Goal: Task Accomplishment & Management: Manage account settings

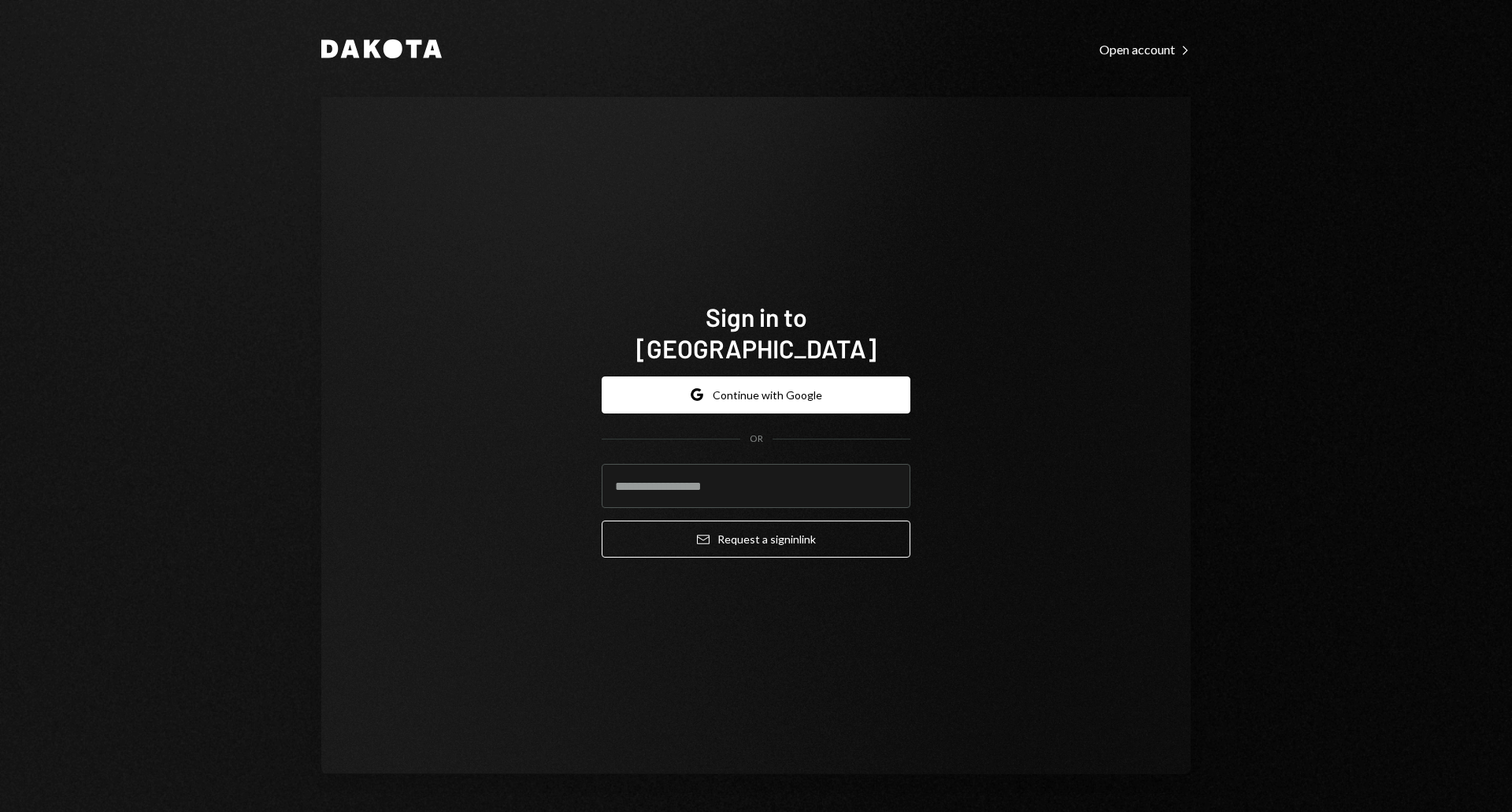
click at [823, 165] on div "Sign in to Dakota Google Continue with Google OR Email Request a sign in link" at bounding box center [756, 436] width 869 height 678
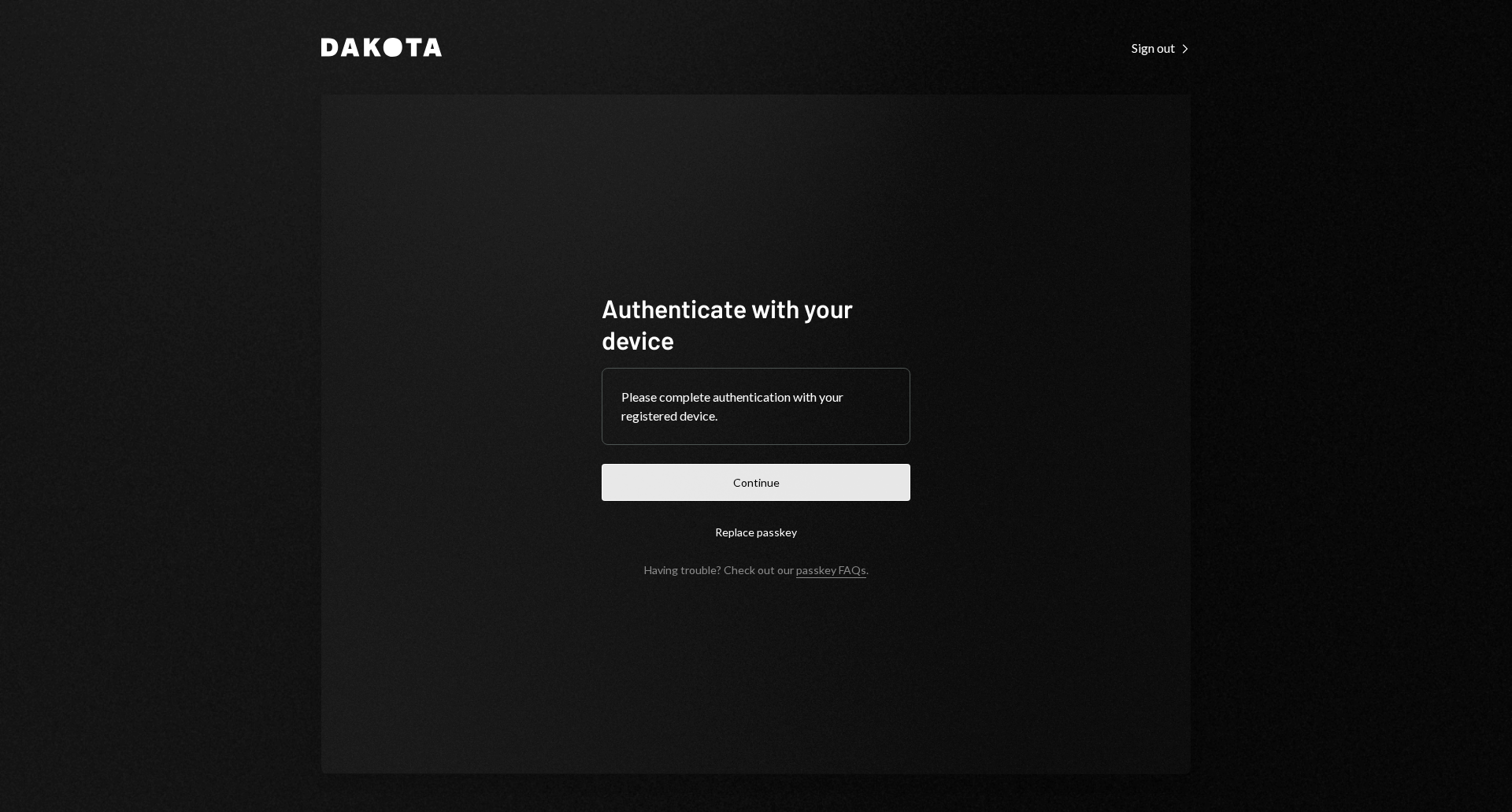
click at [796, 479] on button "Continue" at bounding box center [756, 482] width 309 height 37
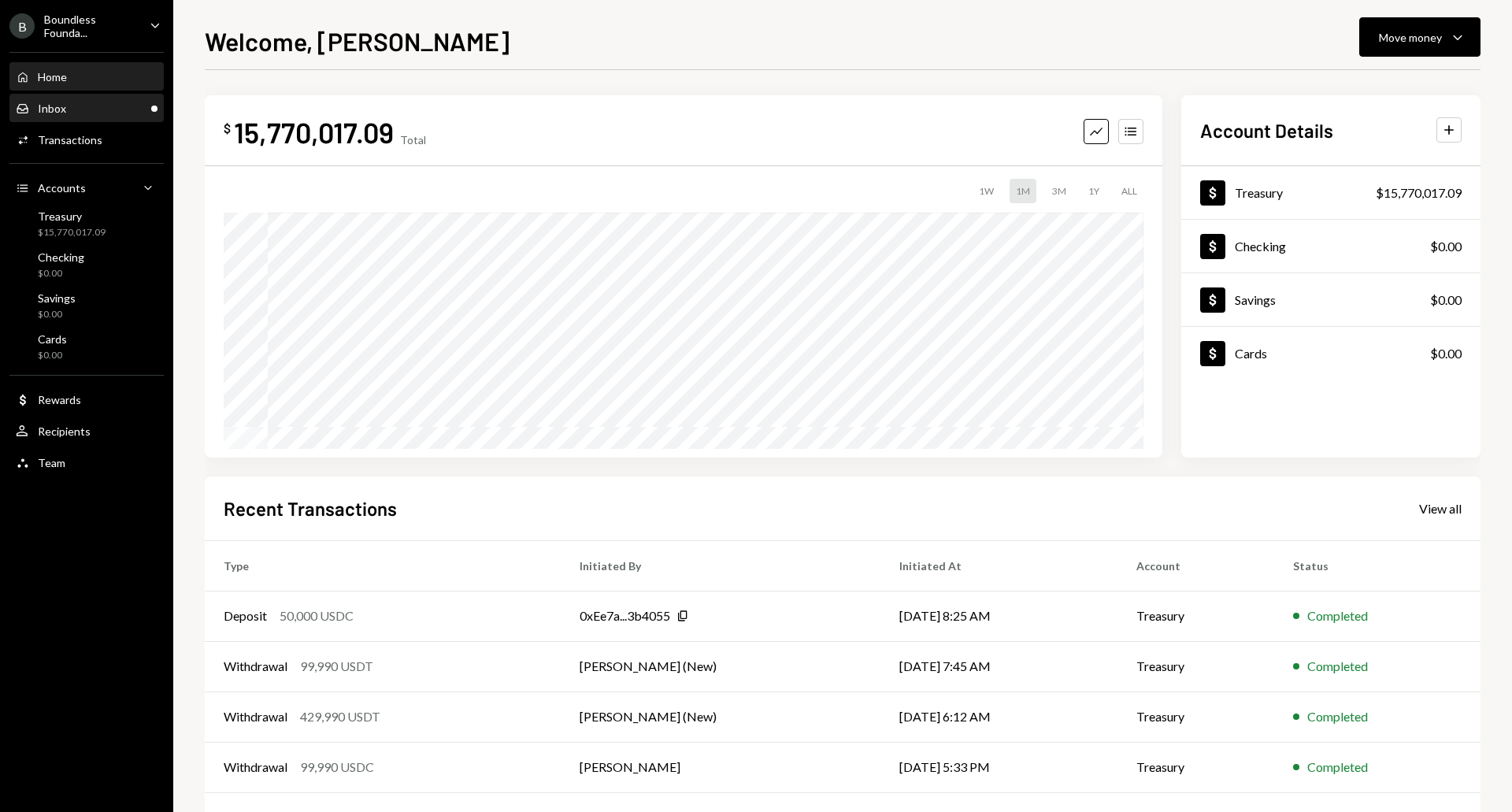
click at [70, 107] on div "Inbox Inbox" at bounding box center [87, 109] width 142 height 14
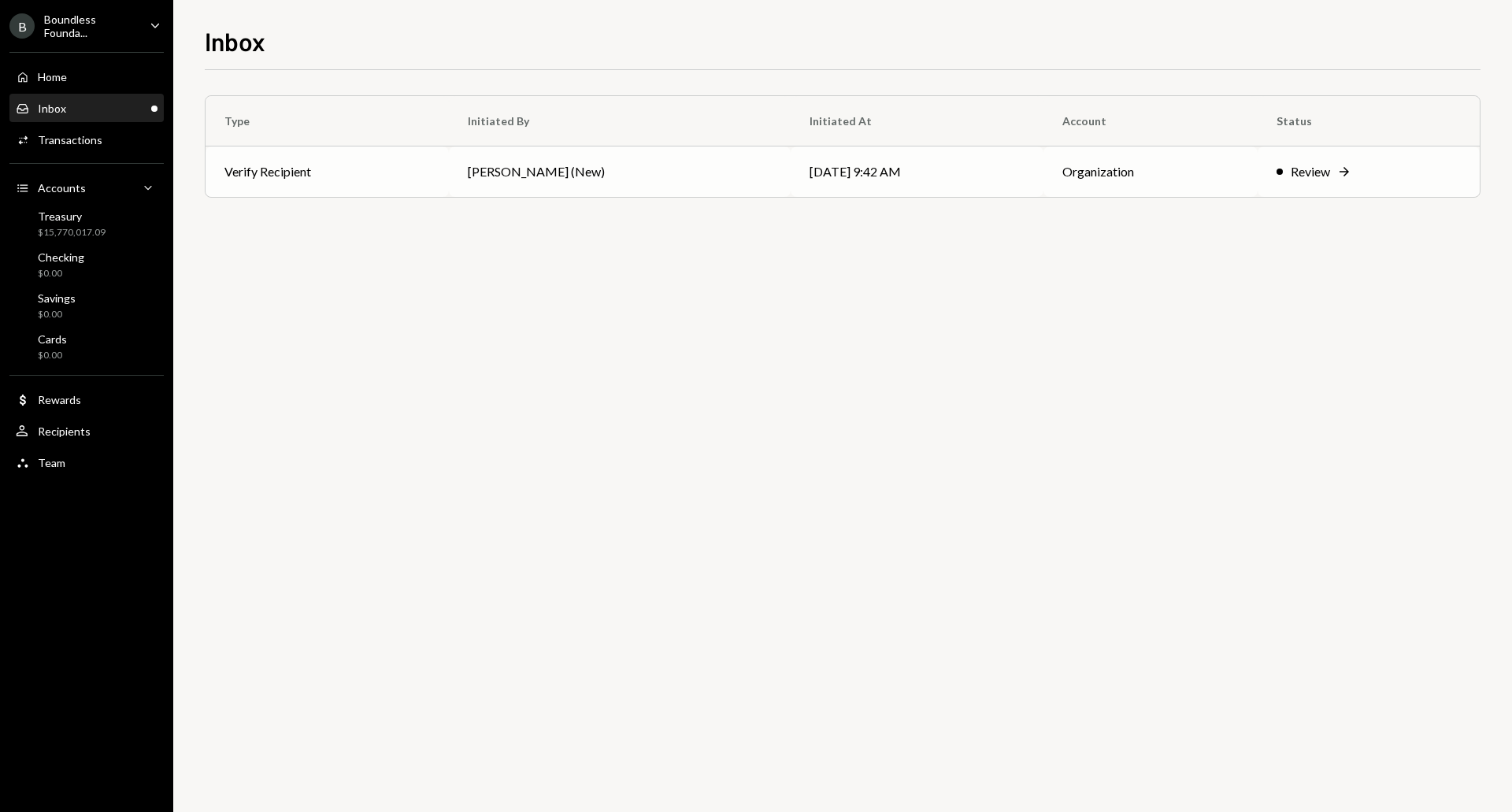
click at [863, 179] on td "09/12/25 9:42 AM" at bounding box center [917, 172] width 252 height 51
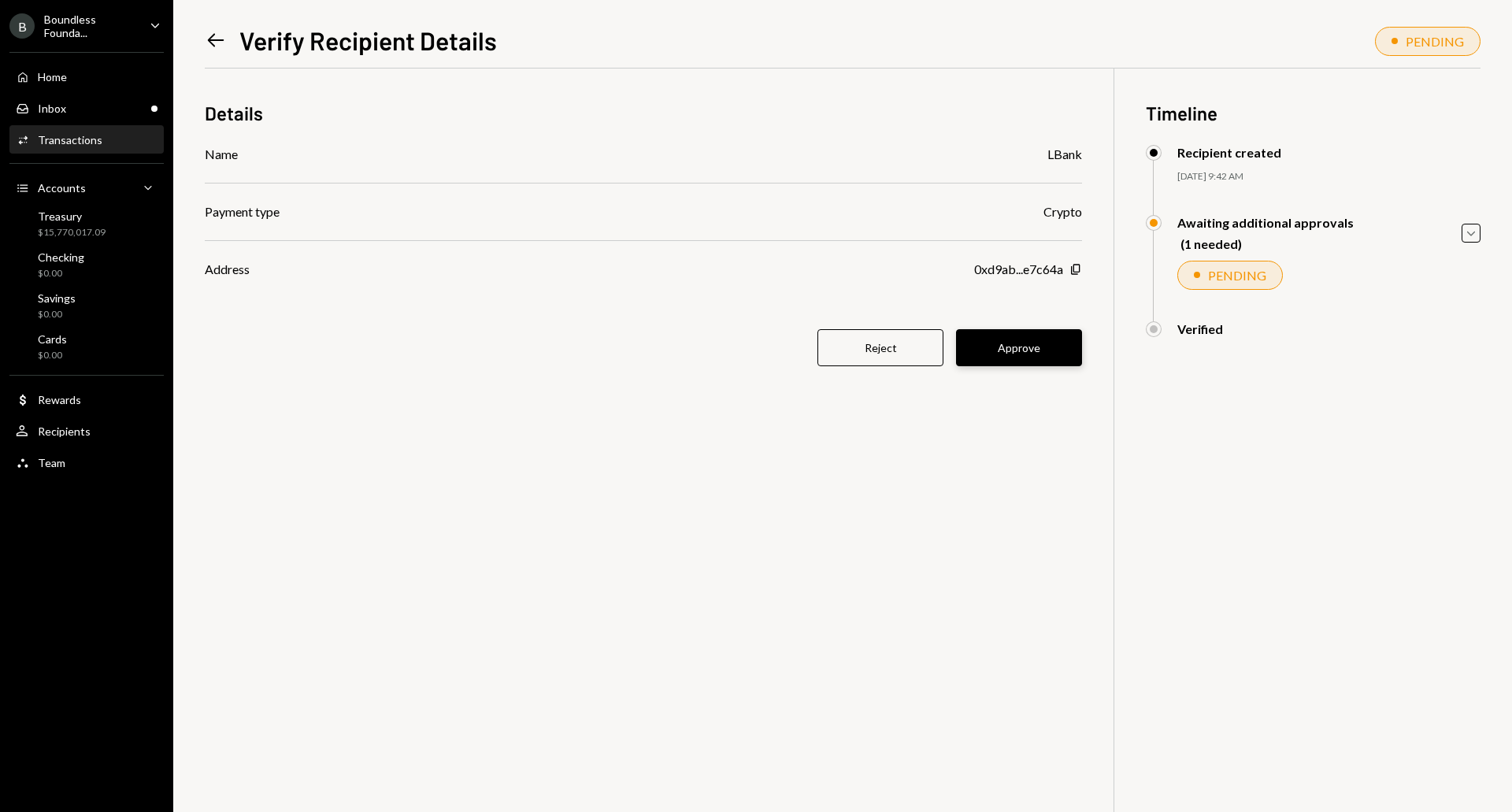
click at [1024, 343] on button "Approve" at bounding box center [1018, 347] width 126 height 37
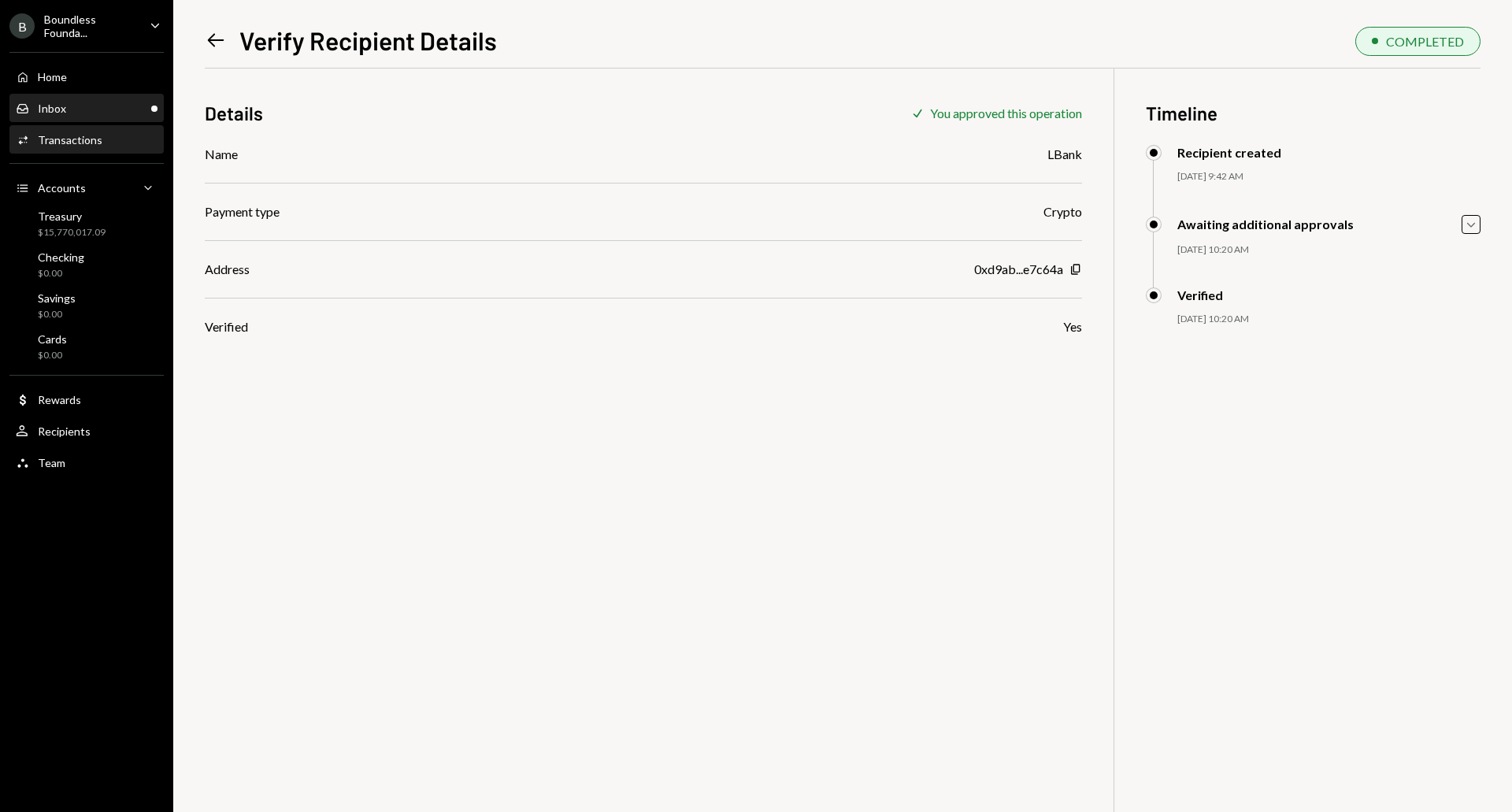
click at [71, 103] on div "Inbox Inbox" at bounding box center [87, 109] width 142 height 14
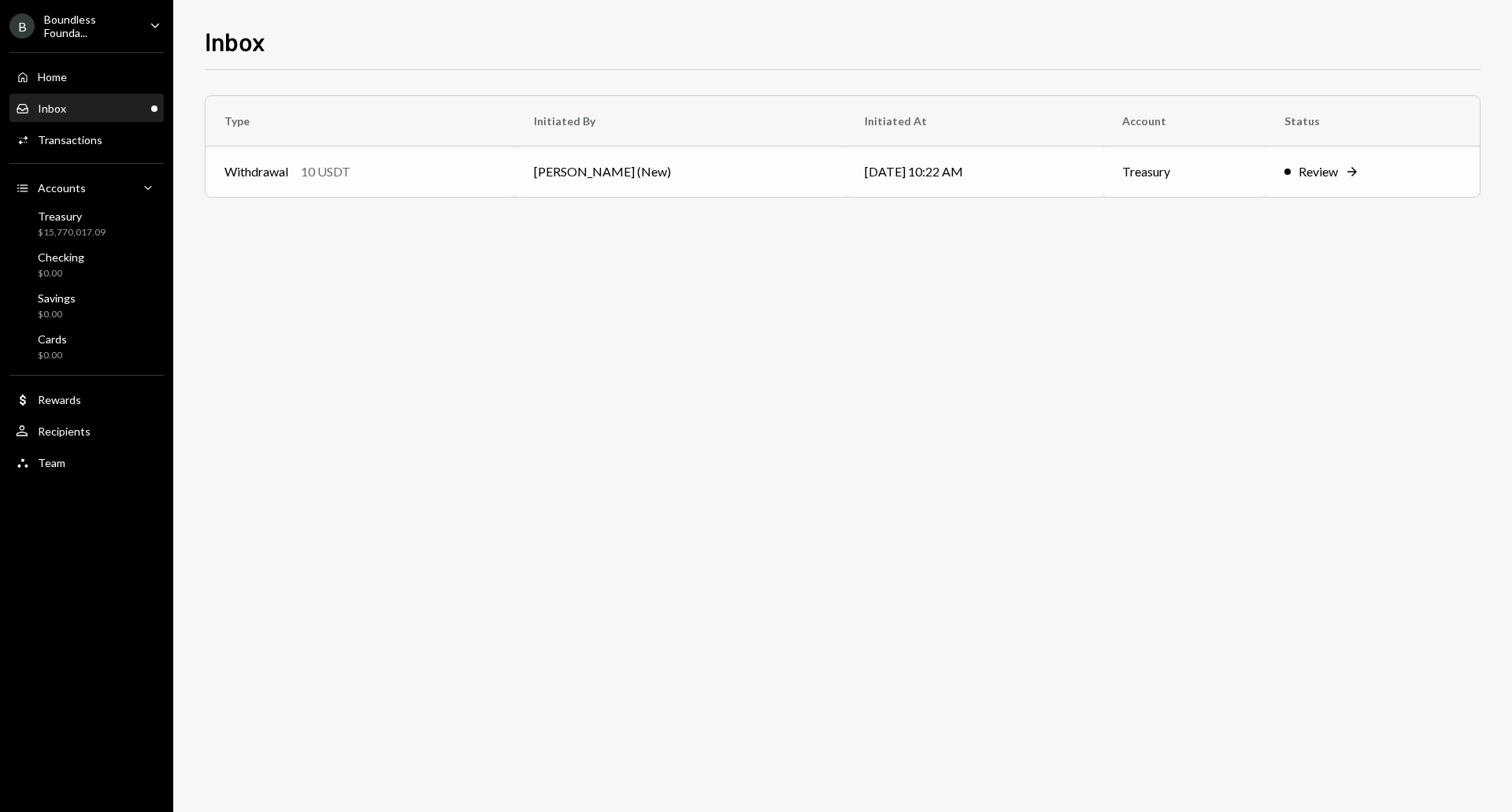
click at [569, 179] on td "[PERSON_NAME] (New)" at bounding box center [679, 172] width 331 height 51
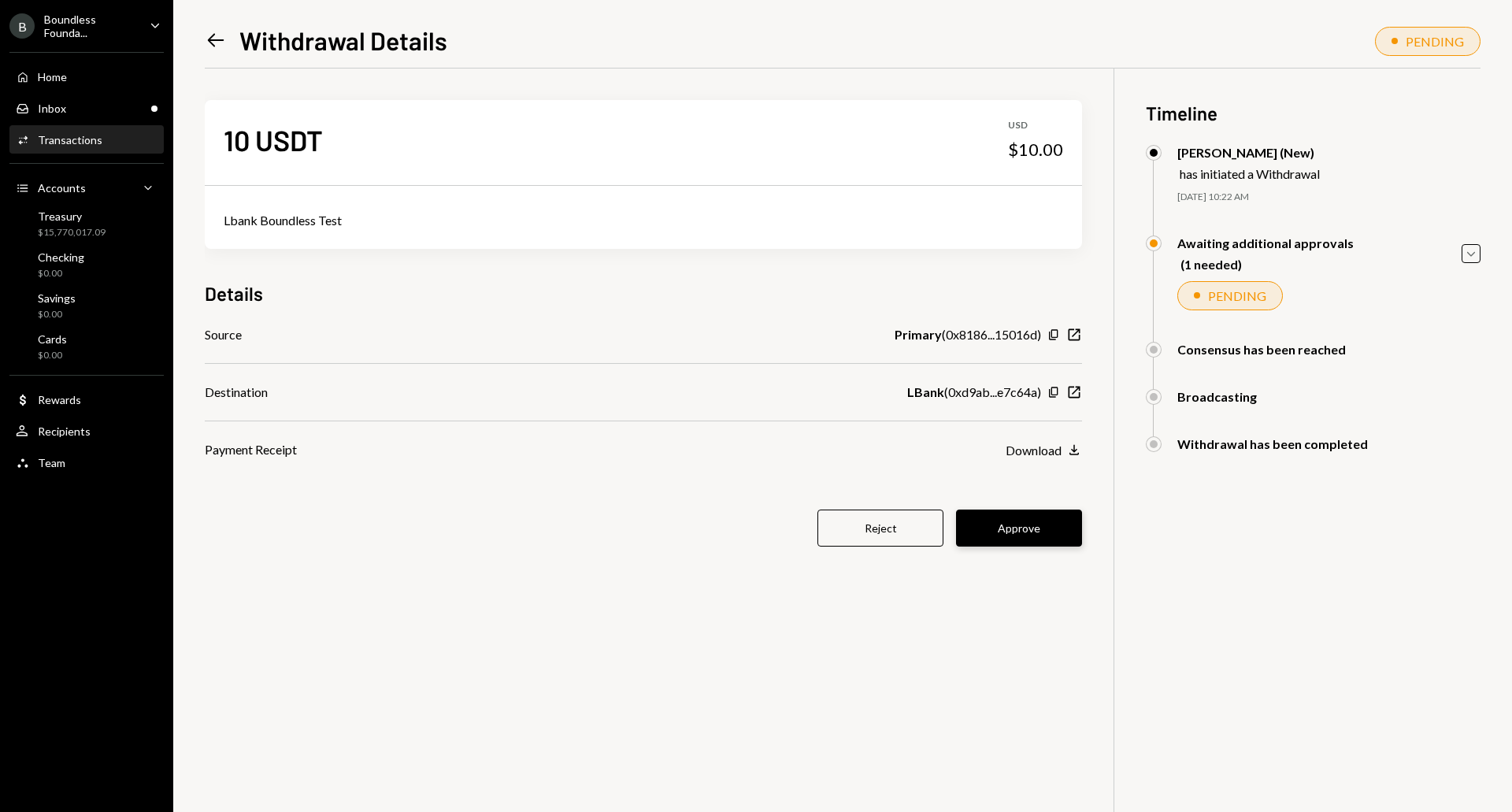
click at [1039, 532] on button "Approve" at bounding box center [1018, 528] width 126 height 37
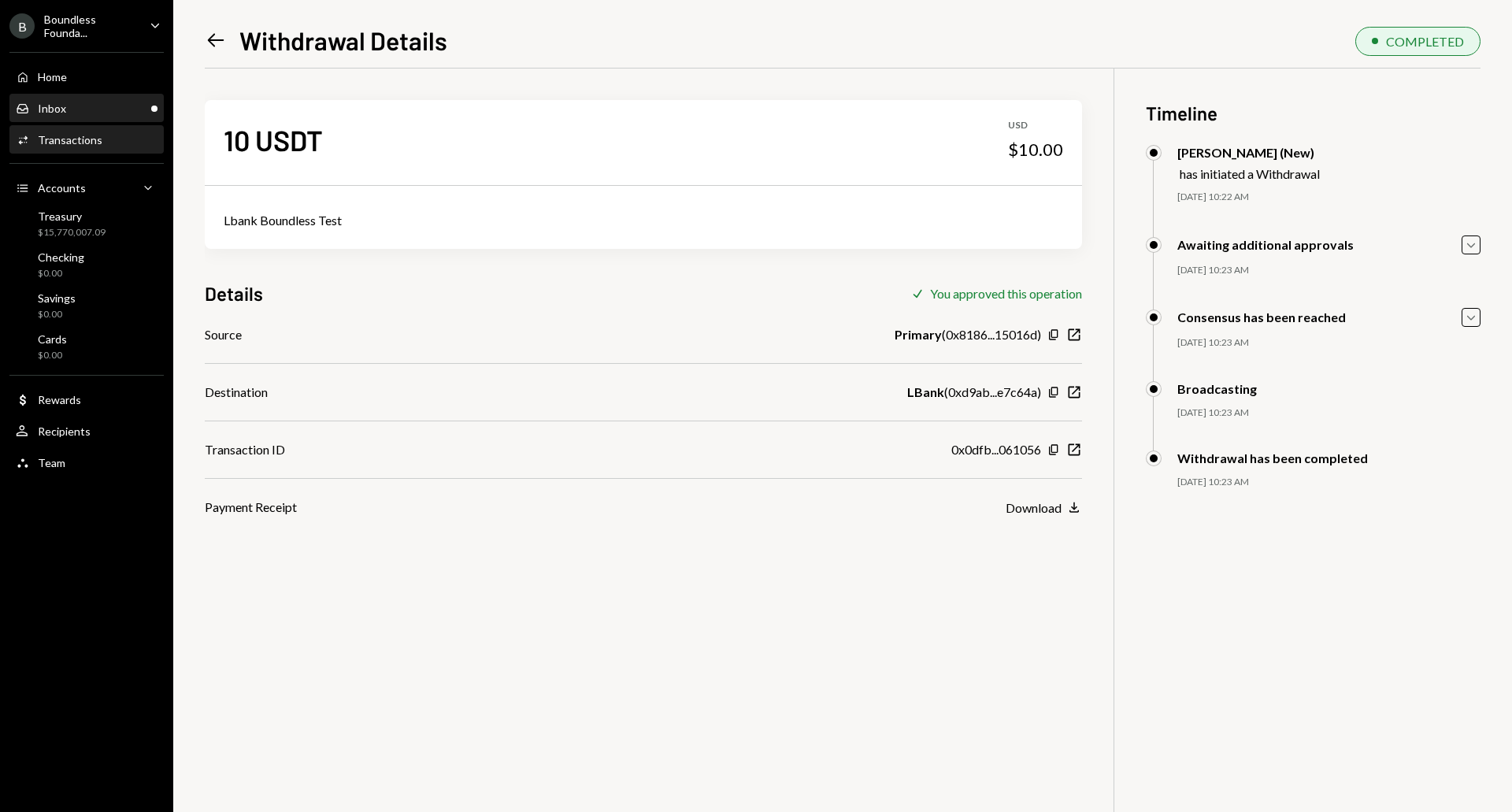
click at [55, 109] on div "Inbox" at bounding box center [52, 109] width 29 height 13
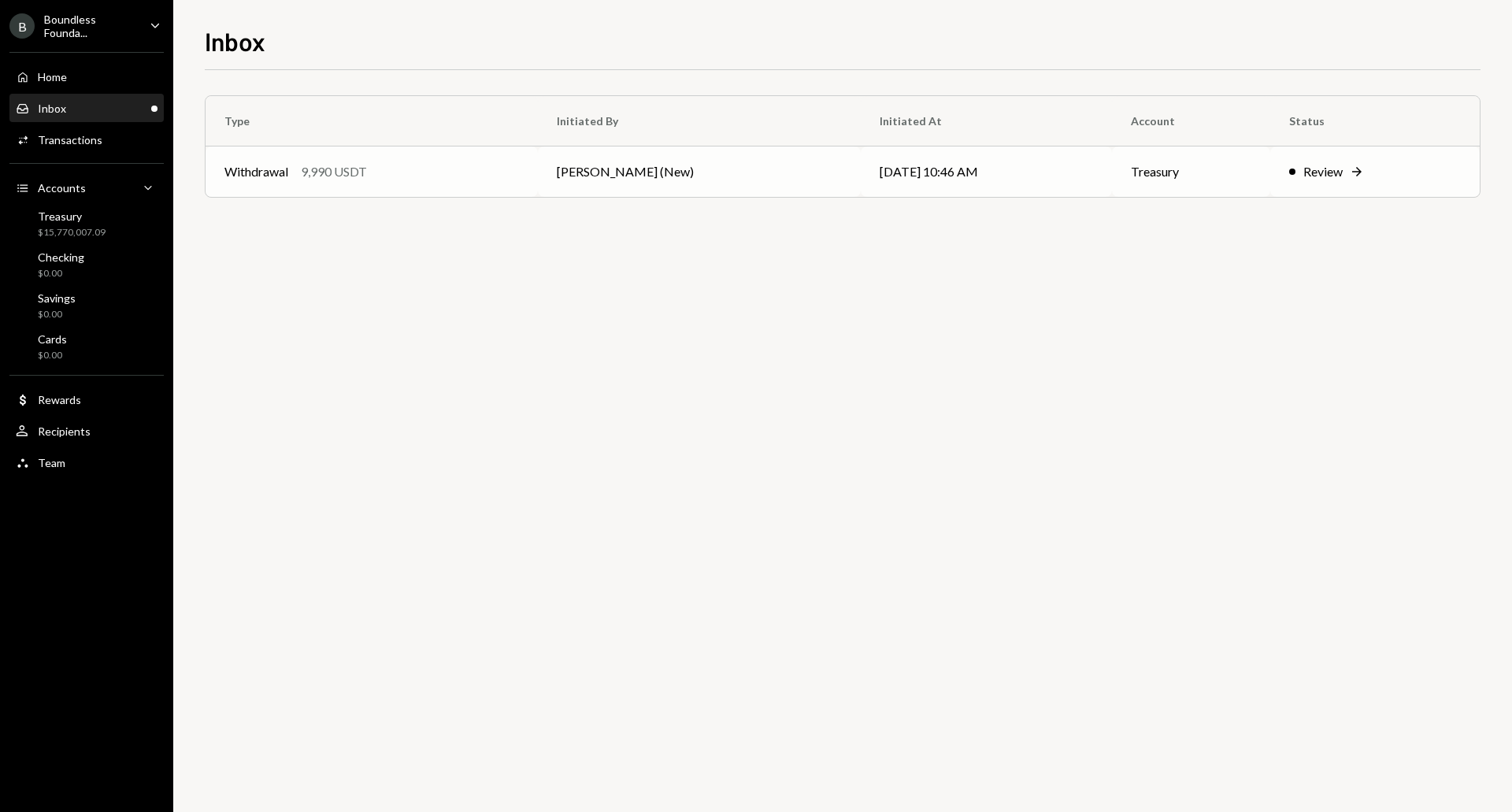
click at [860, 166] on td "09/12/25 10:46 AM" at bounding box center [986, 172] width 252 height 51
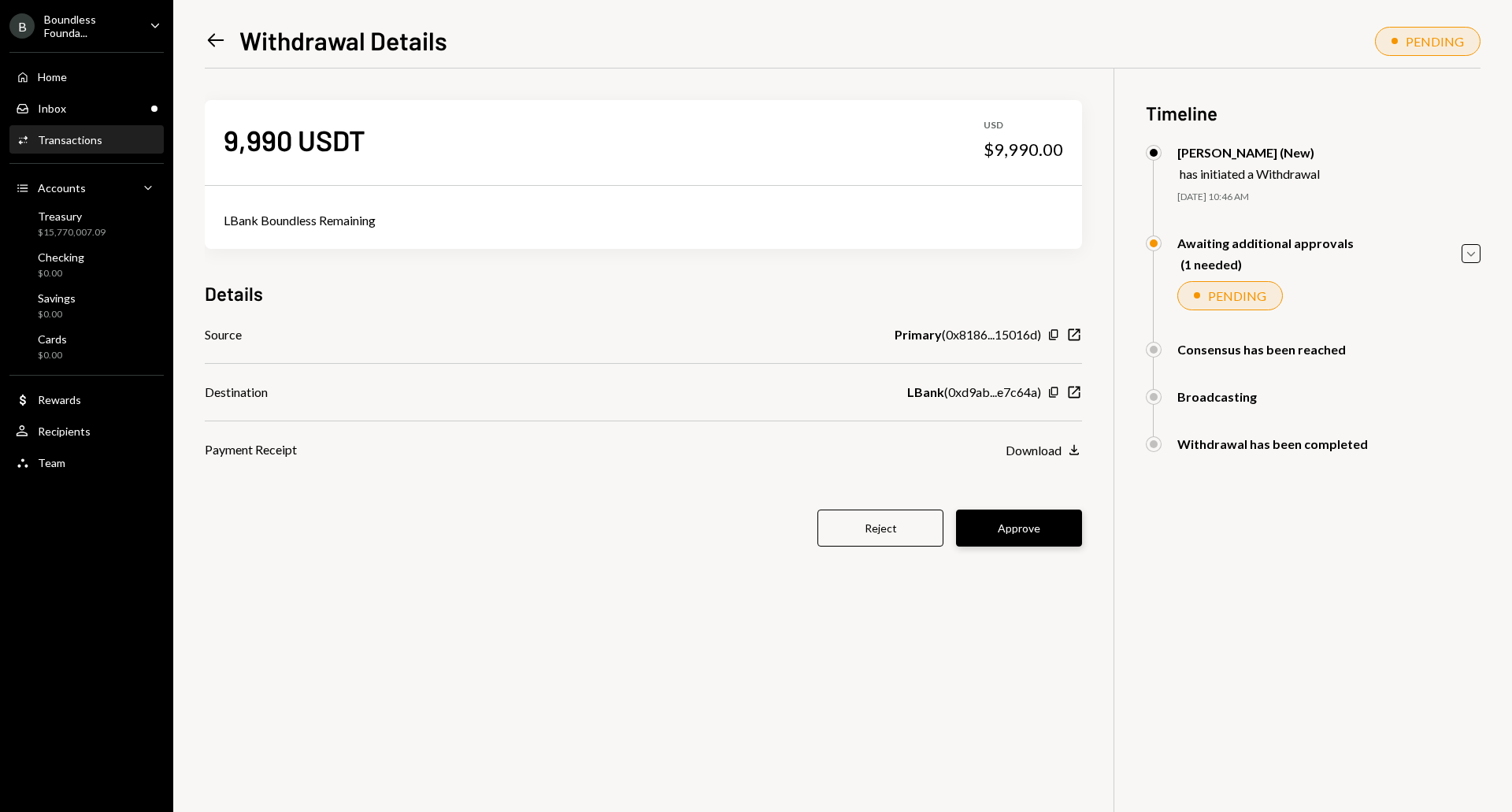
click at [1022, 515] on button "Approve" at bounding box center [1018, 528] width 126 height 37
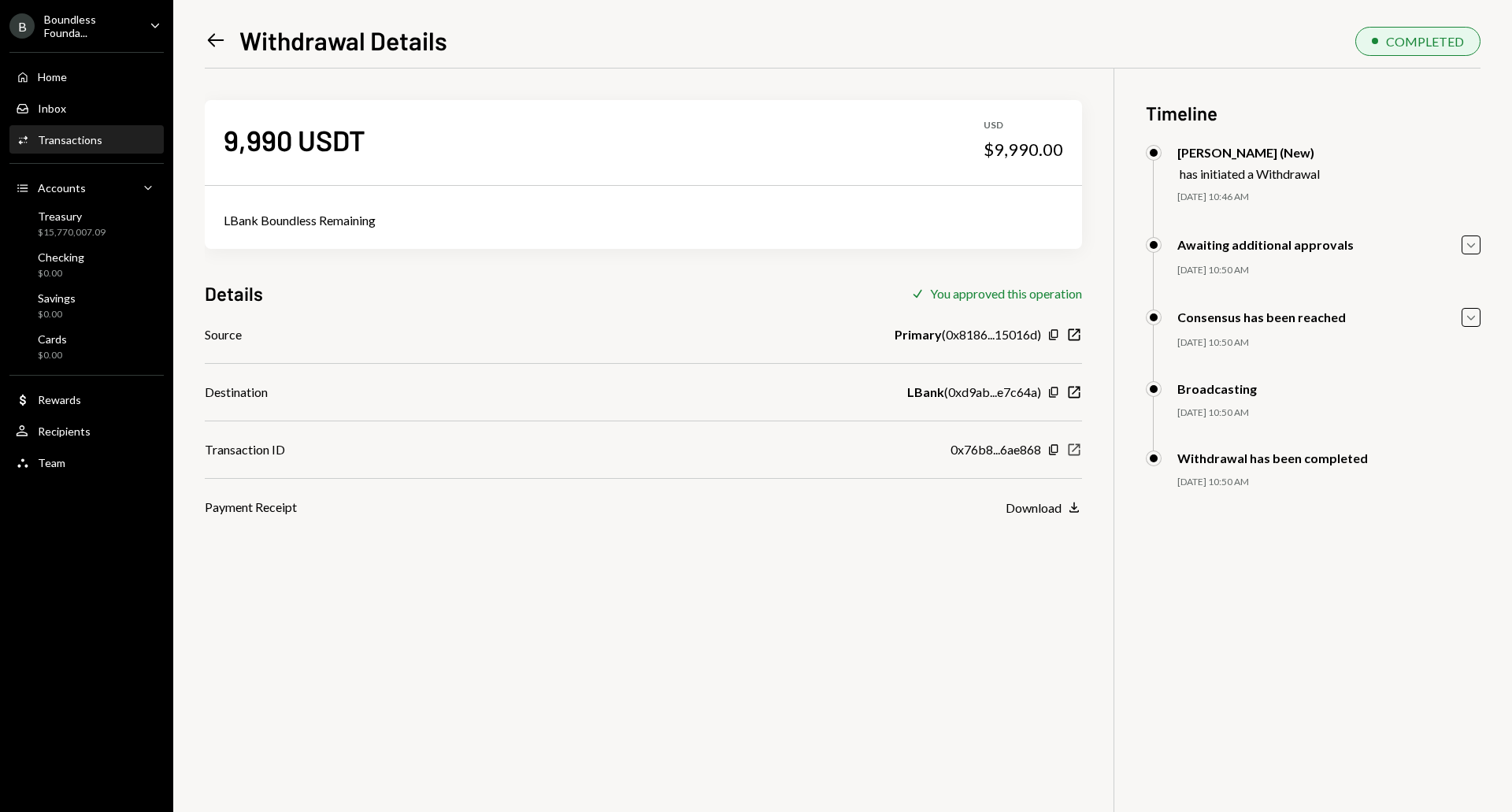
click at [1077, 452] on icon "New Window" at bounding box center [1074, 450] width 16 height 16
click at [1052, 450] on icon "button" at bounding box center [1053, 450] width 9 height 10
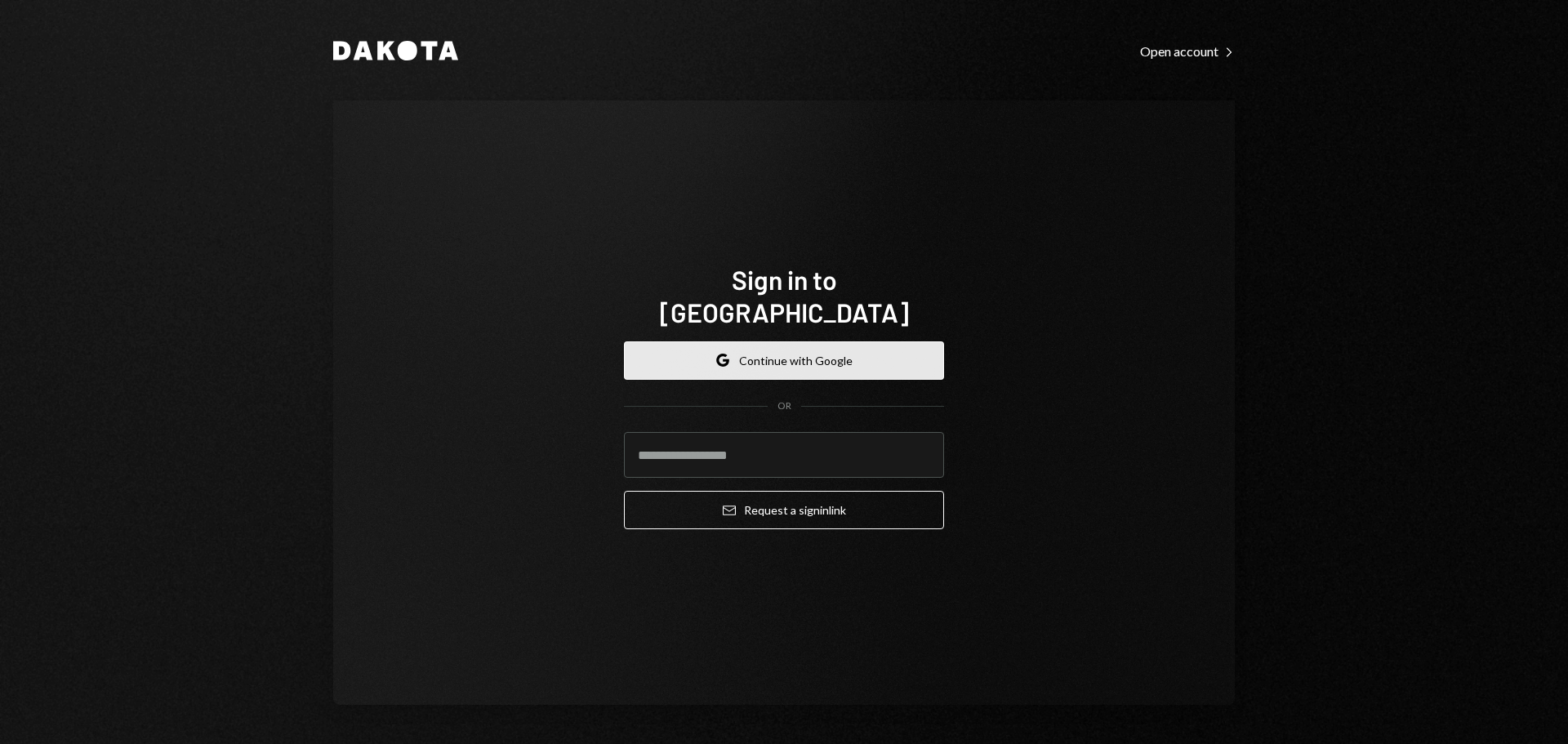
click at [827, 354] on button "Google Continue with Google" at bounding box center [784, 360] width 320 height 39
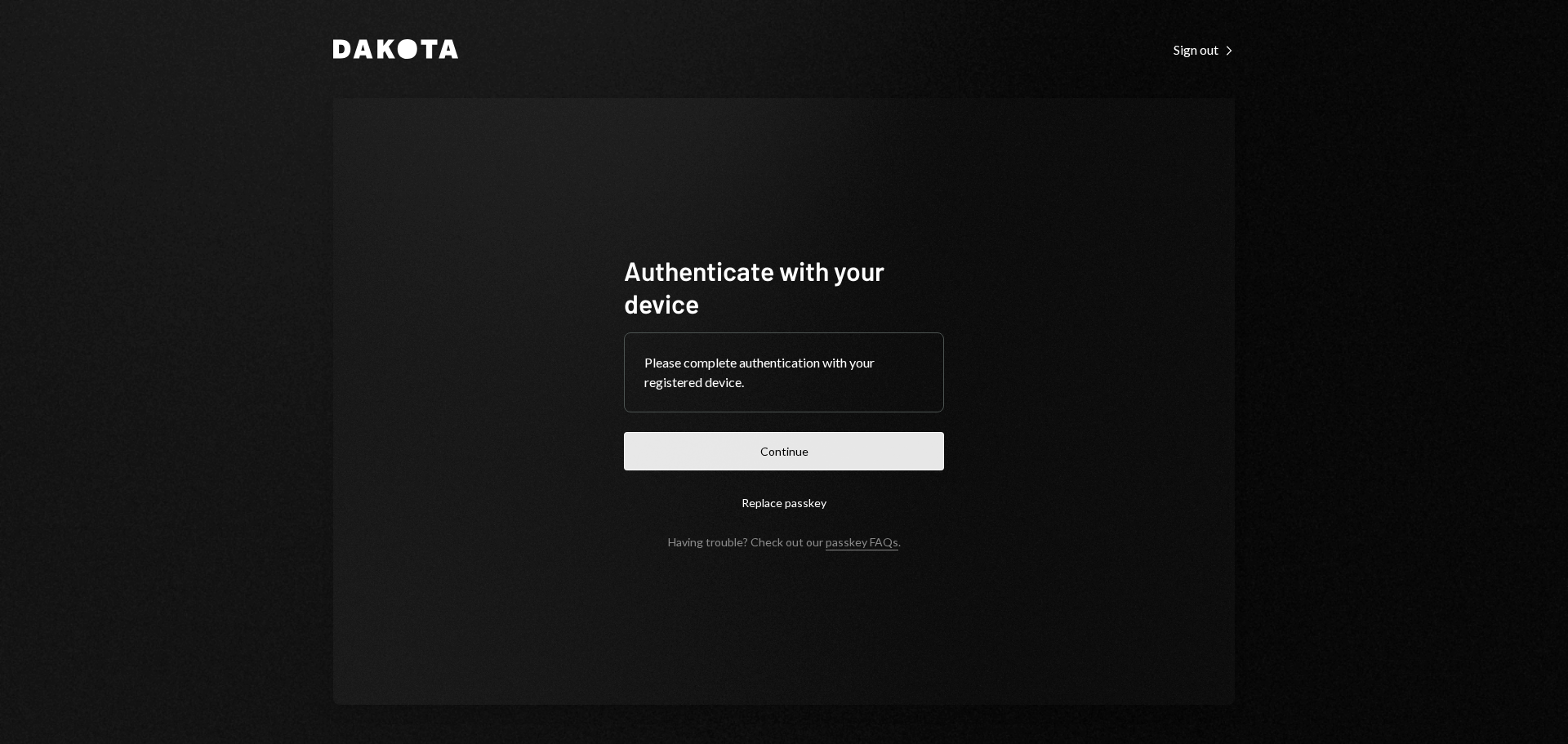
click at [752, 461] on button "Continue" at bounding box center [784, 451] width 320 height 39
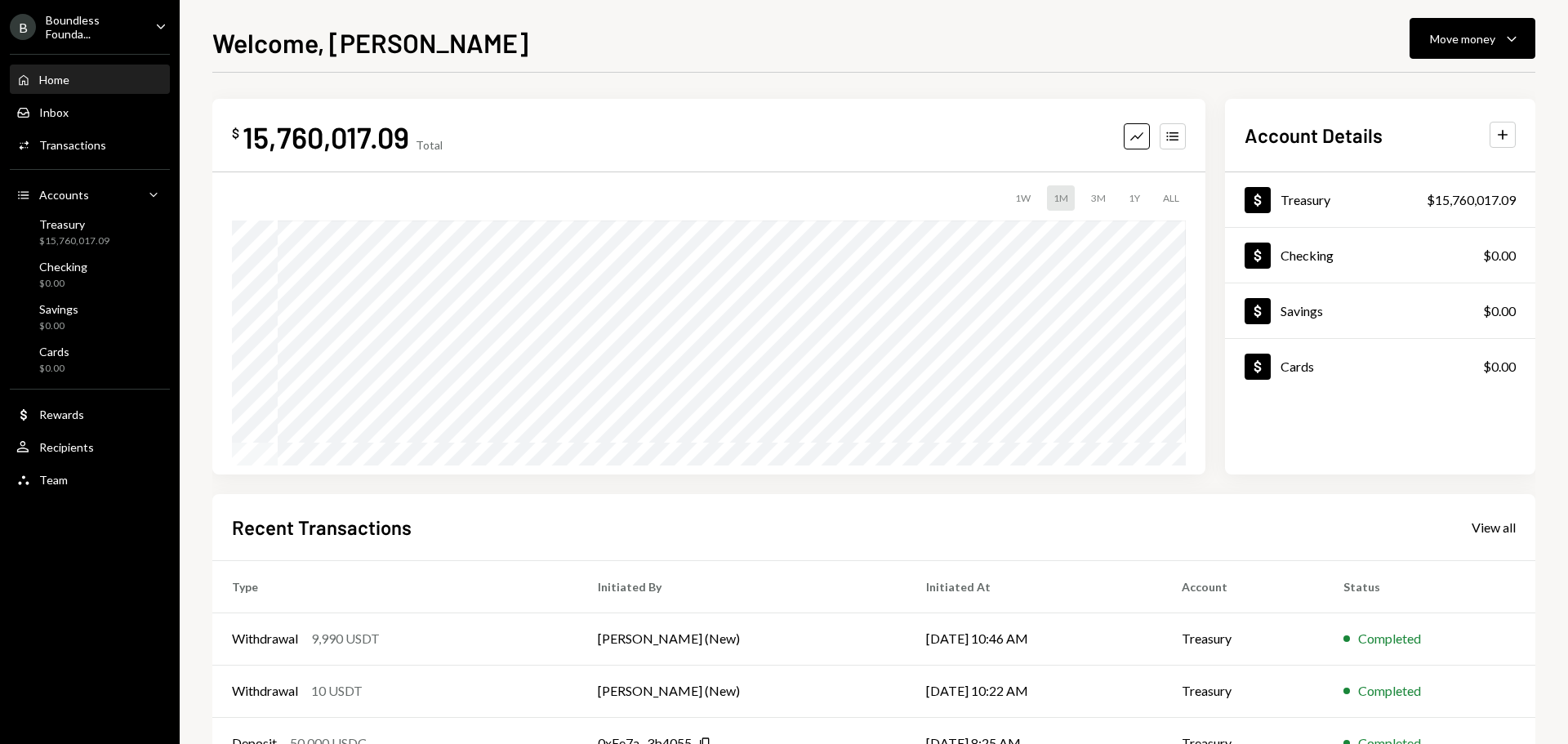
click at [58, 82] on div "Home" at bounding box center [54, 80] width 31 height 14
click at [88, 243] on div "$15,760,017.09" at bounding box center [74, 241] width 70 height 14
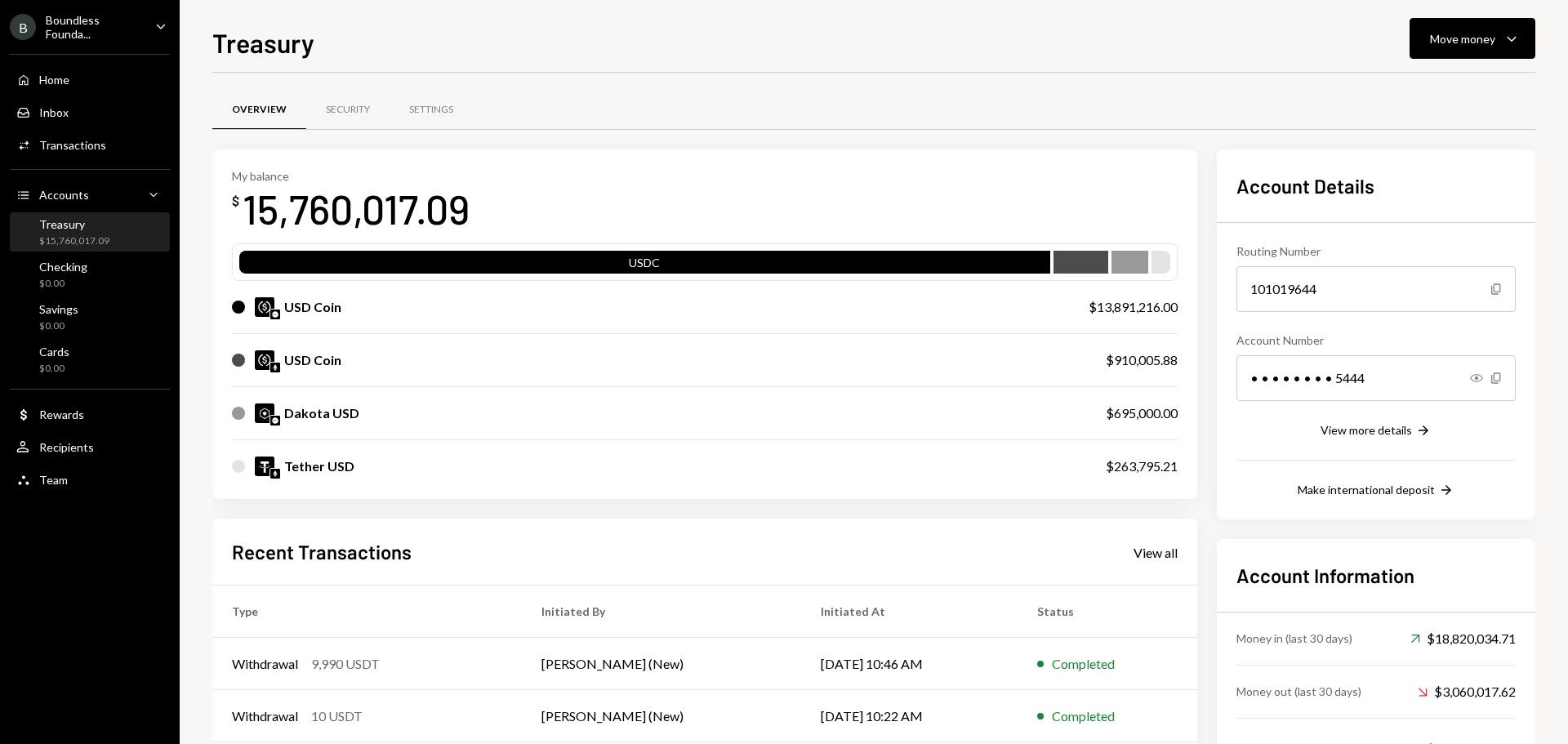
click at [73, 237] on div "$15,760,017.09" at bounding box center [74, 241] width 70 height 14
click at [63, 79] on div "Home" at bounding box center [54, 80] width 31 height 14
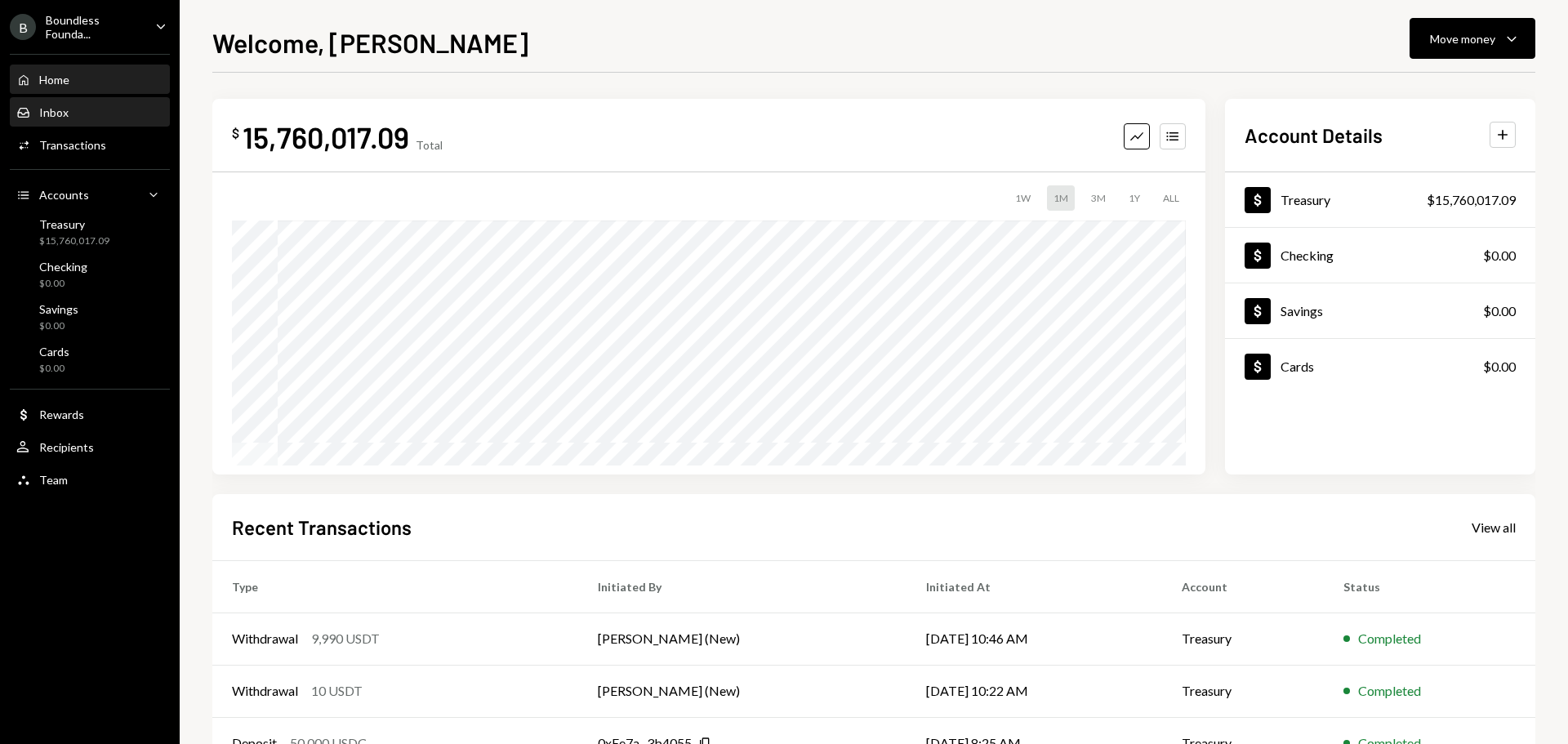
click at [65, 111] on div "Inbox" at bounding box center [54, 113] width 30 height 14
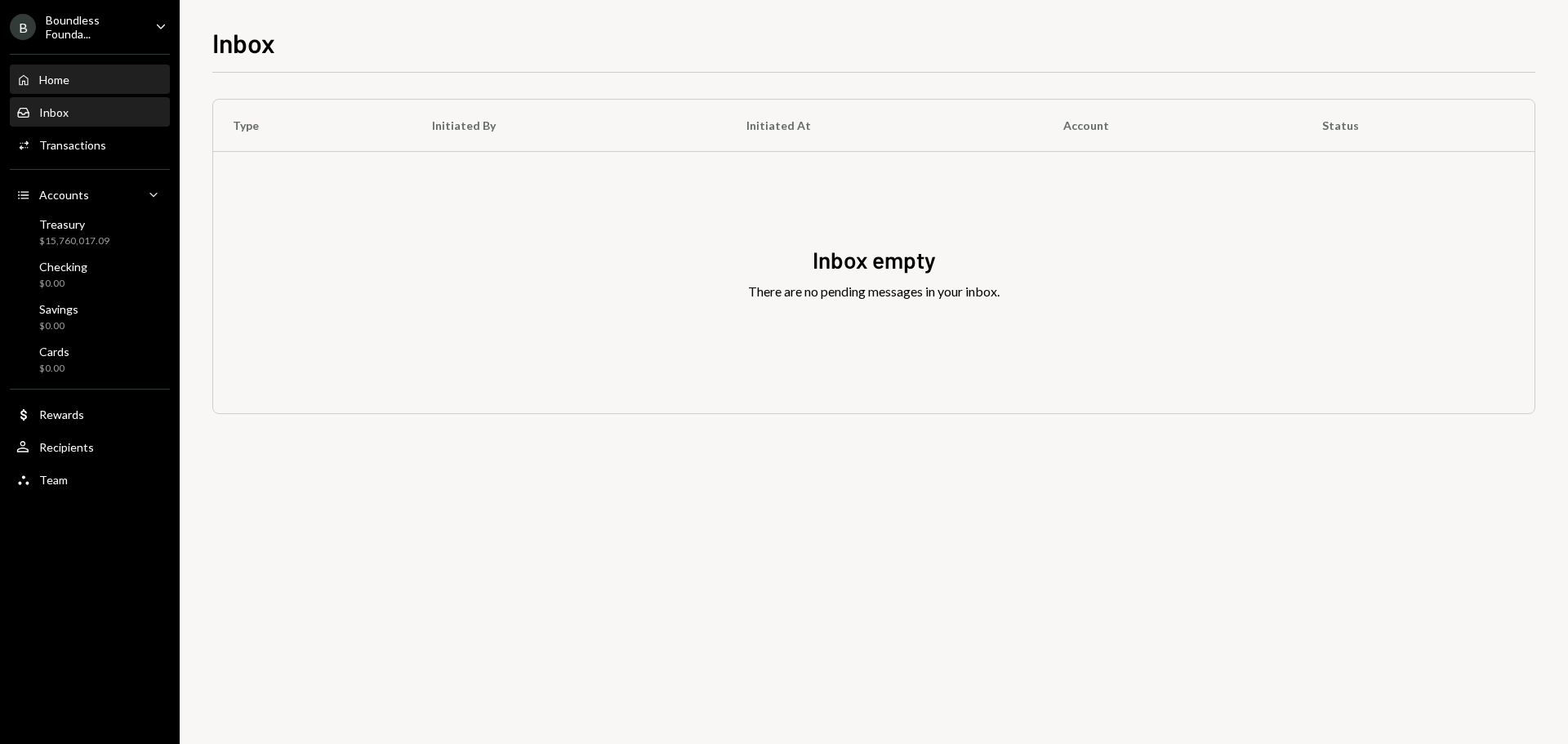
click at [68, 84] on div "Home" at bounding box center [54, 80] width 31 height 14
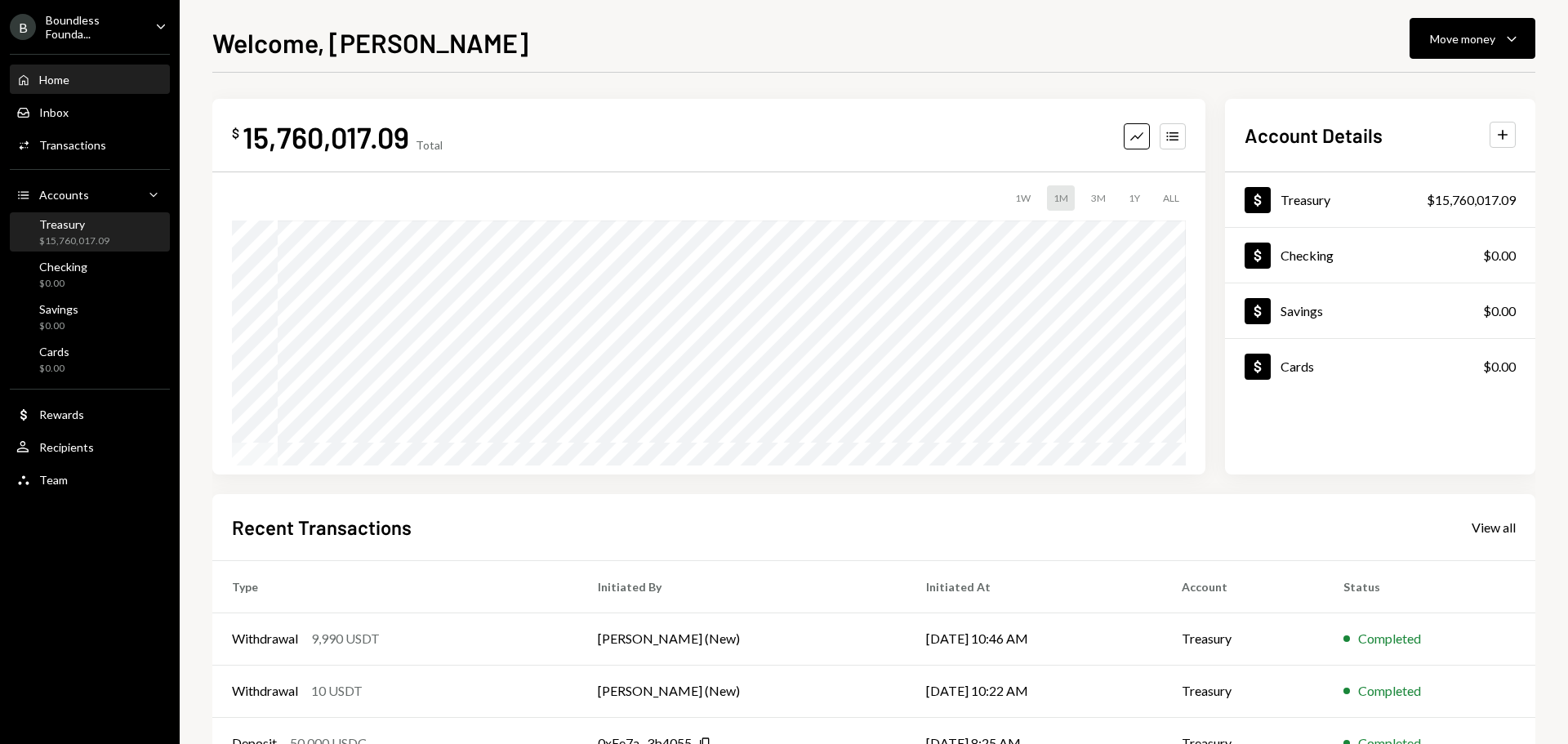
click at [76, 237] on div "$15,760,017.09" at bounding box center [74, 241] width 70 height 14
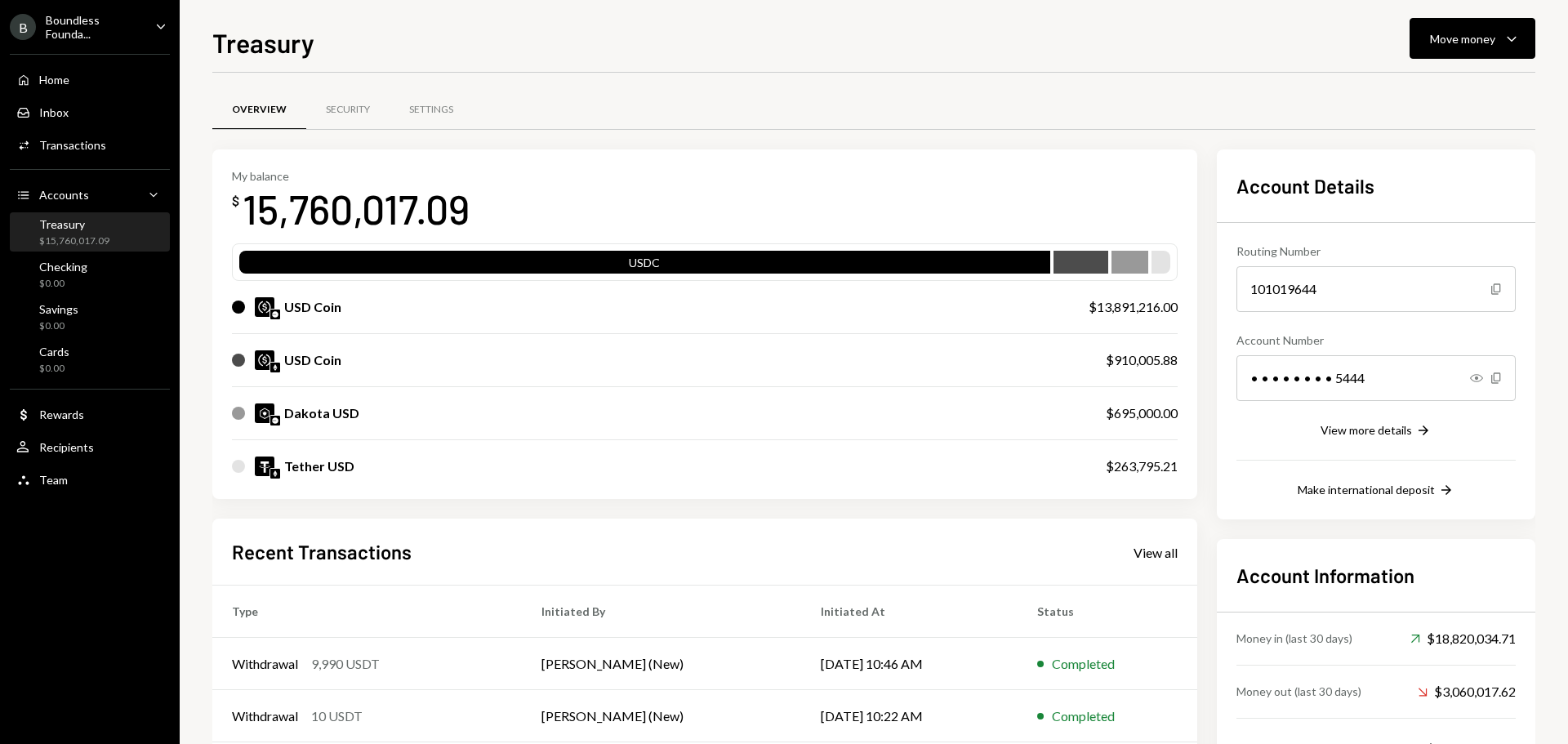
scroll to position [188, 0]
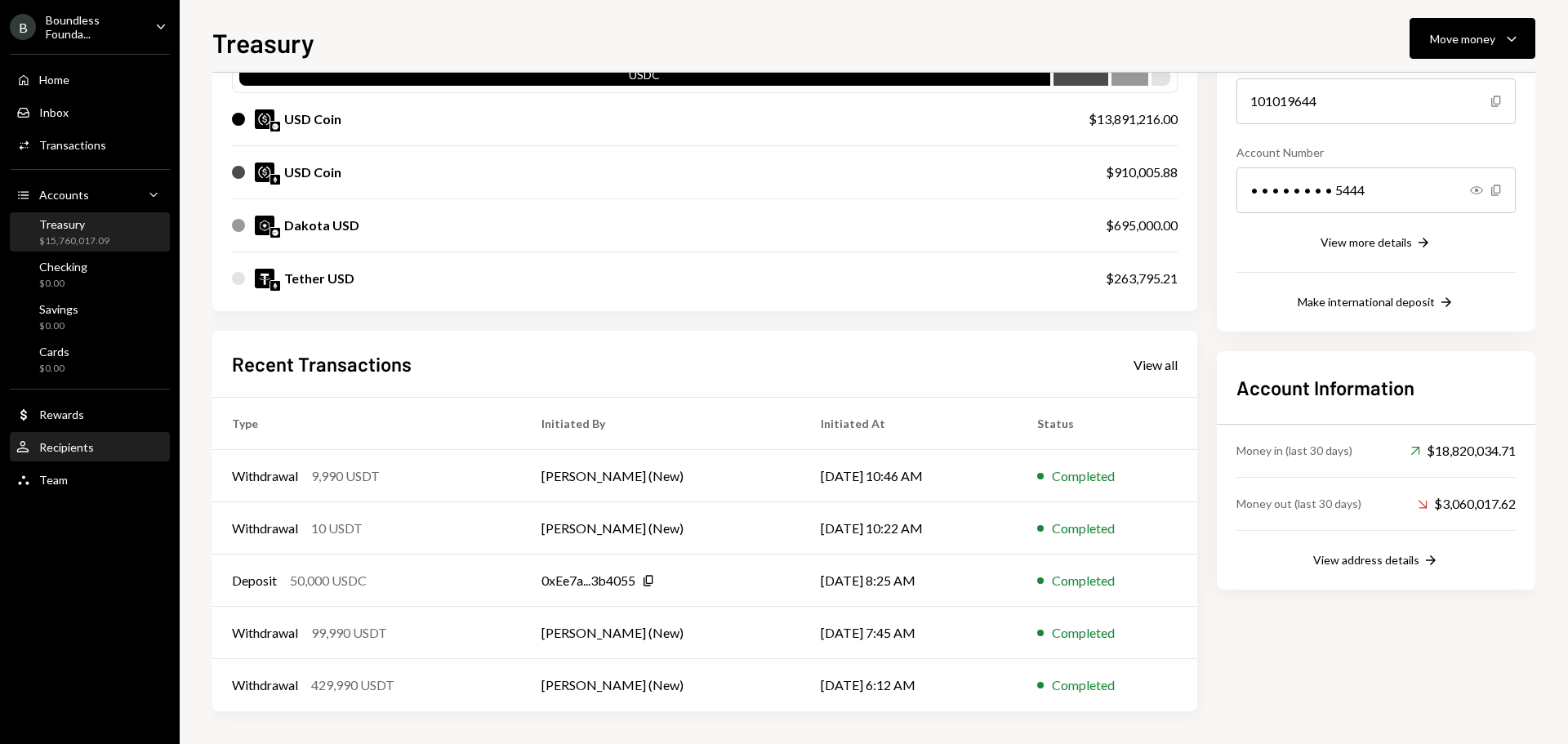
click at [87, 442] on div "Recipients" at bounding box center [66, 447] width 54 height 14
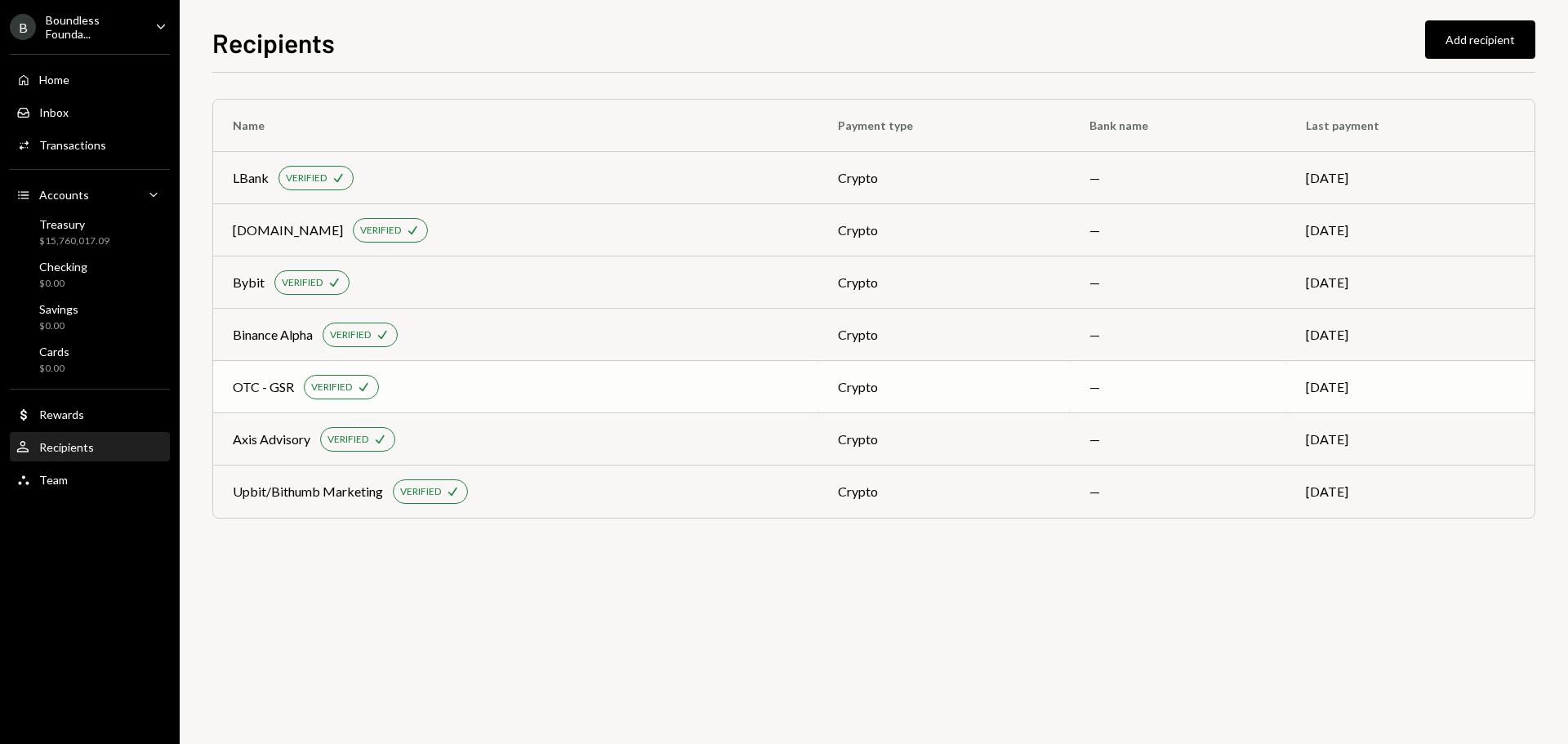
click at [422, 380] on div "OTC - GSR VERIFIED Check" at bounding box center [516, 386] width 566 height 25
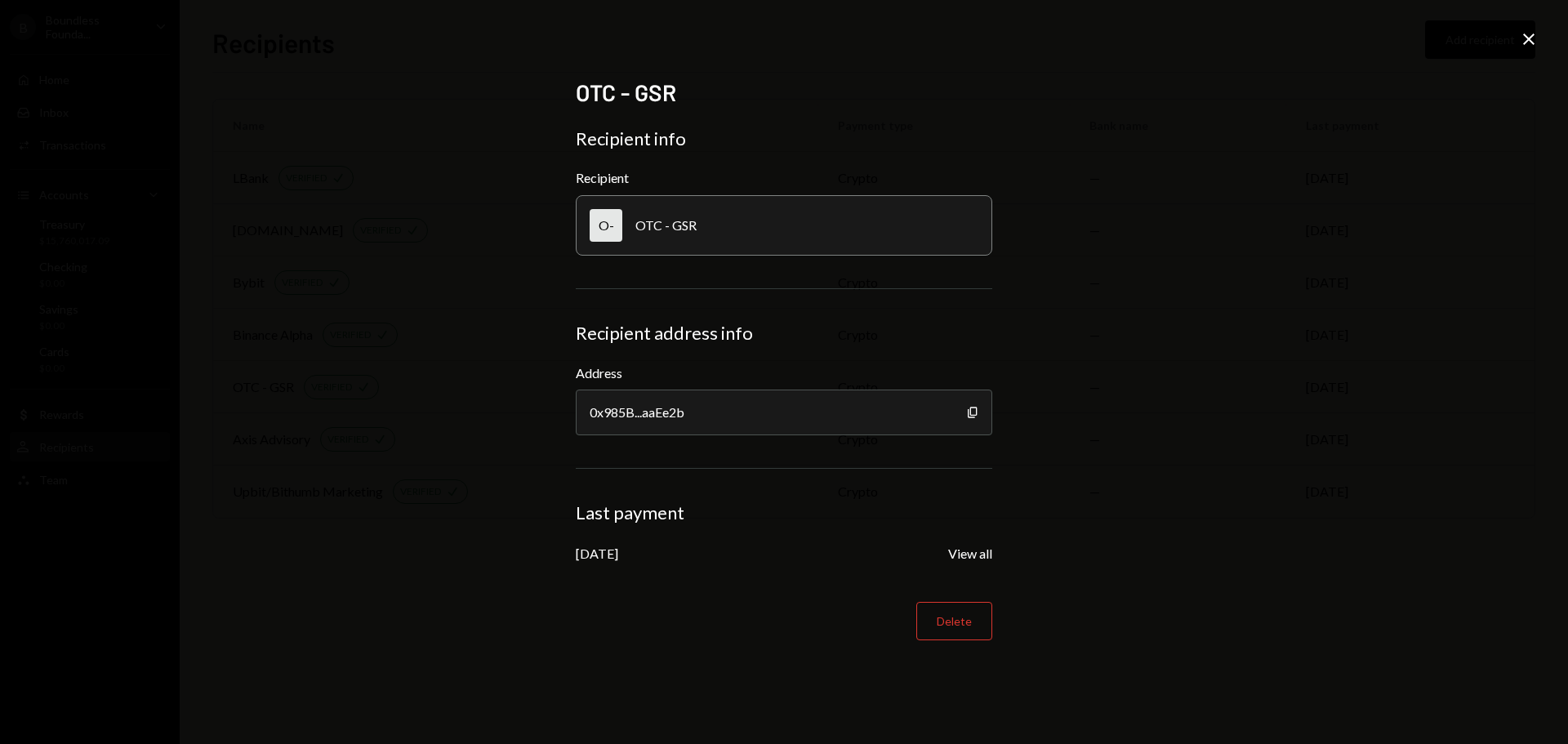
click at [1530, 36] on icon "Close" at bounding box center [1528, 40] width 20 height 20
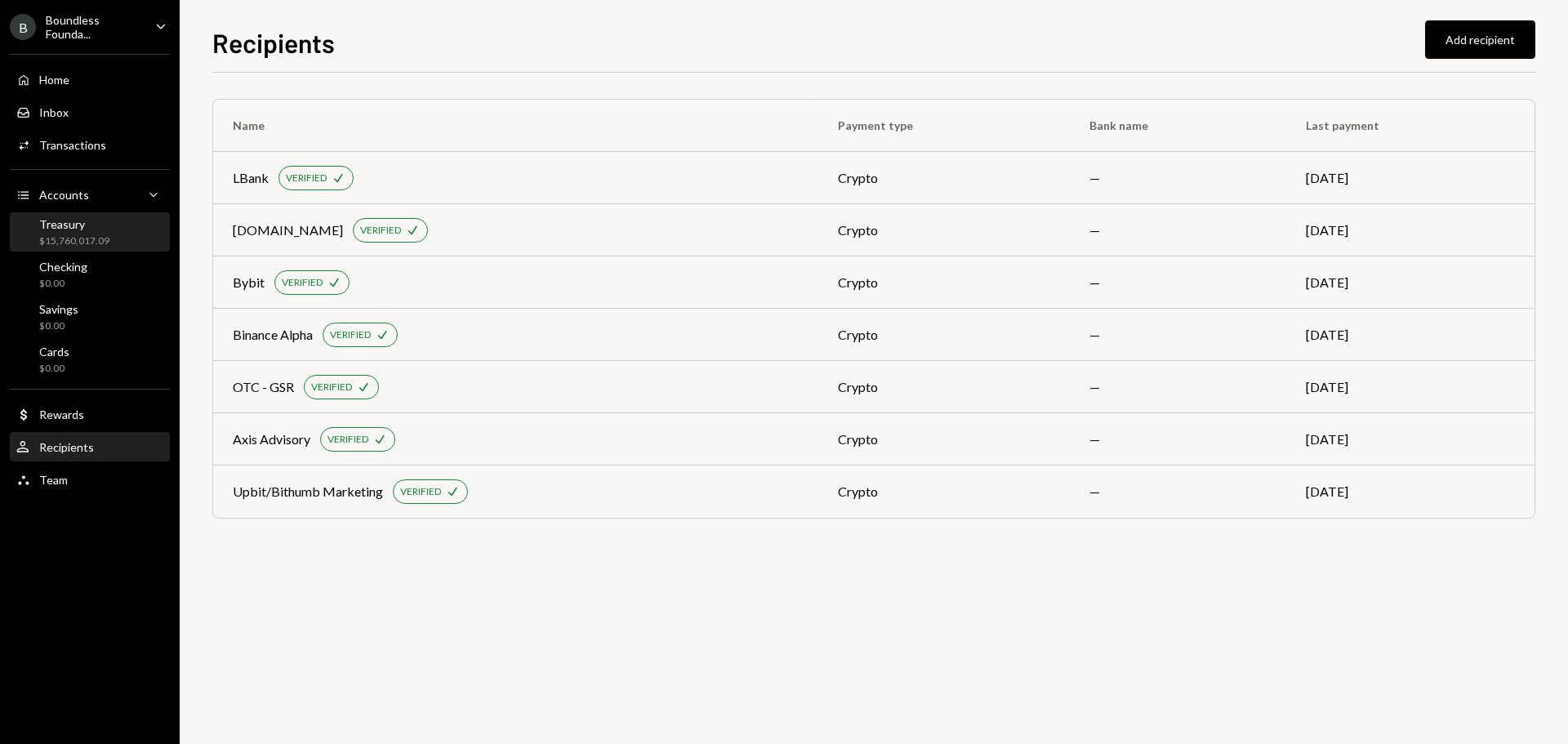
click at [78, 235] on div "$15,760,017.09" at bounding box center [74, 241] width 70 height 14
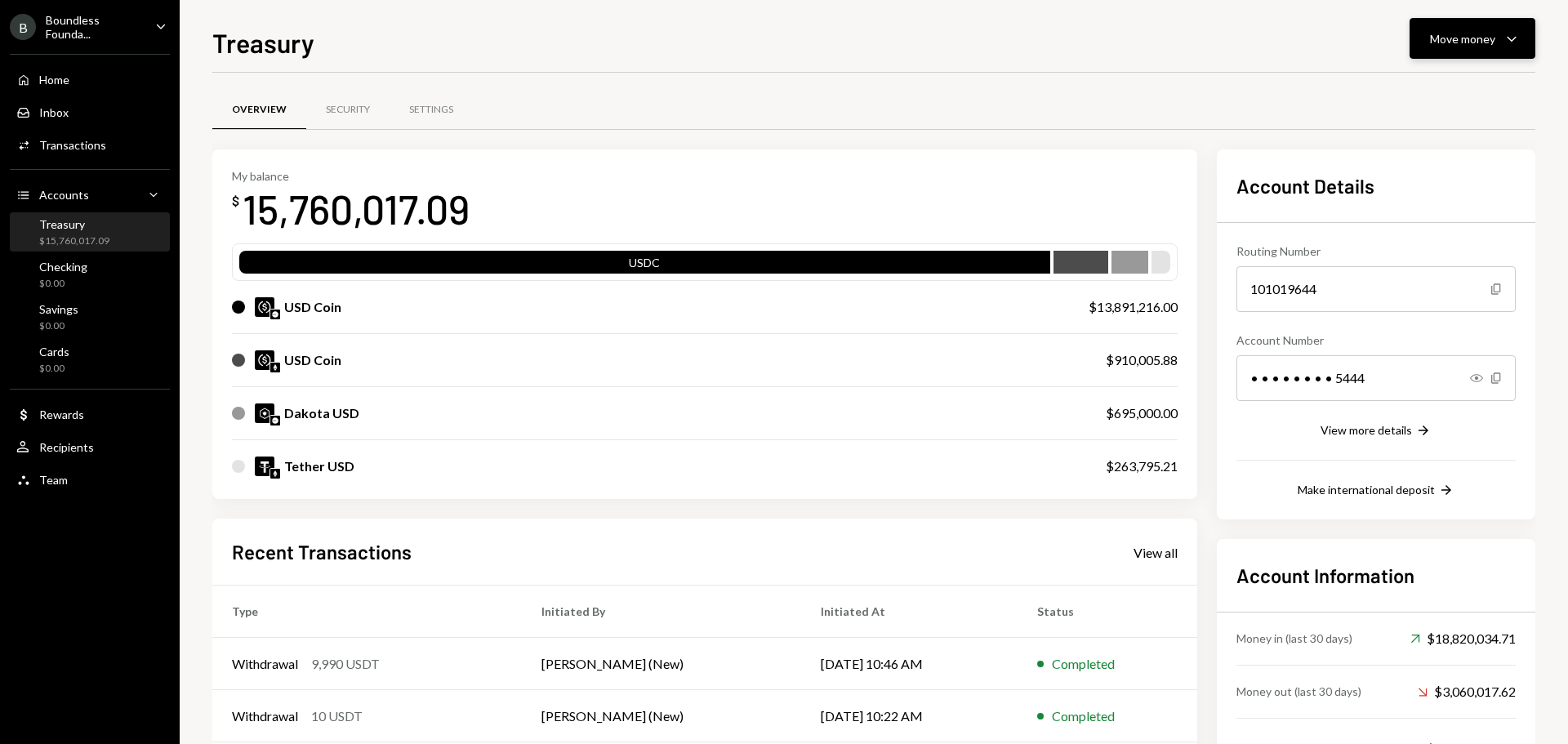
click at [1483, 45] on div "Move money" at bounding box center [1462, 39] width 65 height 17
click at [1412, 86] on div "Send" at bounding box center [1458, 87] width 120 height 17
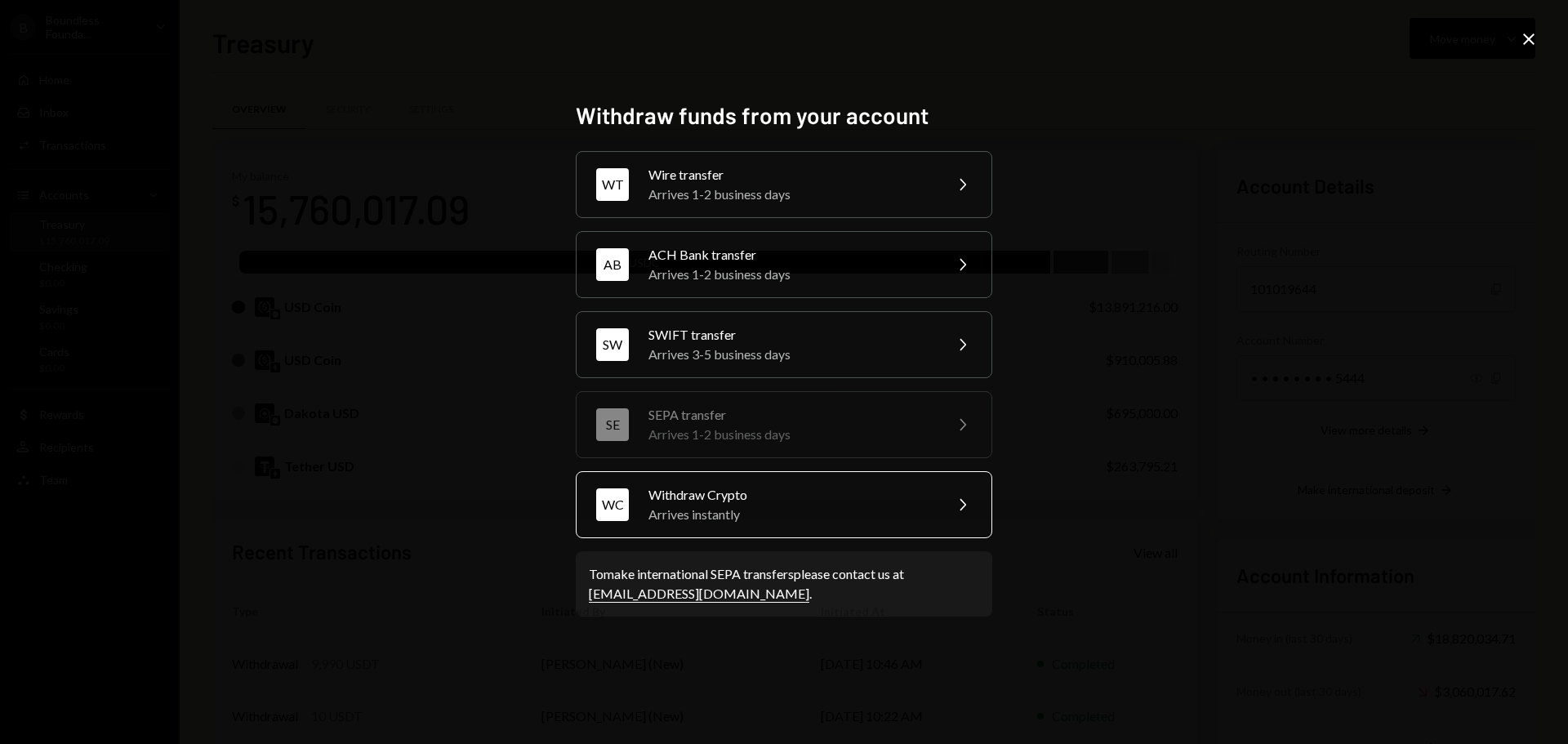
click at [666, 513] on div "Arrives instantly" at bounding box center [790, 515] width 285 height 20
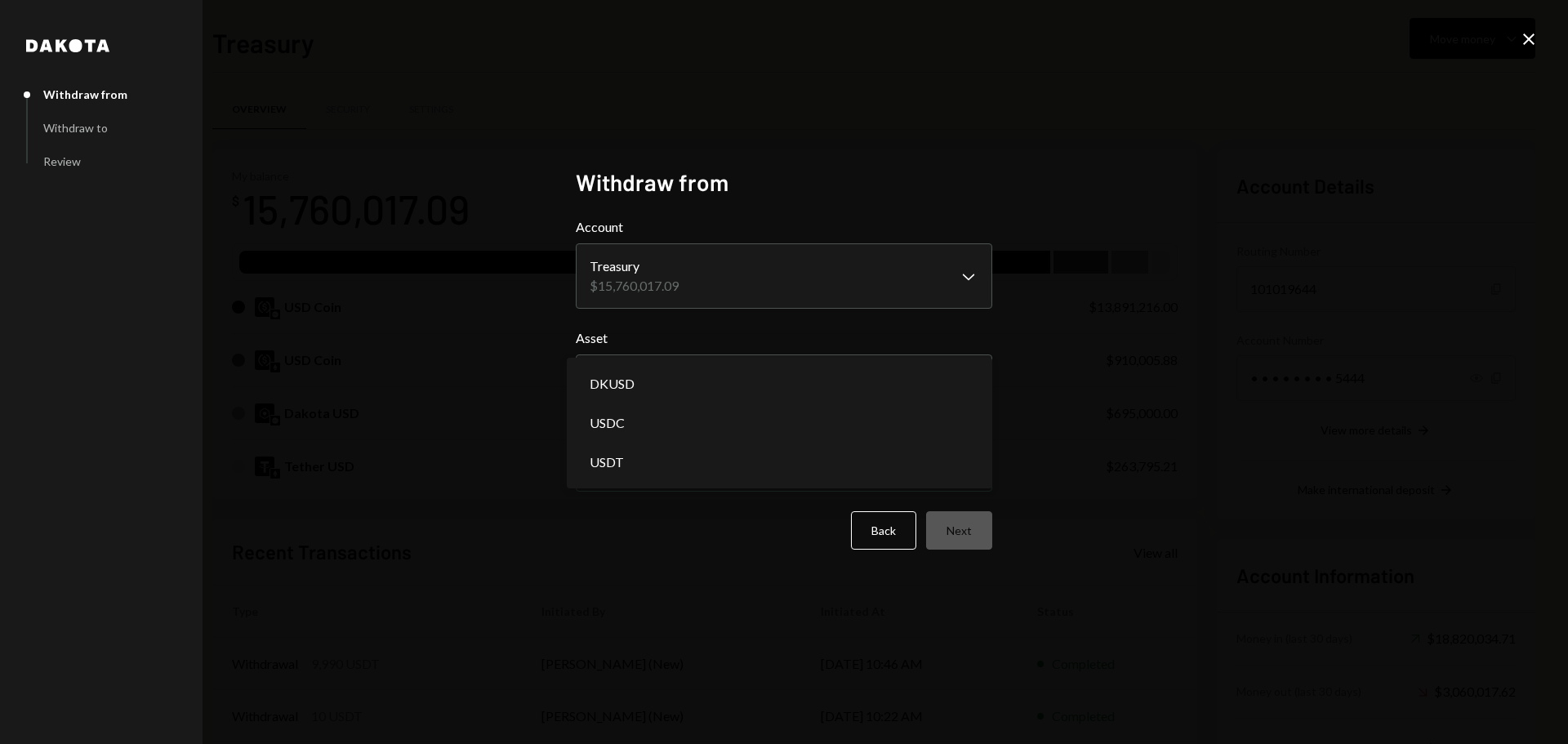
click at [647, 384] on body "B Boundless Founda... Caret Down Home Home Inbox Inbox Activities Transactions …" at bounding box center [784, 372] width 1568 height 744
select select "****"
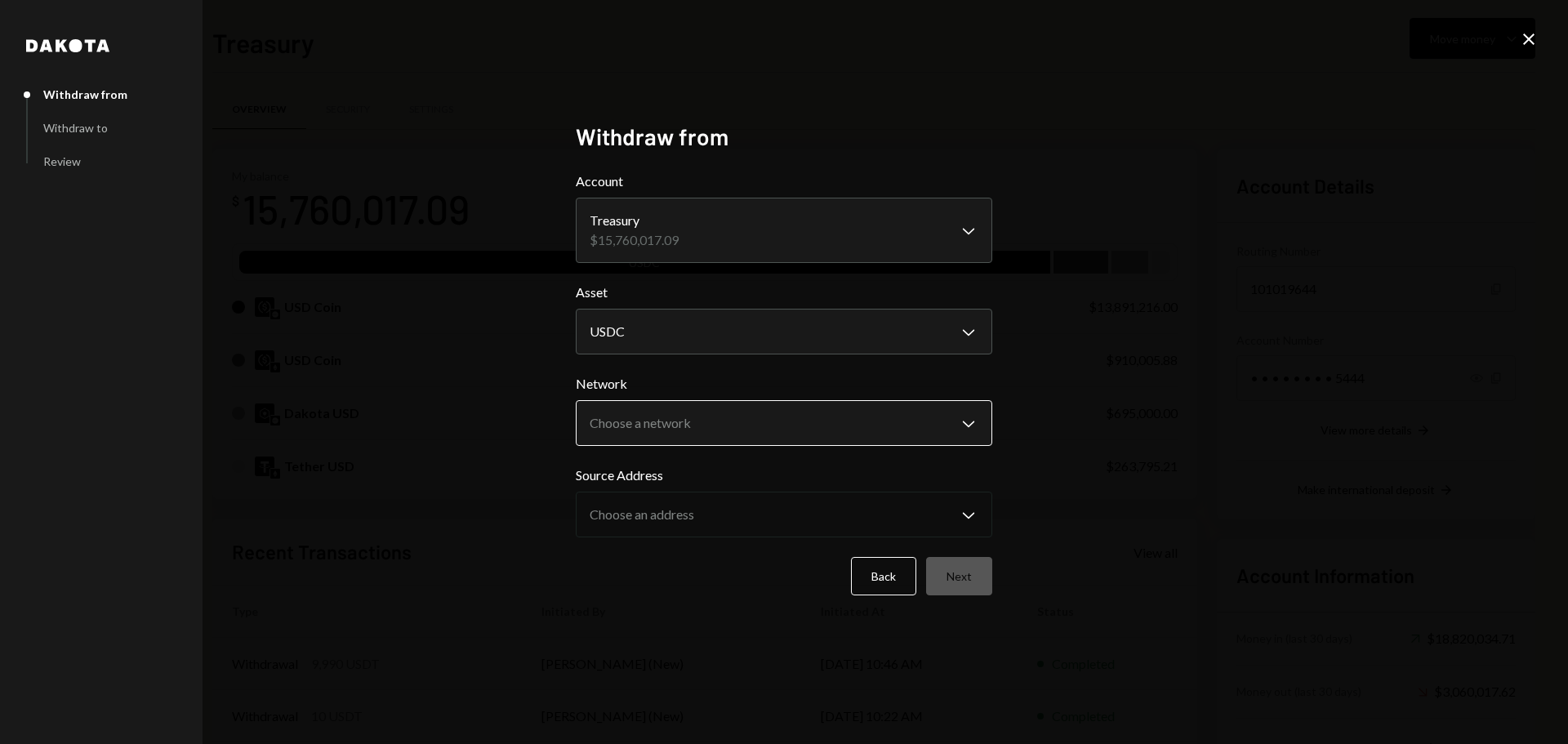
click at [624, 416] on body "B Boundless Founda... Caret Down Home Home Inbox Inbox Activities Transactions …" at bounding box center [784, 372] width 1568 height 744
select select "**********"
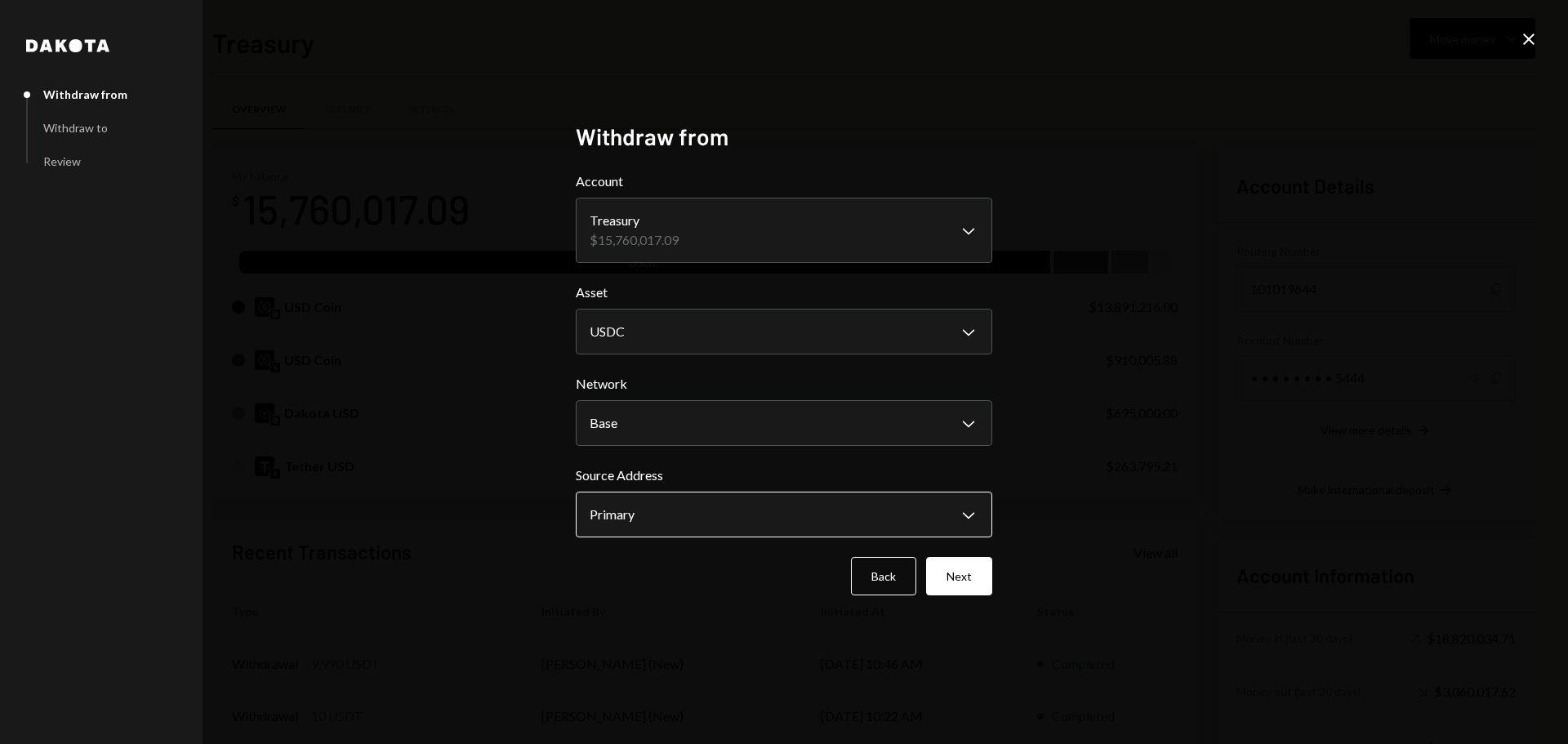
click at [638, 520] on body "B Boundless Founda... Caret Down Home Home Inbox Inbox Activities Transactions …" at bounding box center [784, 372] width 1568 height 744
click at [949, 568] on button "Next" at bounding box center [958, 576] width 66 height 39
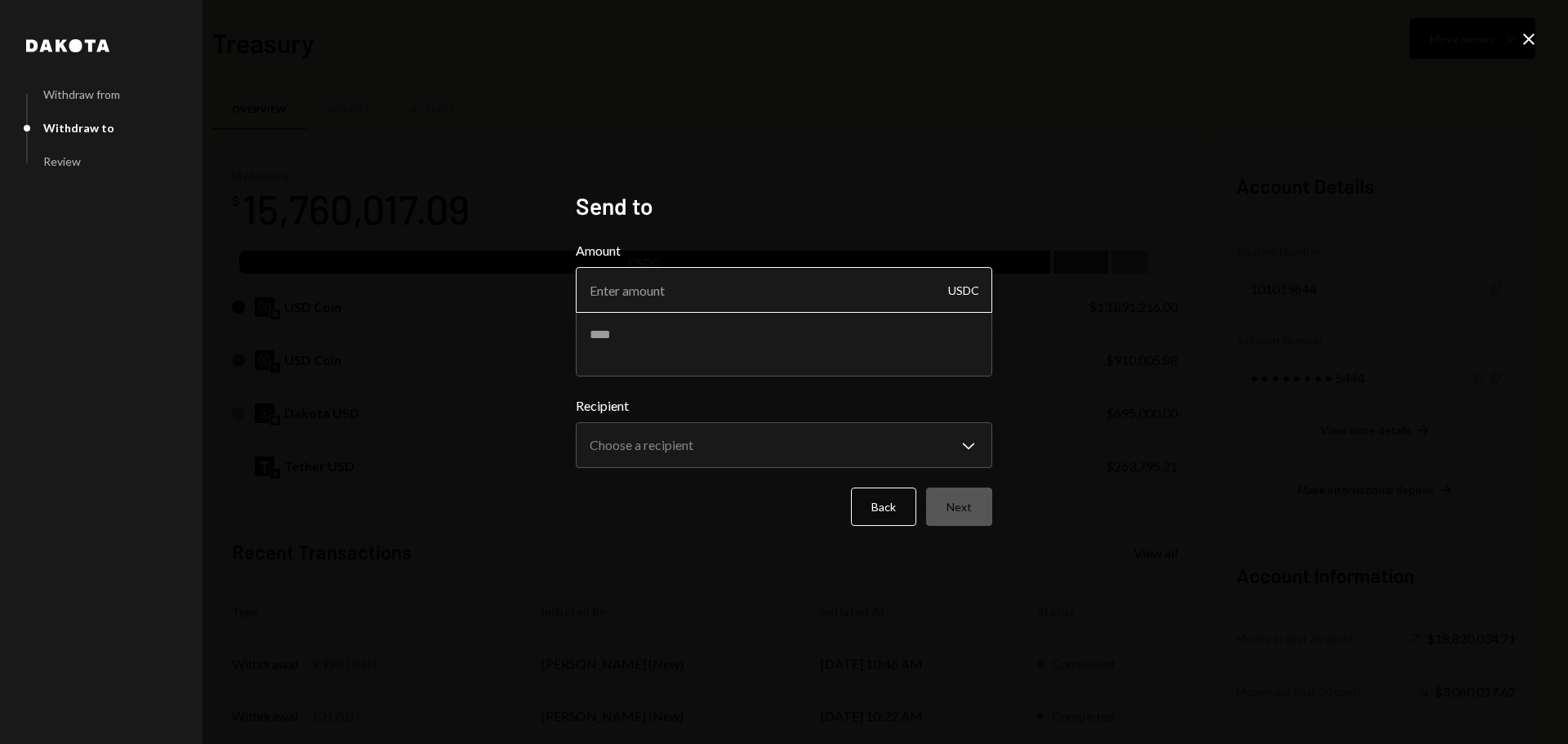
click at [669, 307] on input "Amount" at bounding box center [784, 289] width 416 height 45
type input "10"
click at [659, 332] on textarea at bounding box center [784, 344] width 416 height 65
type textarea "**********"
click at [862, 457] on body "B Boundless Founda... Caret Down Home Home Inbox Inbox Activities Transactions …" at bounding box center [784, 372] width 1568 height 744
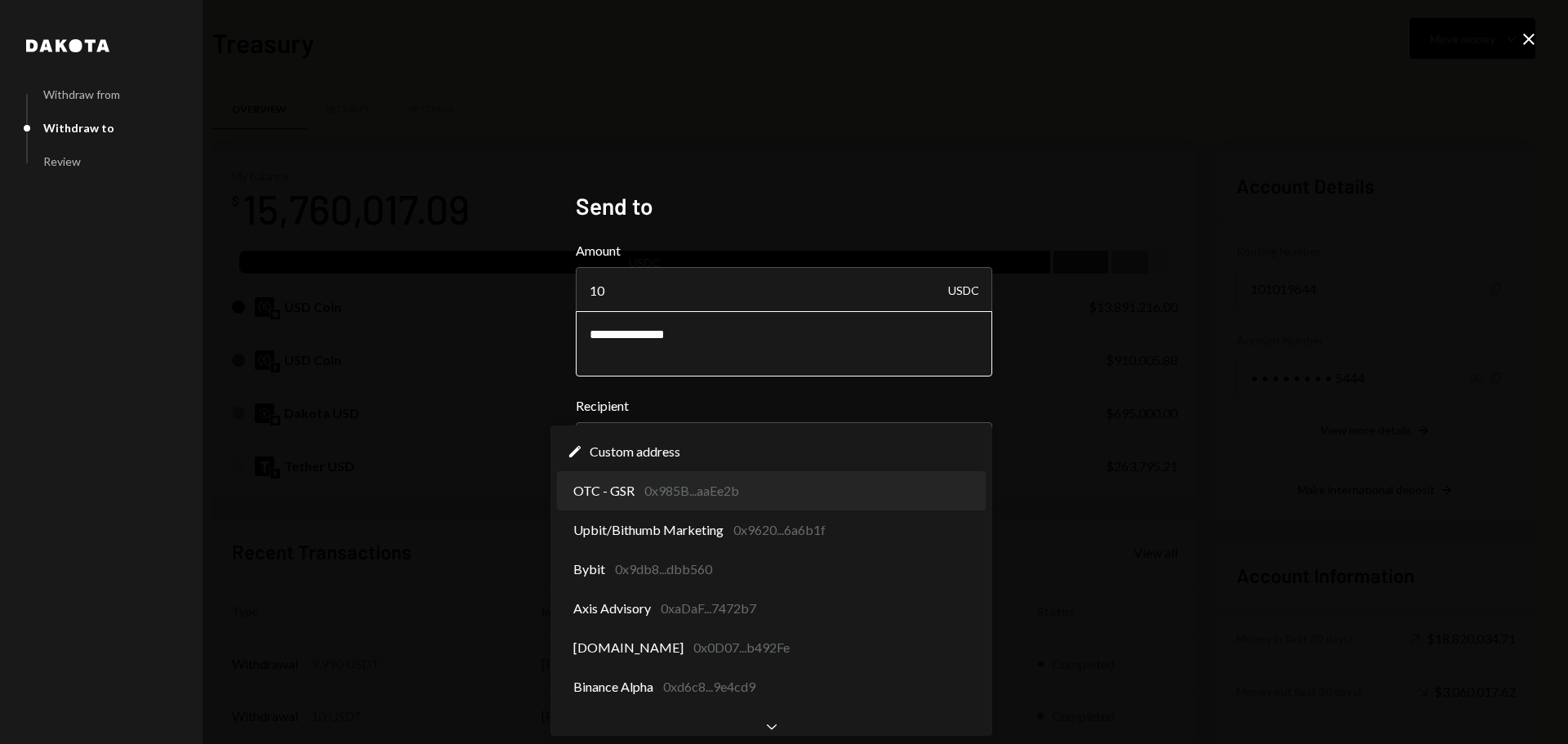
select select "**********"
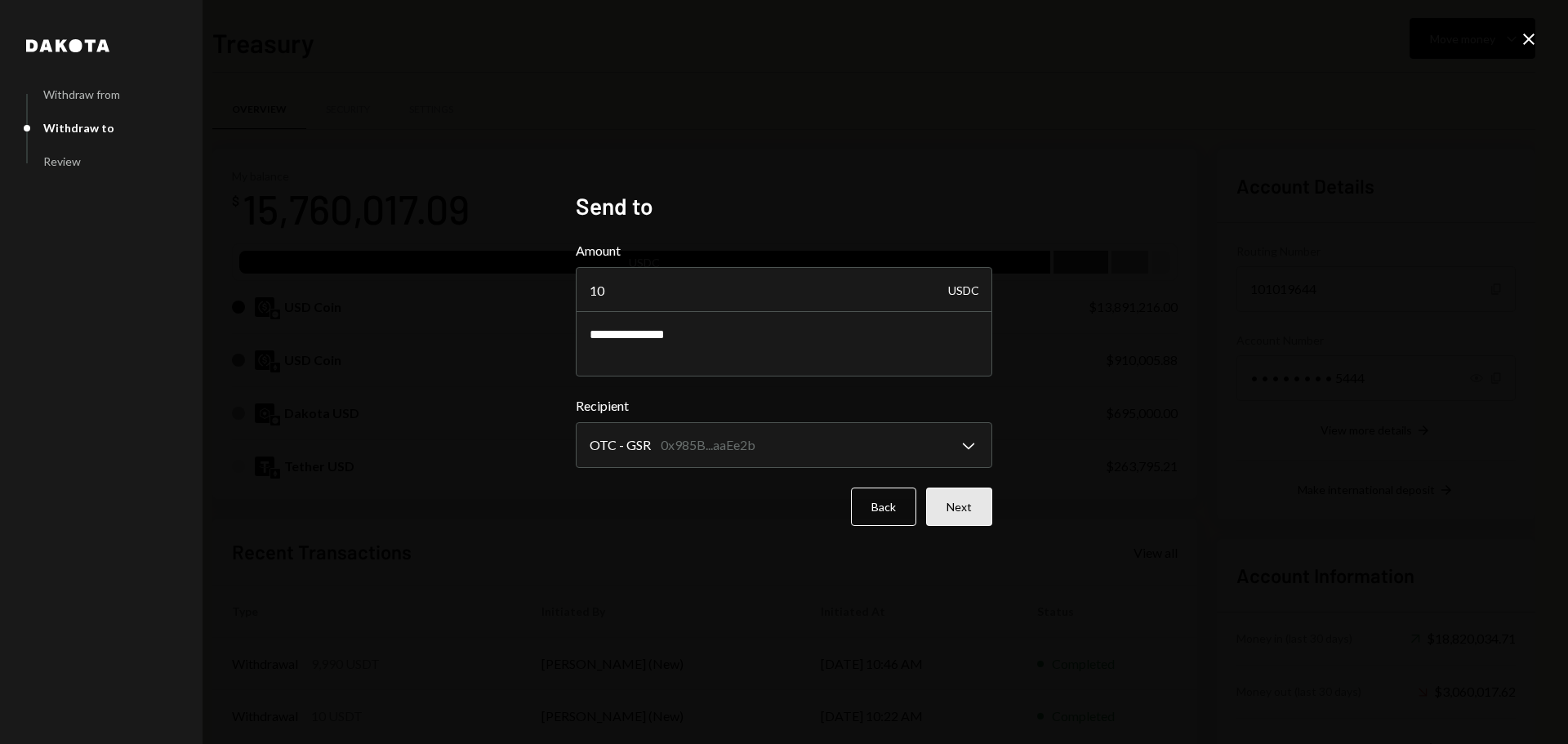
click at [969, 506] on button "Next" at bounding box center [958, 506] width 66 height 39
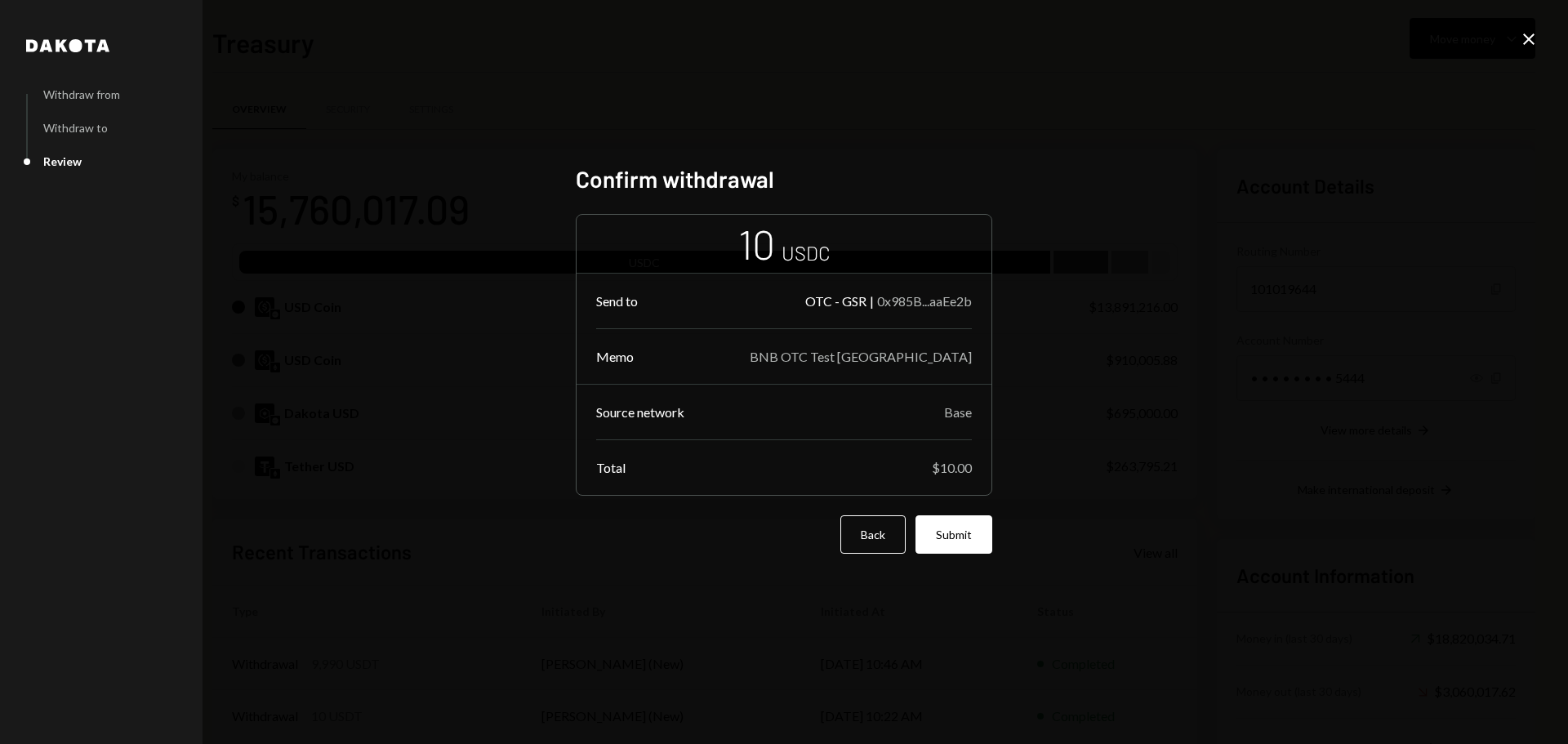
click at [993, 529] on div "Dakota Withdraw from Withdraw to Review Confirm withdrawal 10 USDC Send to OTC …" at bounding box center [784, 372] width 455 height 454
click at [970, 534] on button "Submit" at bounding box center [953, 534] width 77 height 39
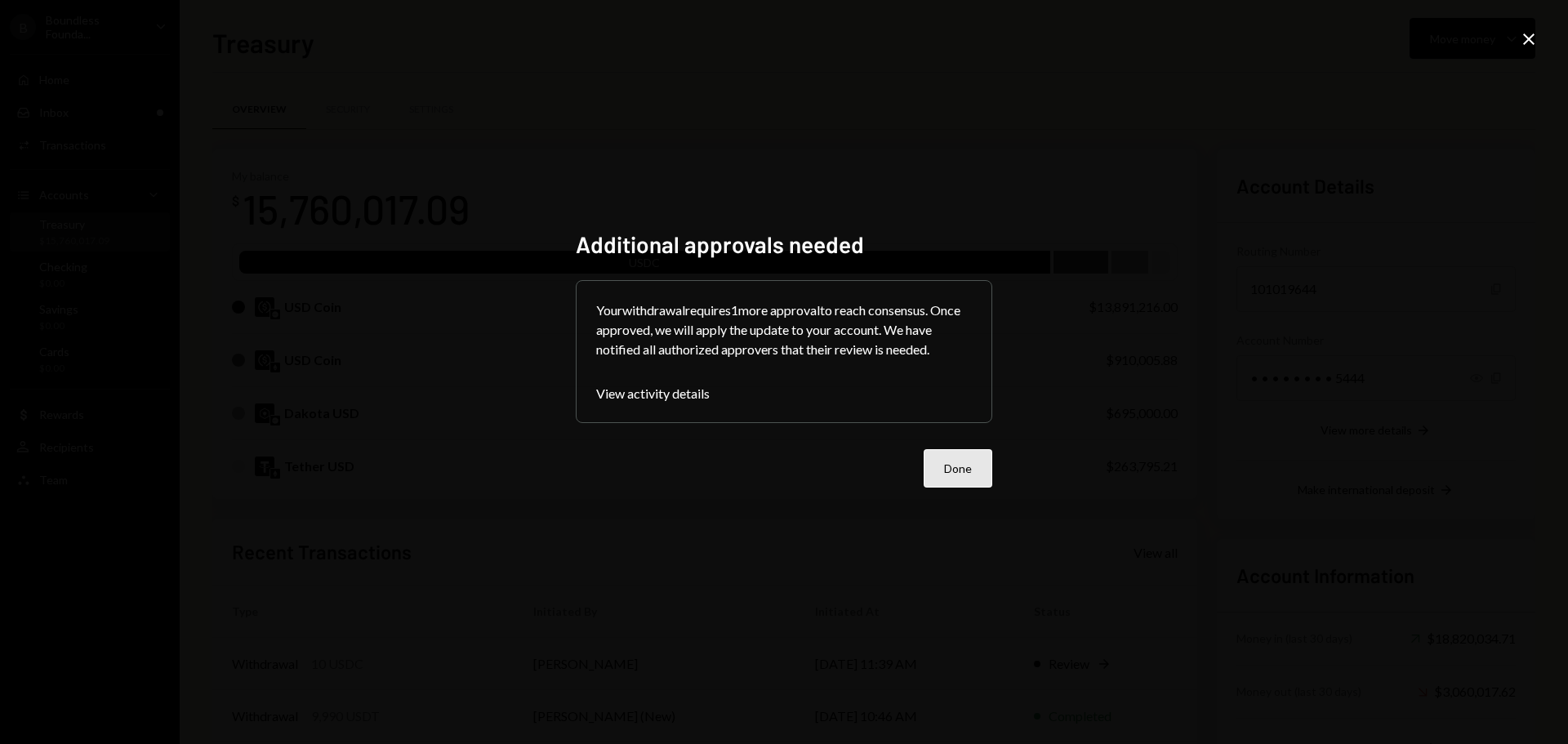
click at [971, 454] on button "Done" at bounding box center [957, 468] width 68 height 39
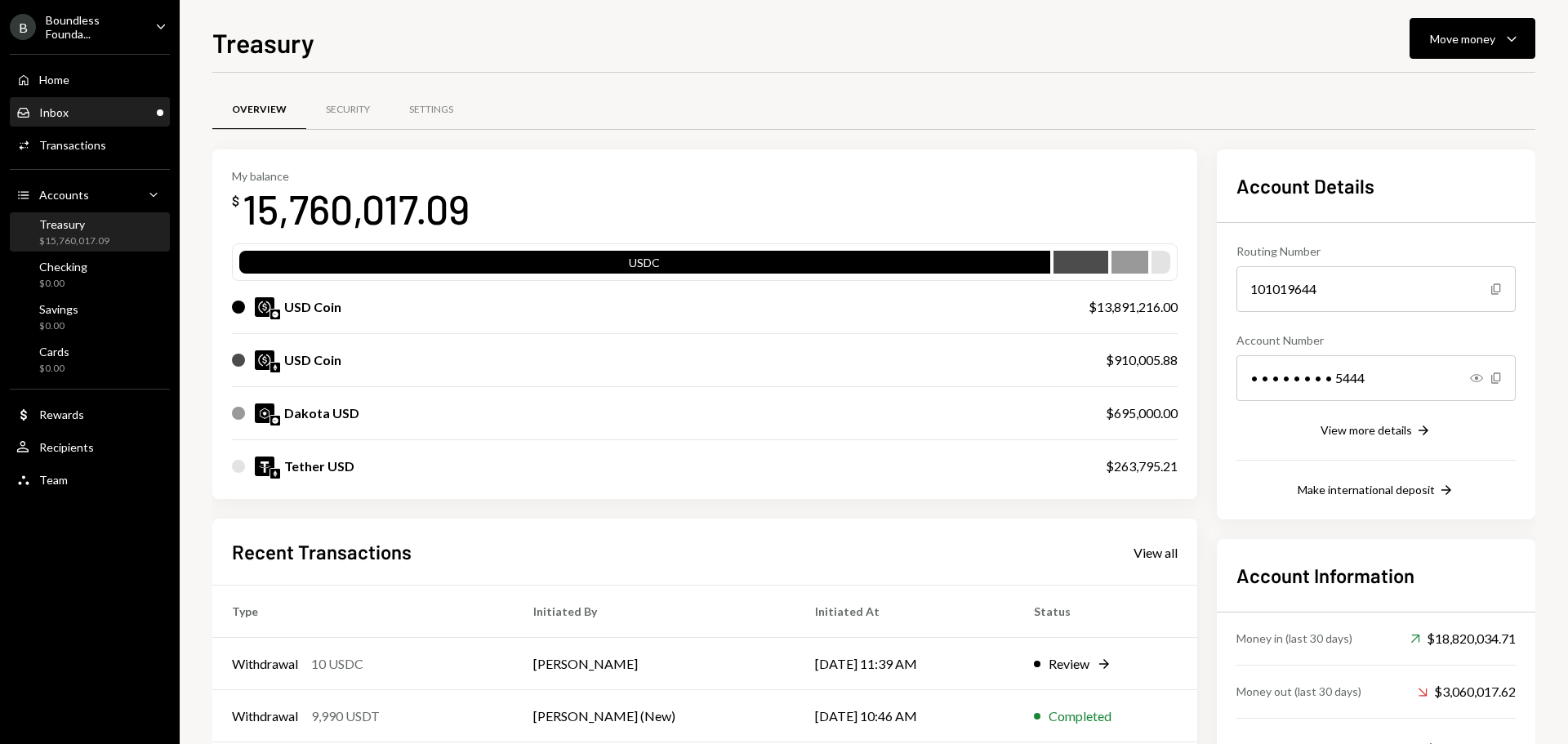
click at [56, 110] on div "Inbox" at bounding box center [54, 113] width 30 height 14
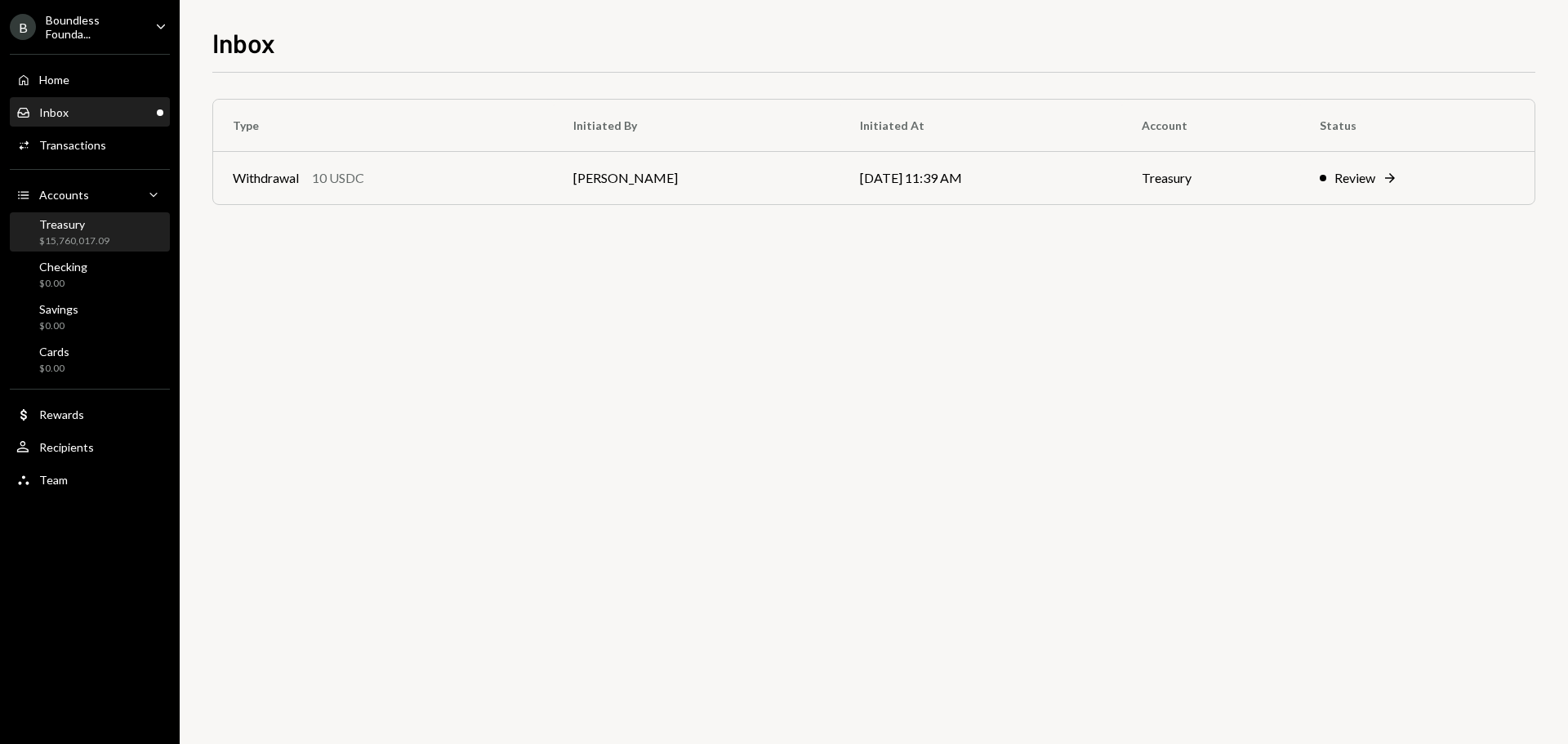
click at [91, 241] on div "$15,760,017.09" at bounding box center [74, 241] width 70 height 14
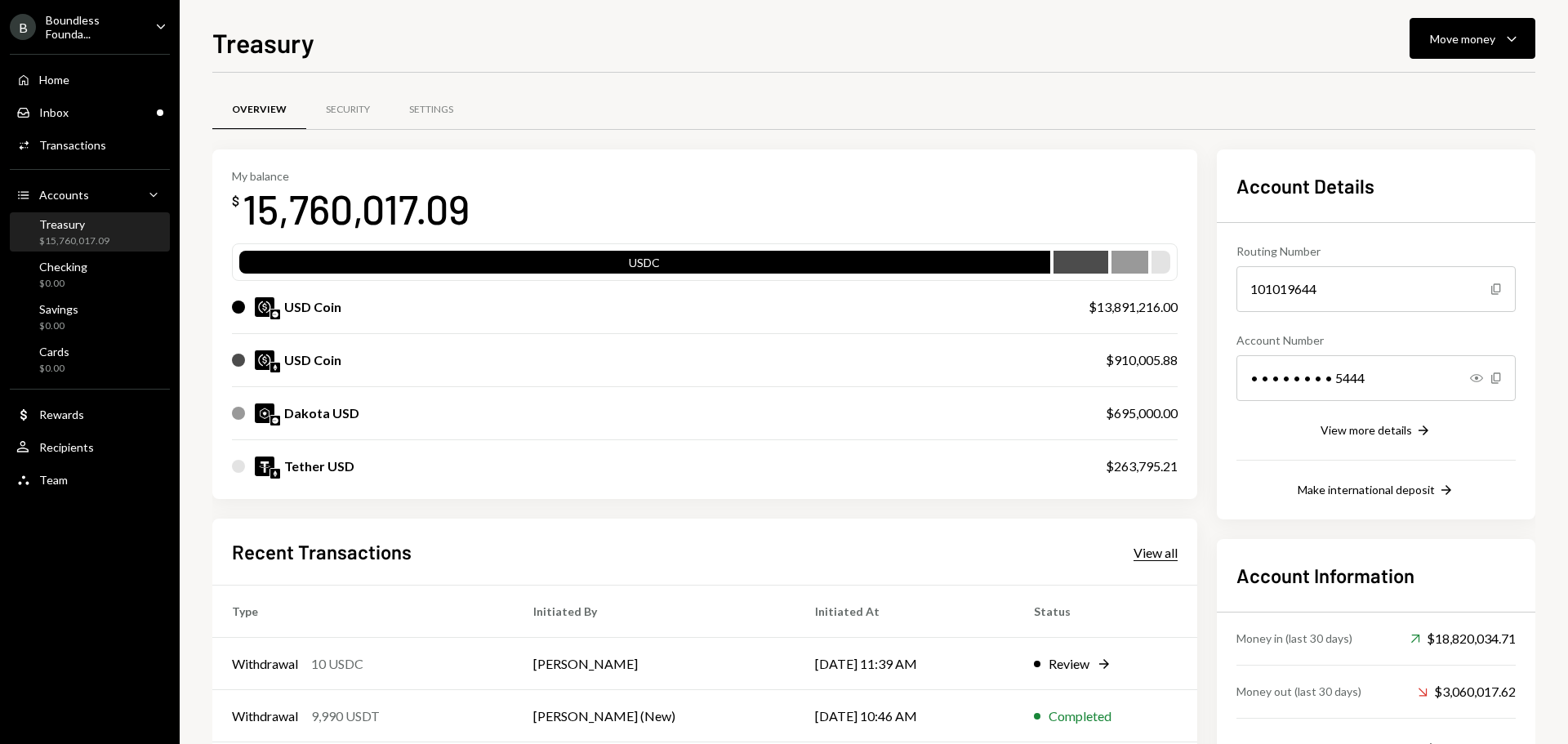
click at [1165, 548] on div "View all" at bounding box center [1155, 552] width 44 height 17
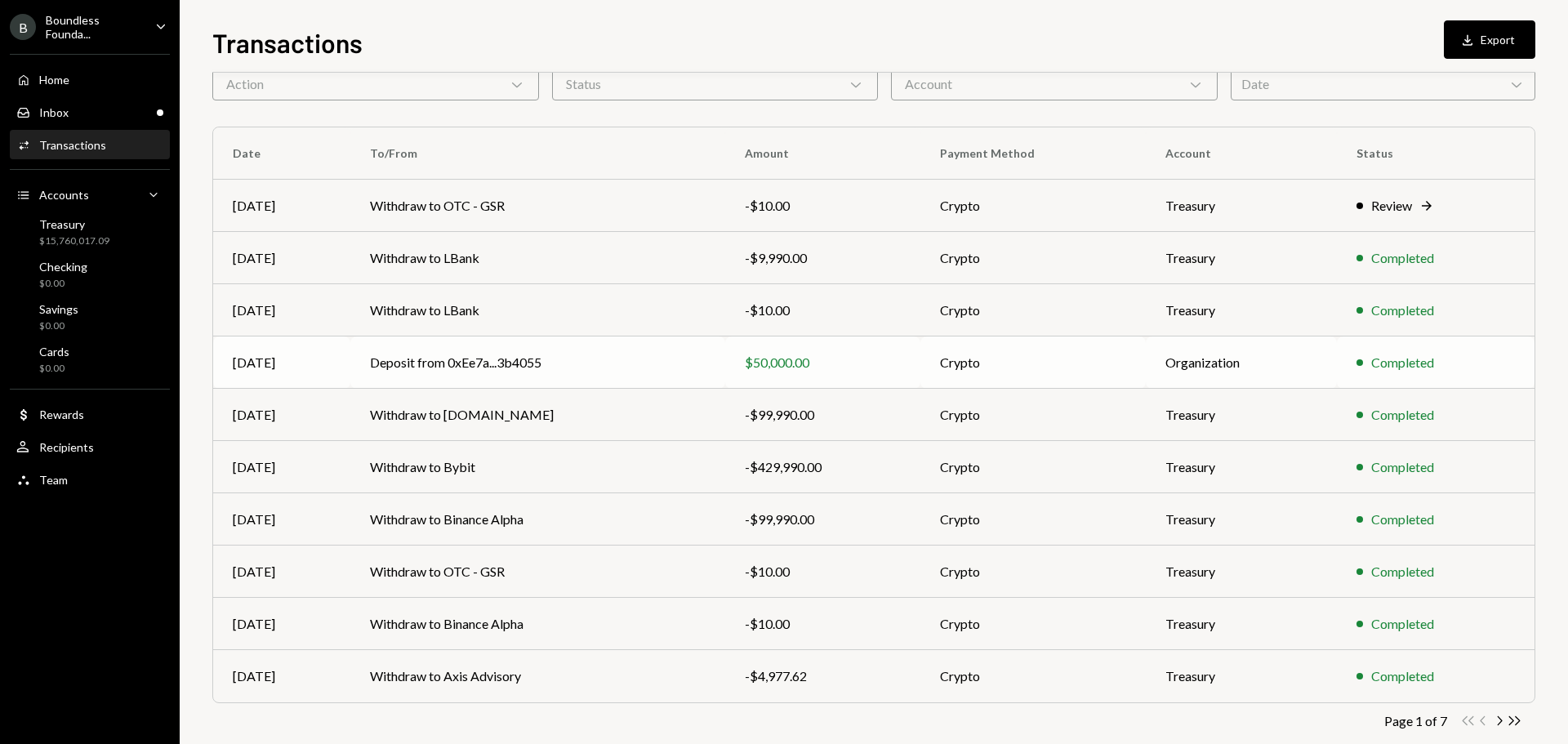
scroll to position [109, 0]
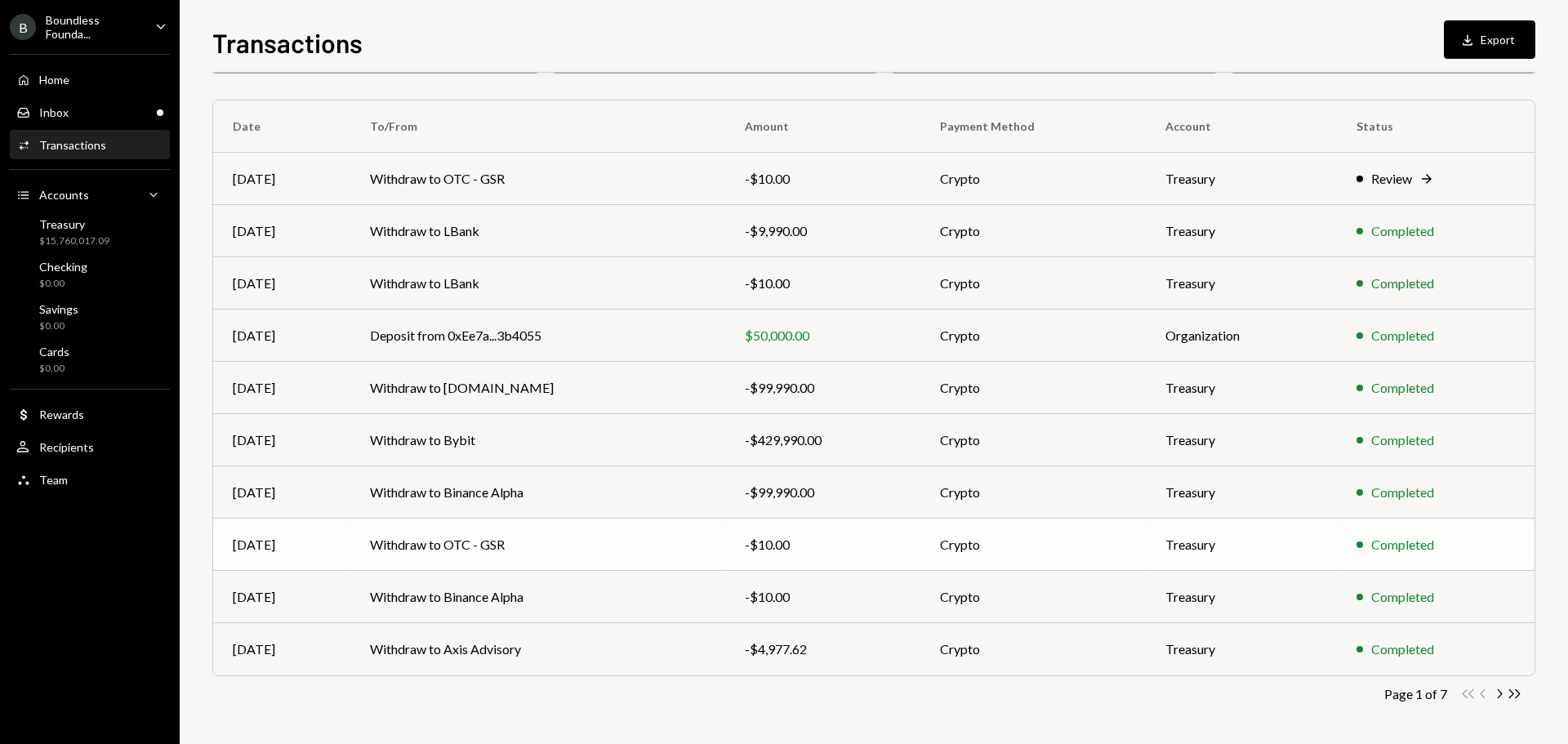
drag, startPoint x: 1498, startPoint y: 692, endPoint x: 1279, endPoint y: 543, distance: 264.9
click at [1305, 565] on div "Transactions All Activity Action Chevron Down Status Chevron Down Account Chevr…" at bounding box center [873, 367] width 1323 height 754
click at [65, 121] on div "Inbox Inbox" at bounding box center [90, 113] width 147 height 28
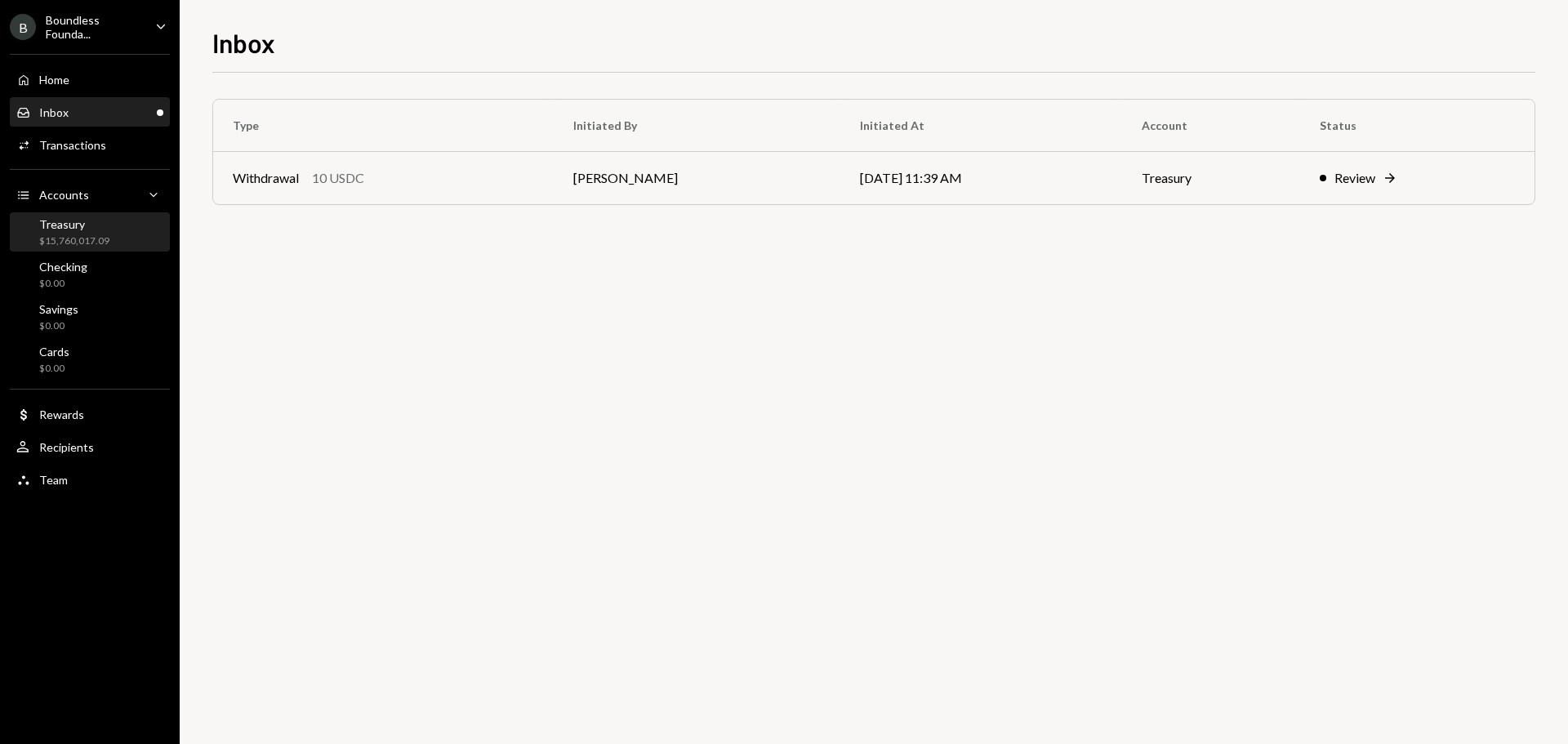
click at [75, 227] on div "Treasury" at bounding box center [74, 224] width 70 height 14
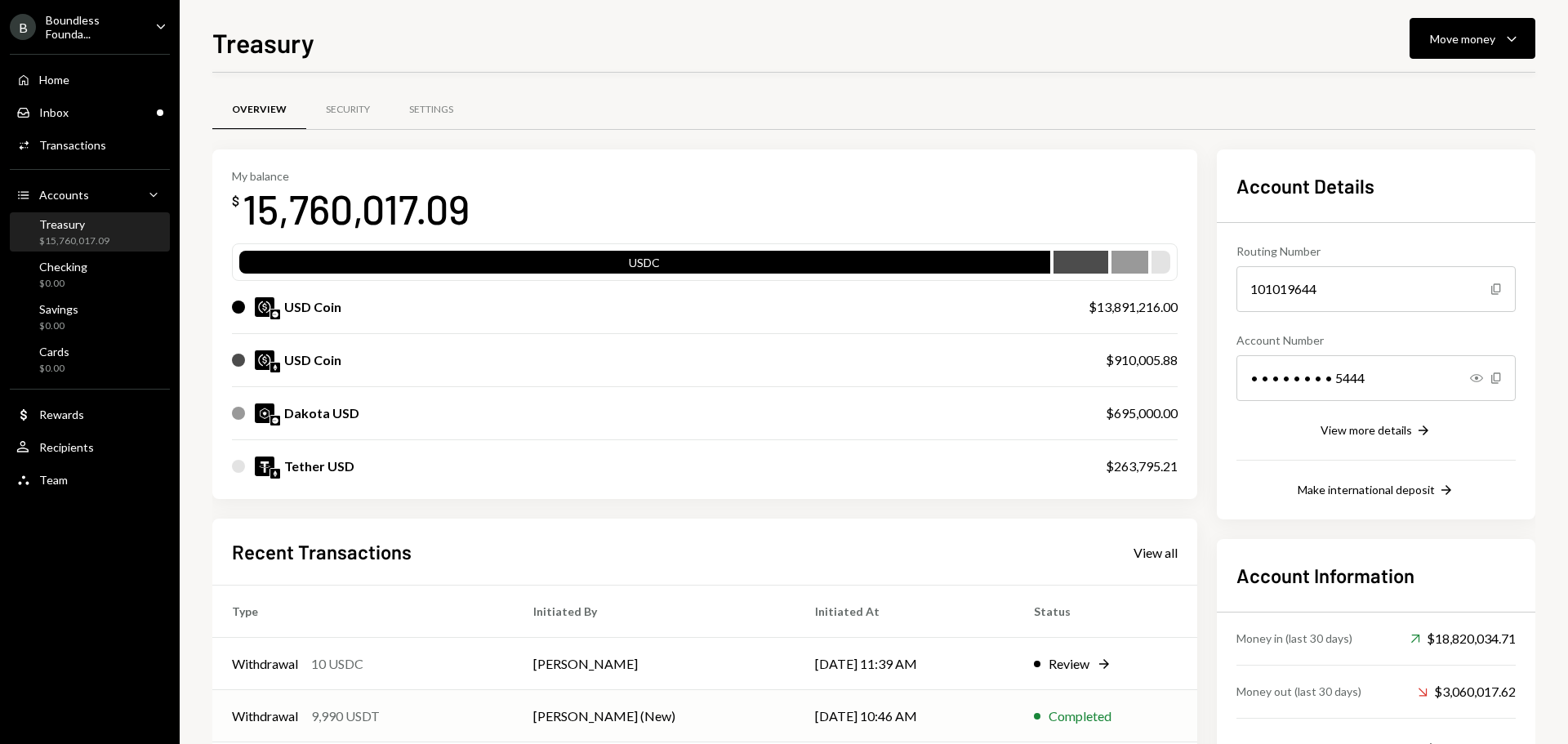
scroll to position [188, 0]
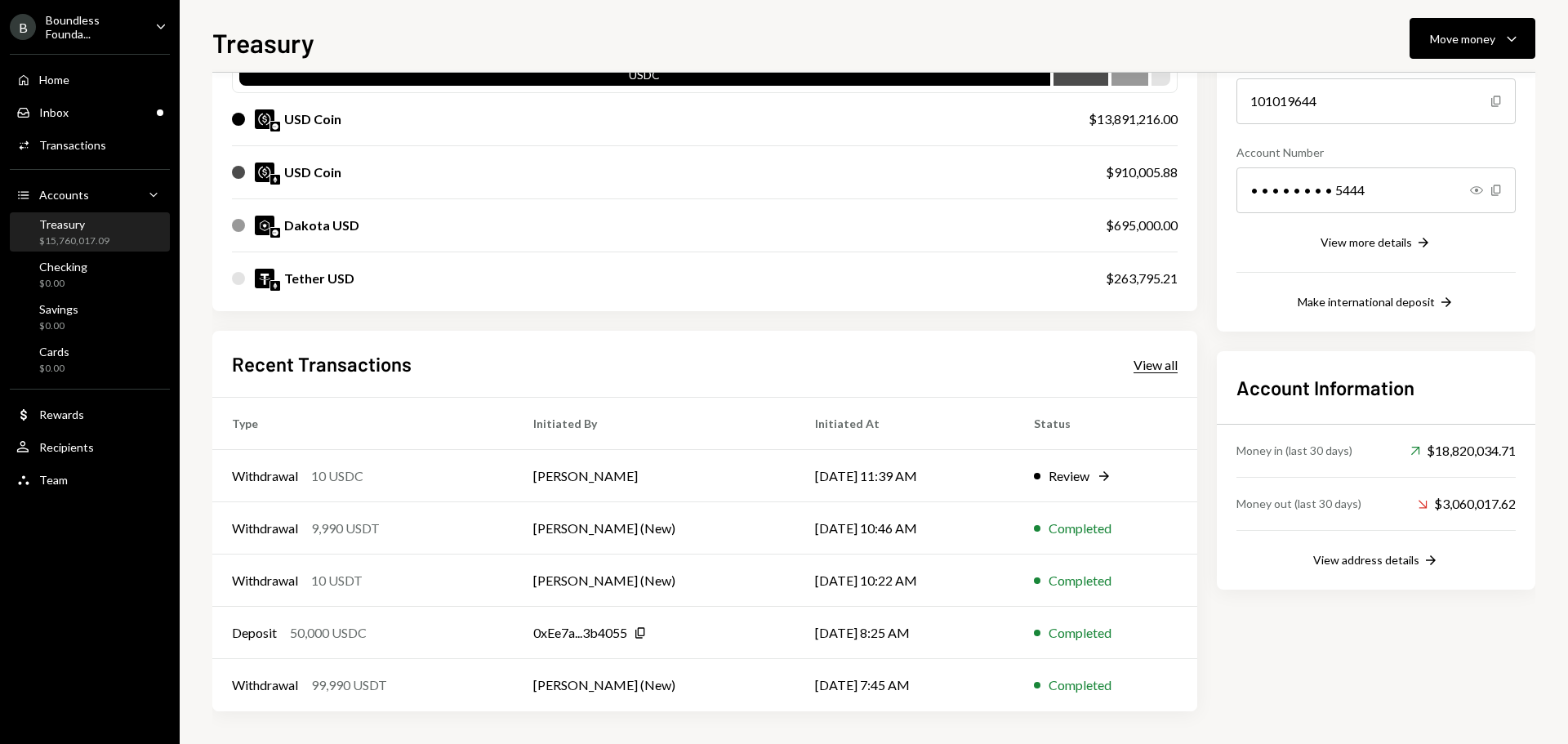
click at [1145, 363] on div "View all" at bounding box center [1155, 365] width 44 height 17
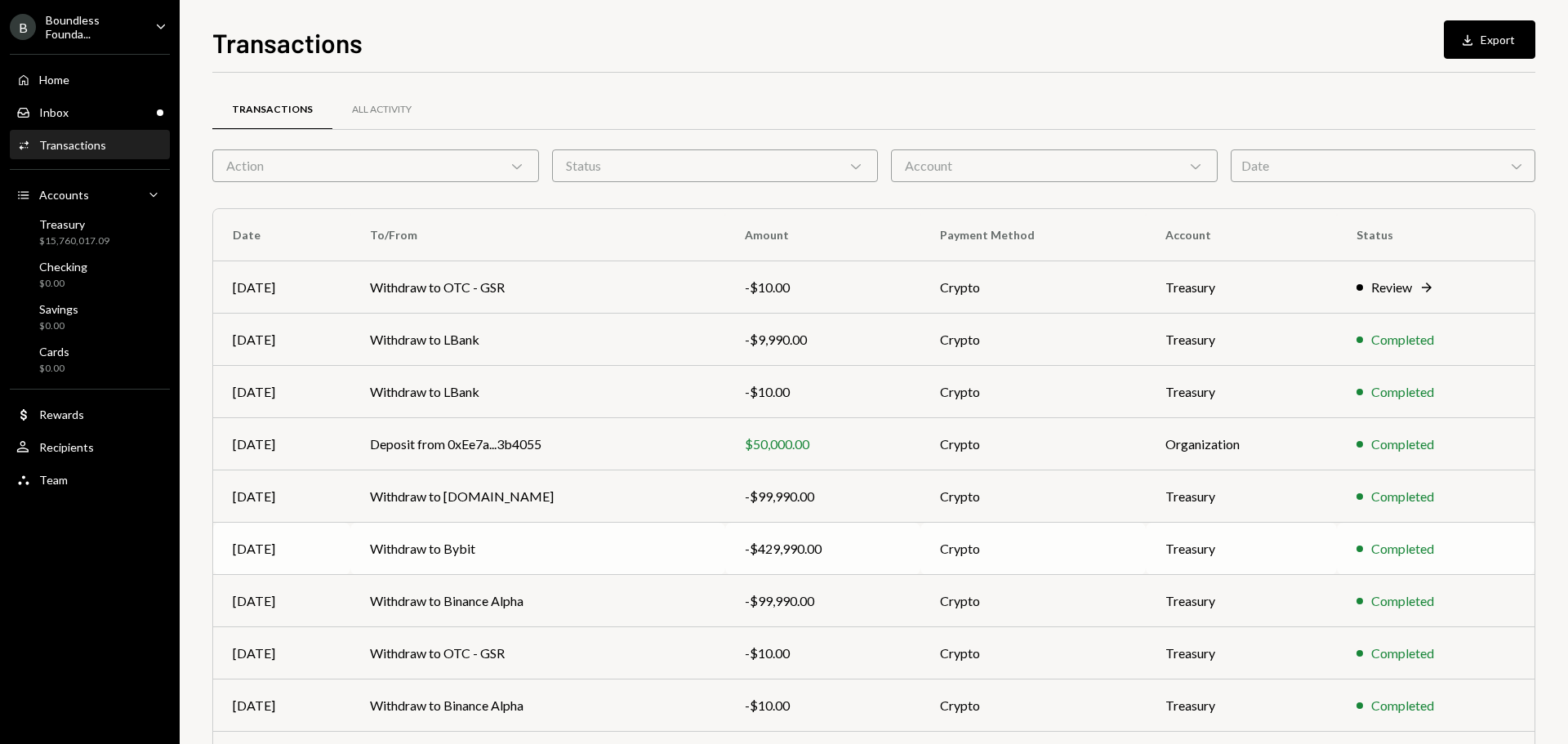
scroll to position [109, 0]
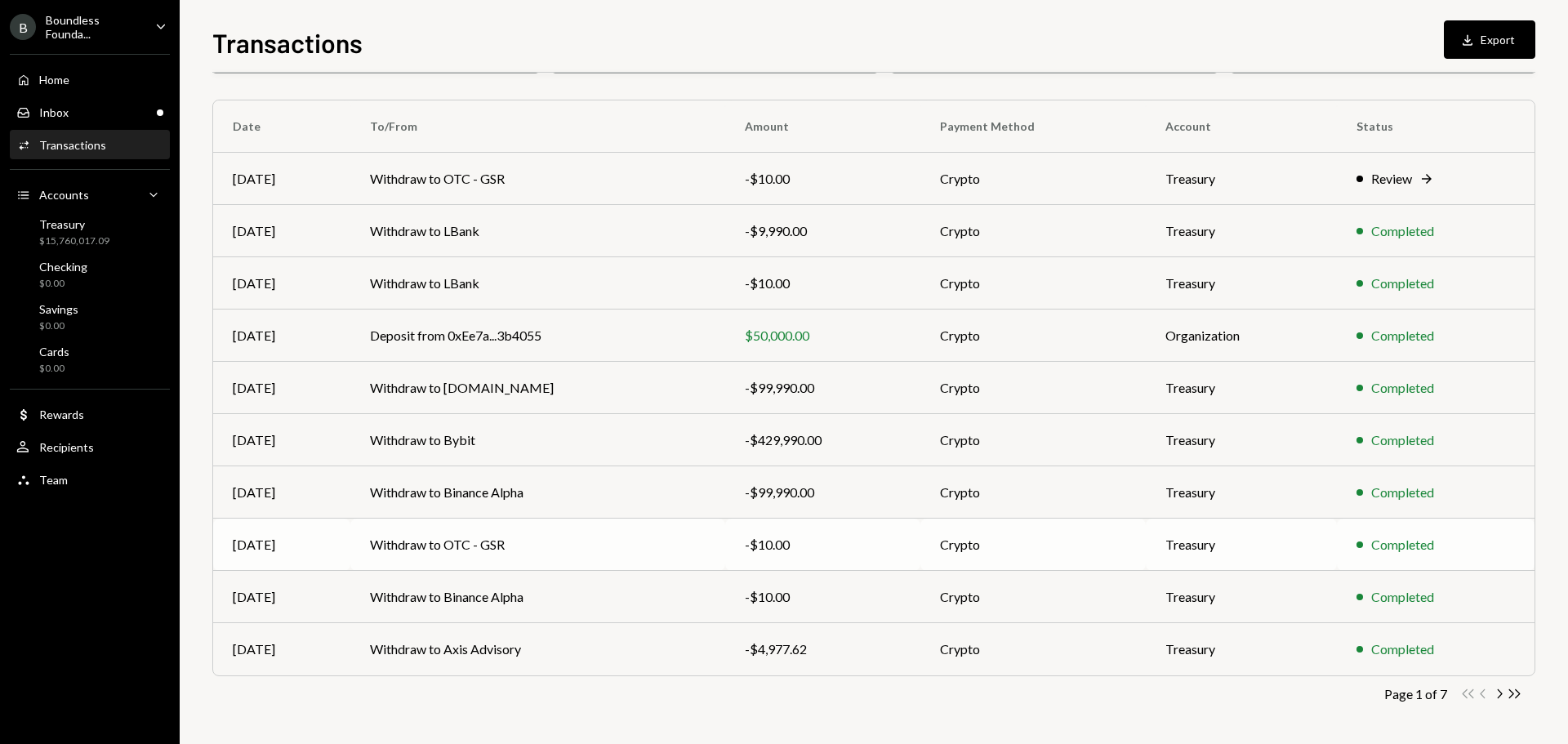
click at [480, 544] on td "Withdraw to OTC - GSR" at bounding box center [537, 544] width 374 height 52
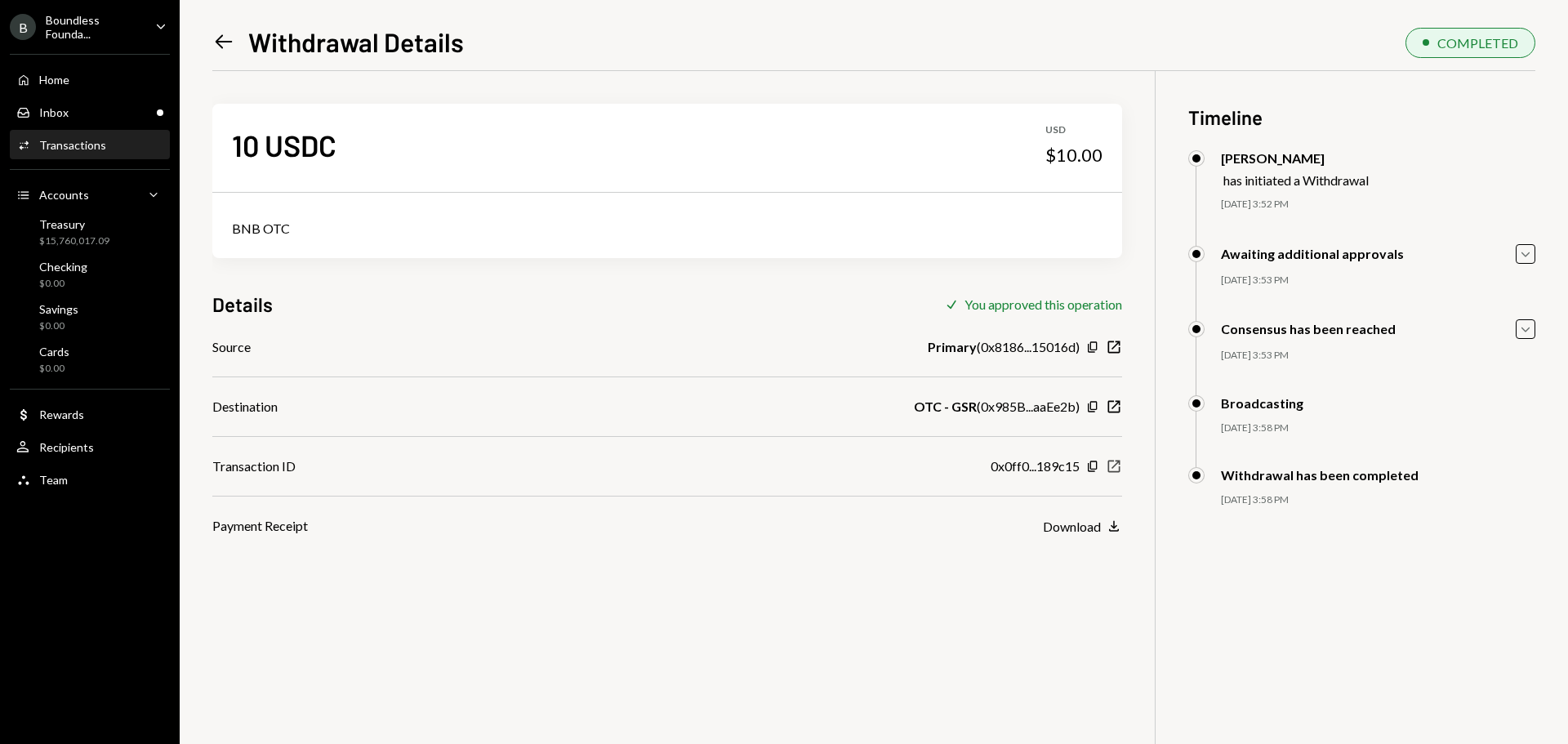
click at [1114, 463] on icon "New Window" at bounding box center [1114, 466] width 17 height 17
click at [76, 221] on div "Treasury" at bounding box center [74, 224] width 70 height 14
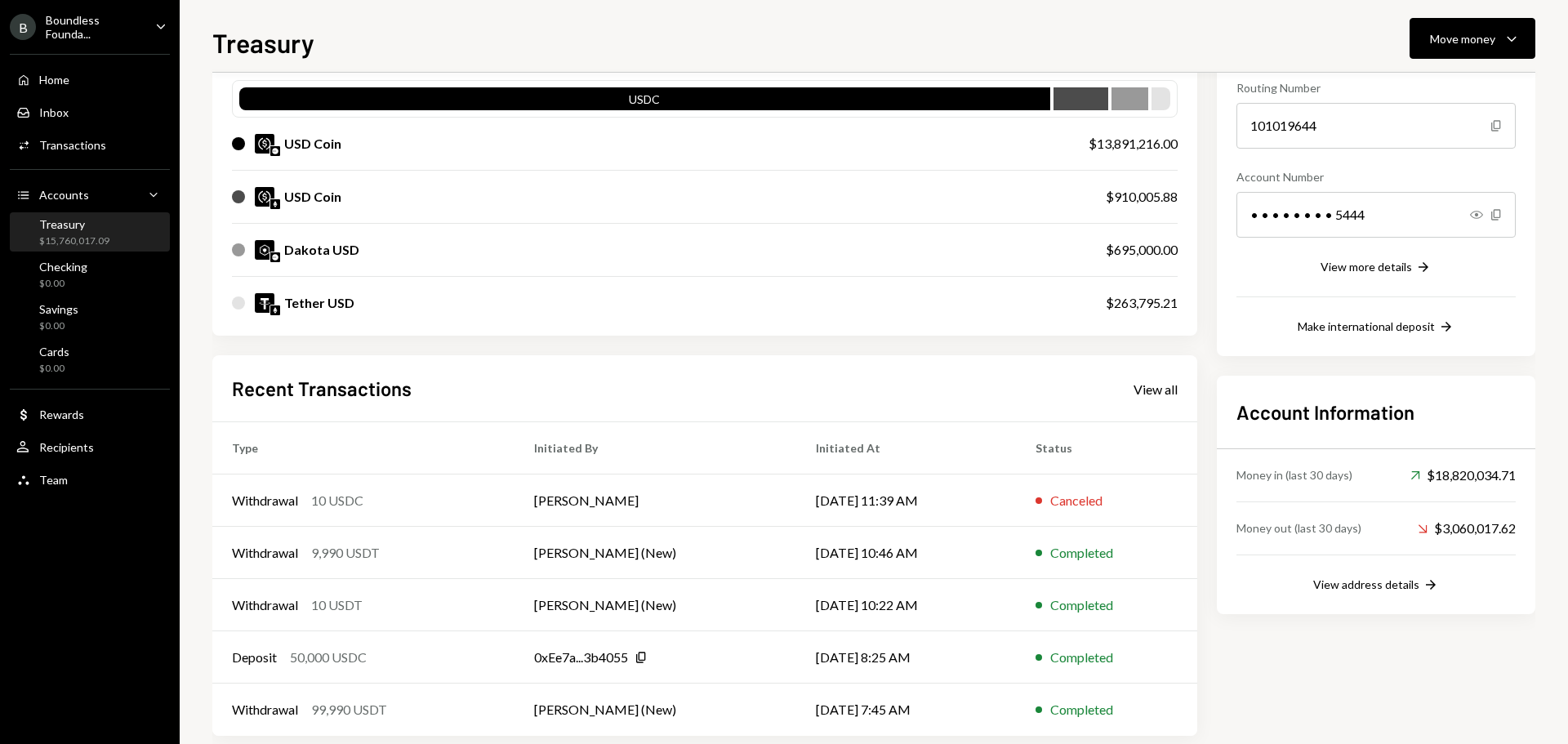
scroll to position [188, 0]
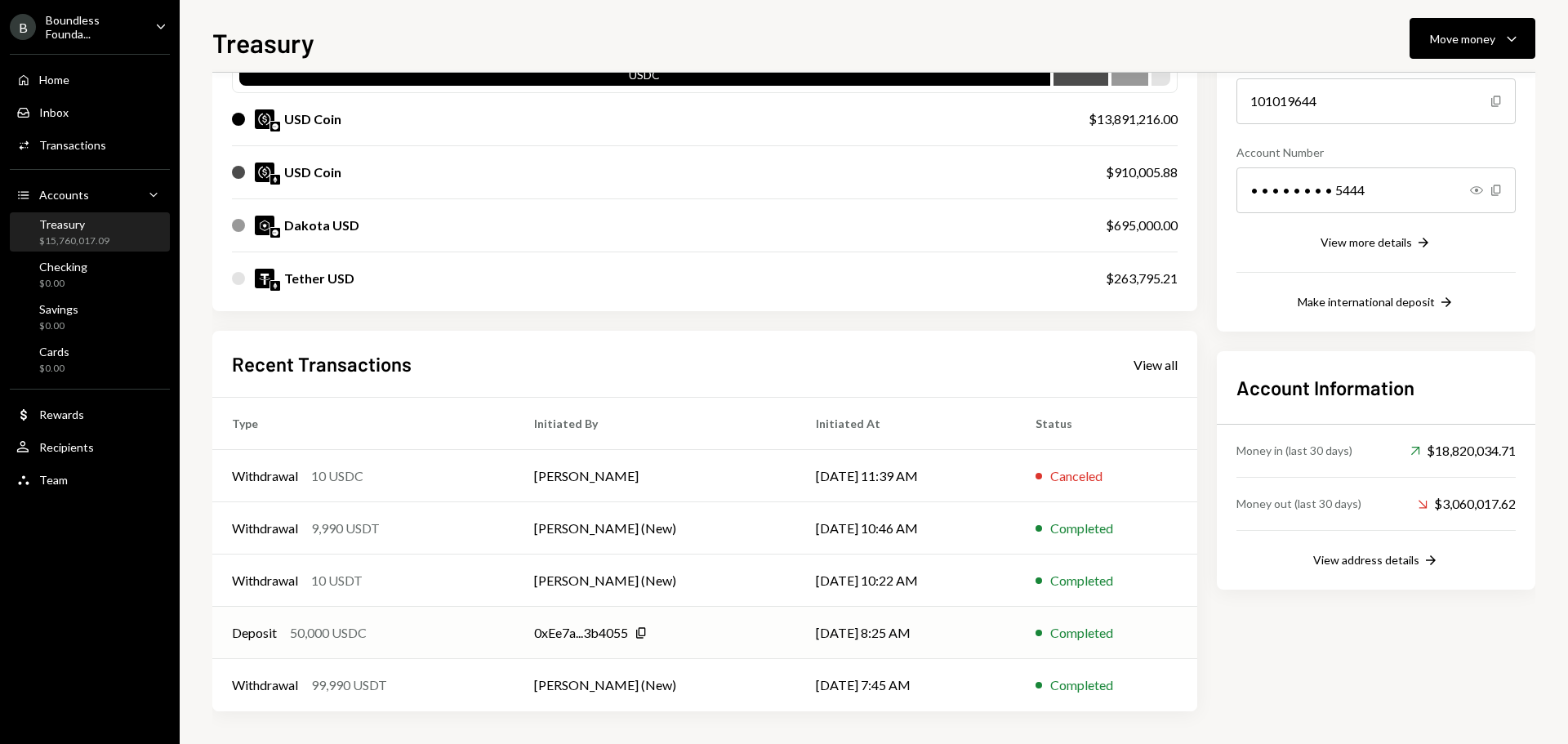
click at [323, 623] on div "50,000 USDC" at bounding box center [328, 633] width 77 height 20
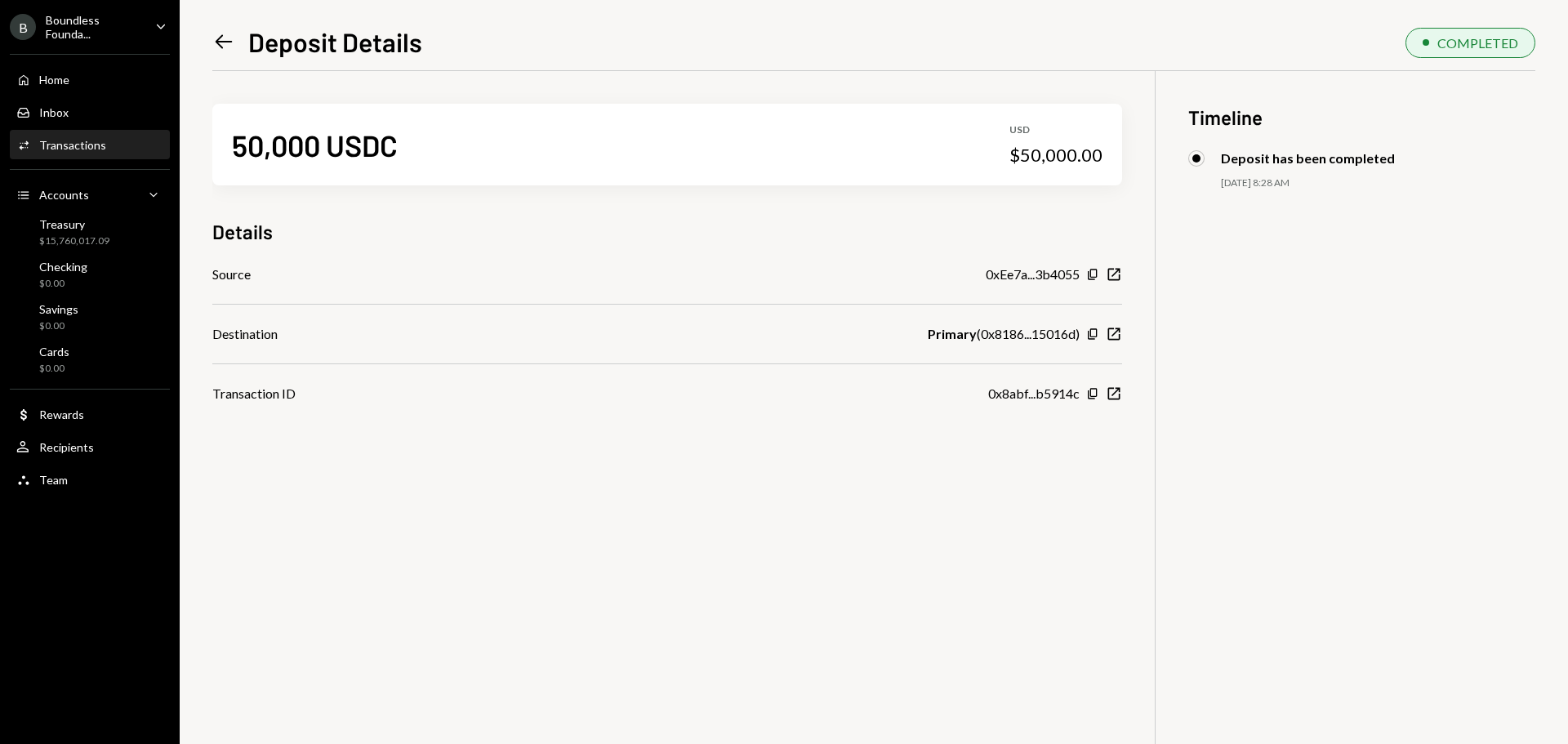
click at [224, 47] on icon "Left Arrow" at bounding box center [223, 41] width 23 height 23
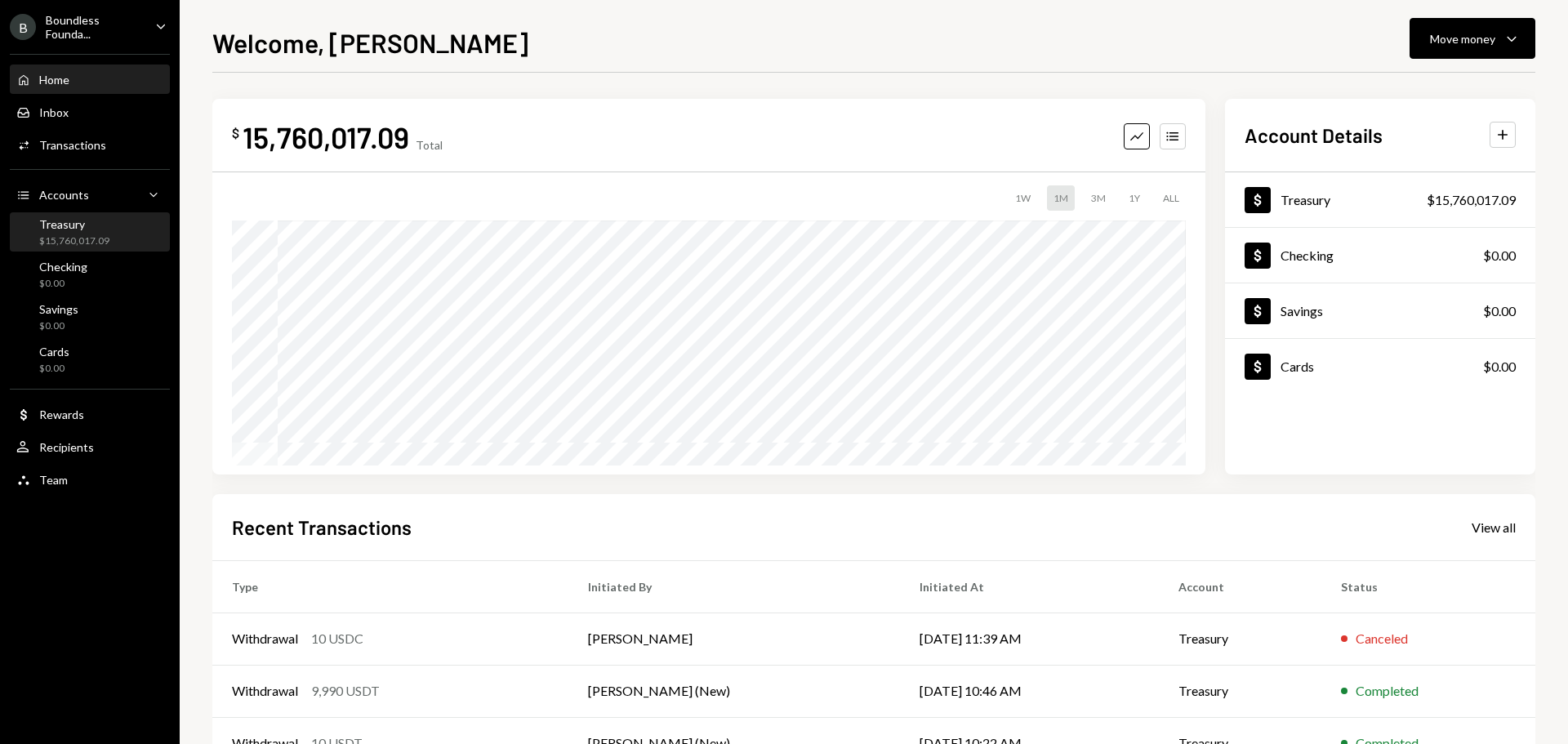
click at [74, 220] on div "Treasury" at bounding box center [74, 224] width 70 height 14
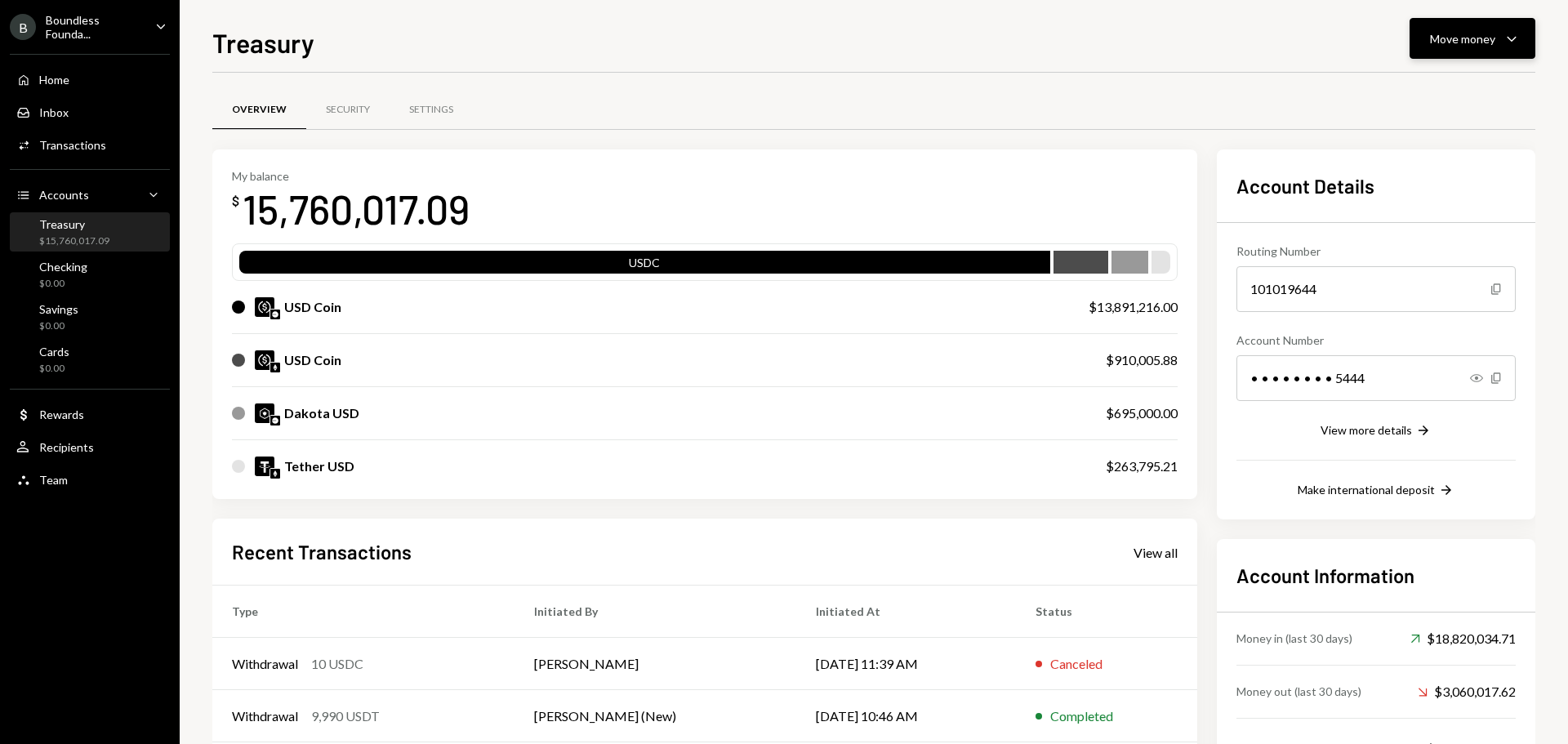
click at [1473, 50] on button "Move money Caret Down" at bounding box center [1471, 38] width 125 height 41
click at [1408, 92] on div "Send" at bounding box center [1458, 87] width 120 height 17
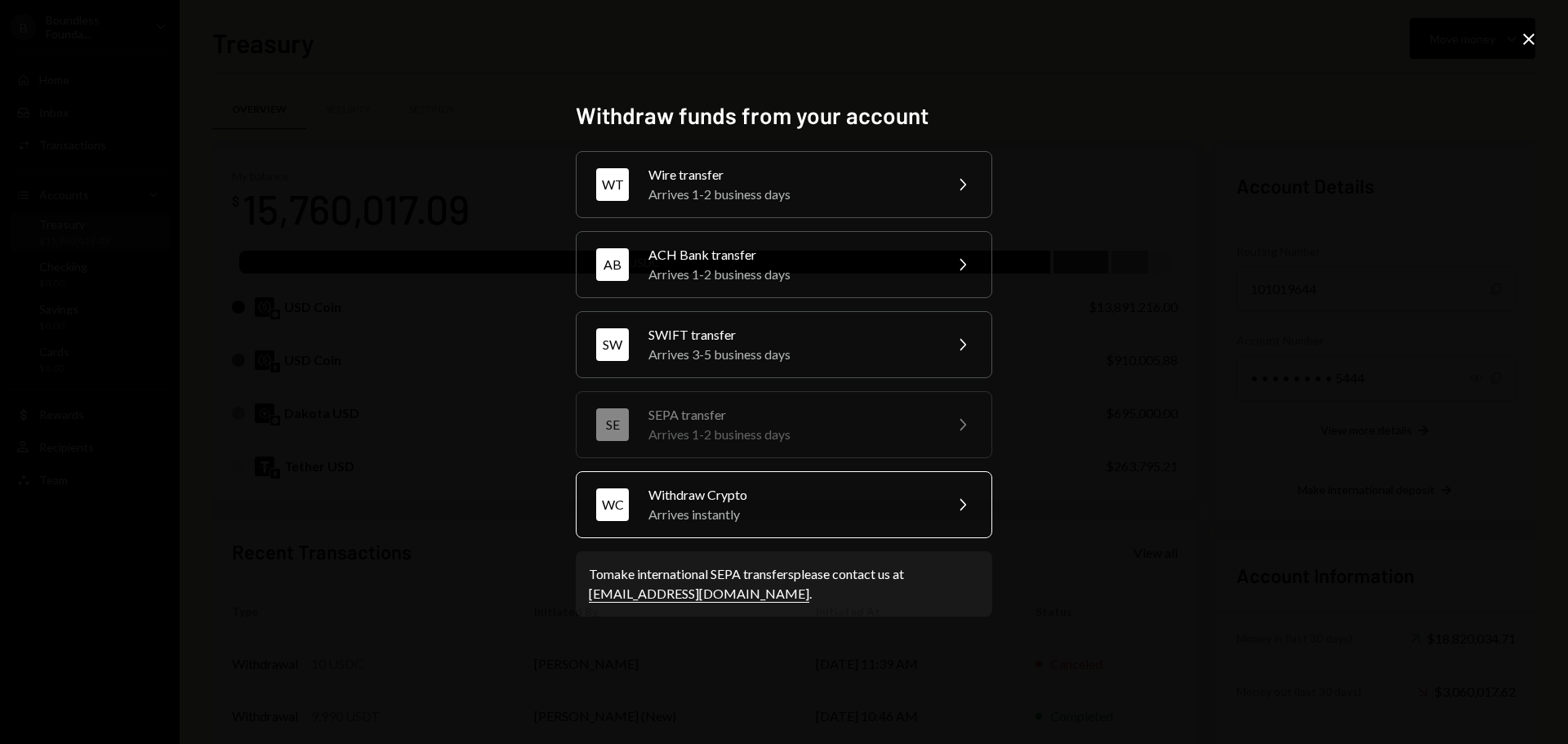
click at [702, 510] on div "Arrives instantly" at bounding box center [790, 515] width 285 height 20
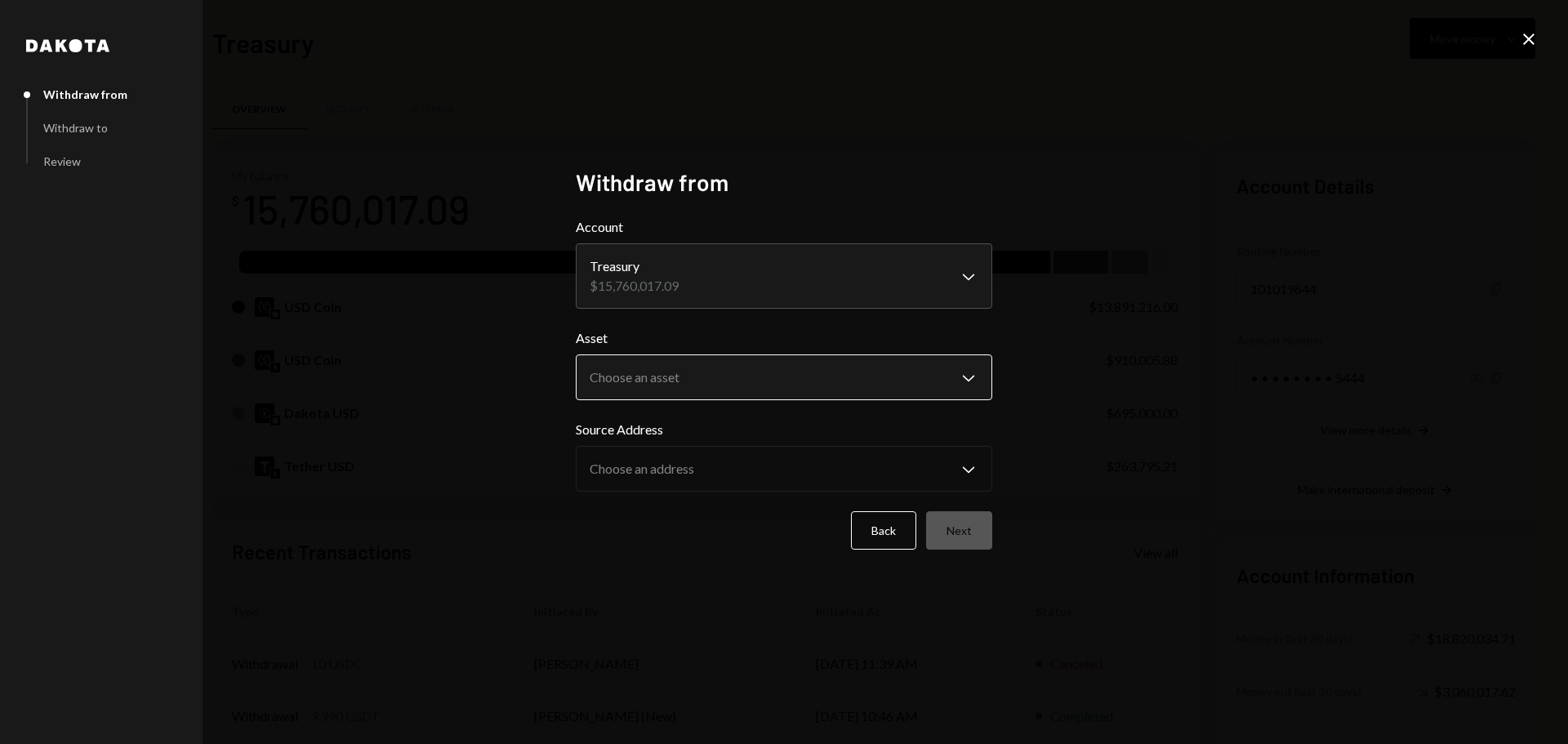
click at [640, 383] on body "B Boundless Founda... Caret Down Home Home Inbox Inbox Activities Transactions …" at bounding box center [784, 372] width 1568 height 744
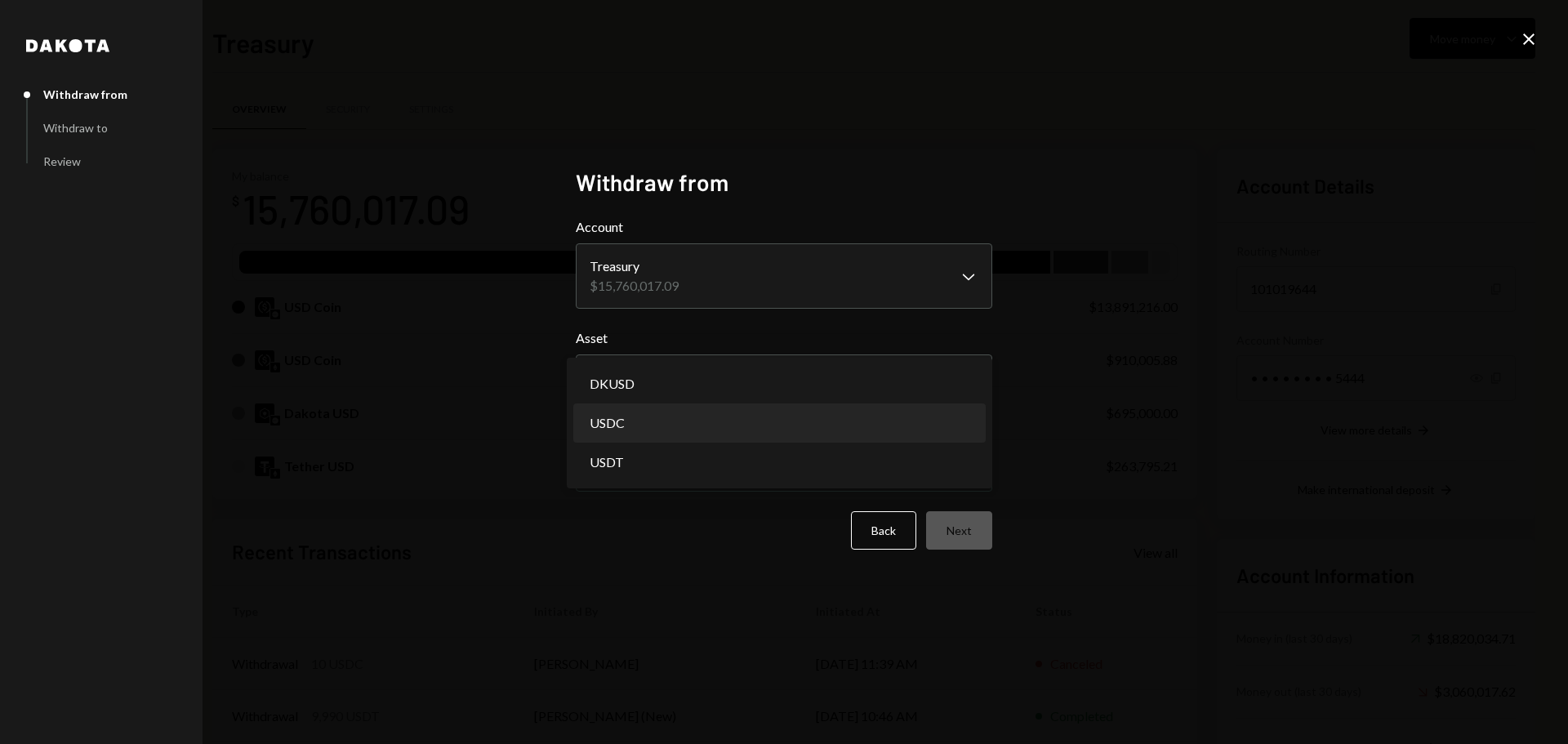
select select "****"
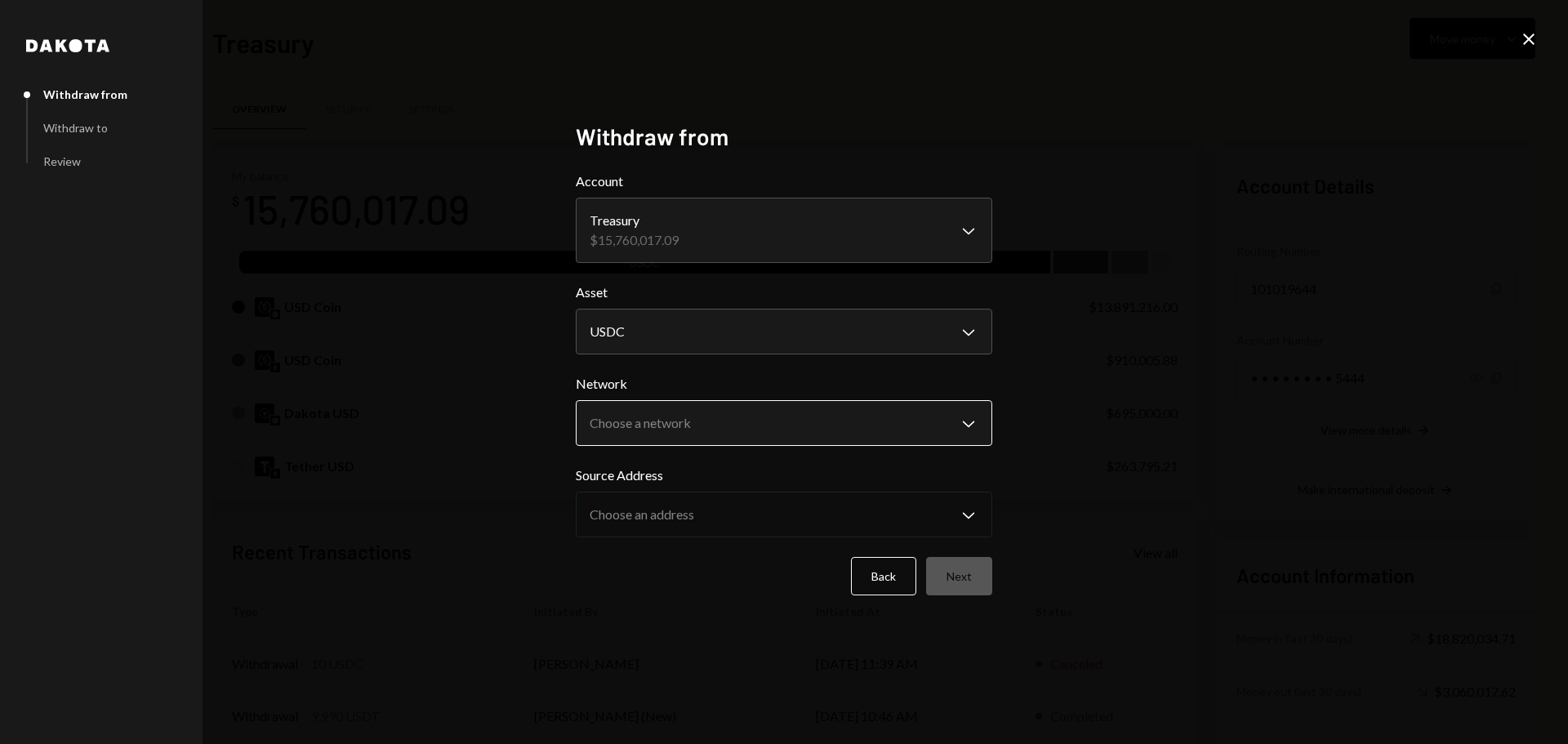
click at [645, 427] on body "B Boundless Founda... Caret Down Home Home Inbox Inbox Activities Transactions …" at bounding box center [784, 372] width 1568 height 744
select select "**********"
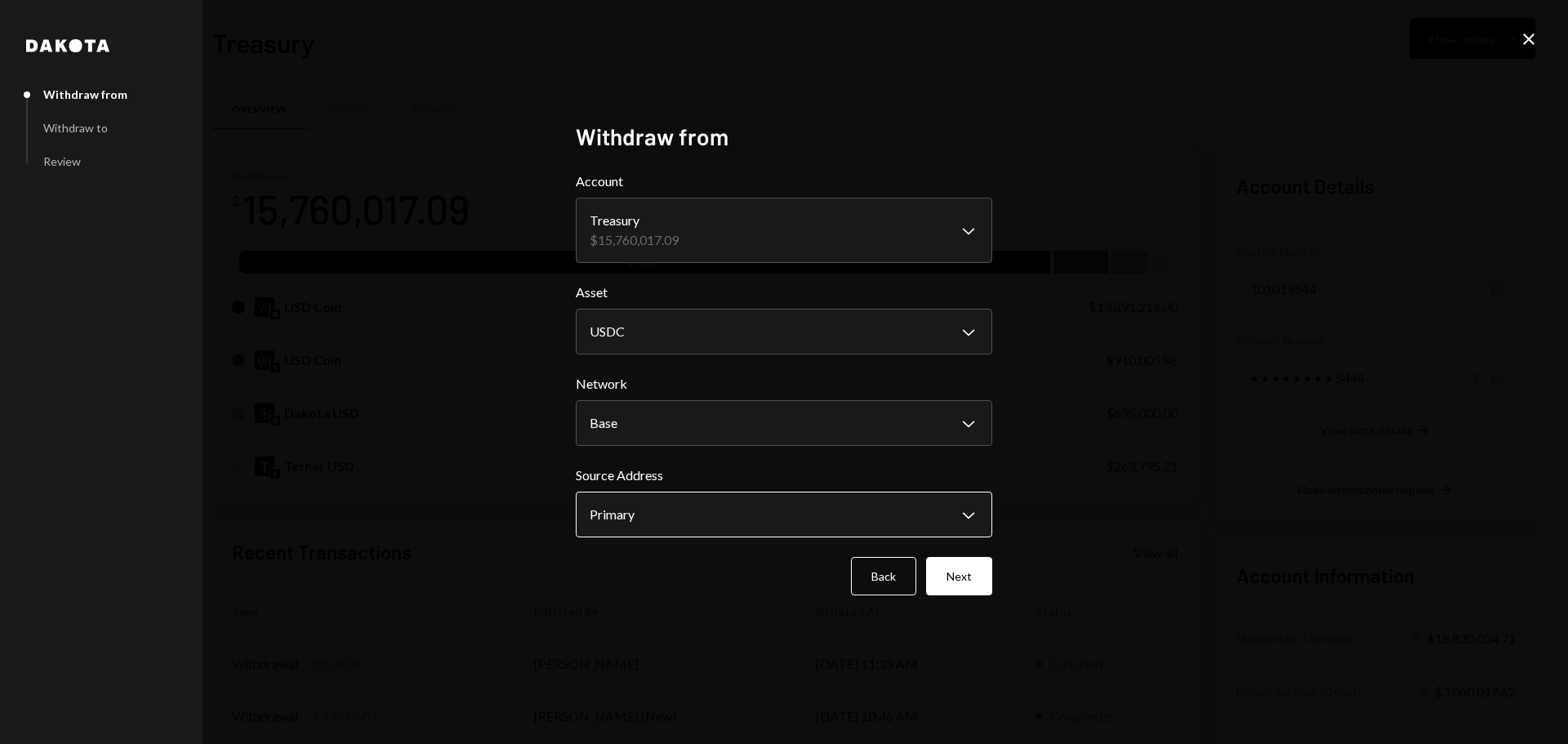
click at [637, 505] on body "B Boundless Founda... Caret Down Home Home Inbox Inbox Activities Transactions …" at bounding box center [784, 372] width 1568 height 744
click at [976, 576] on button "Next" at bounding box center [958, 576] width 66 height 39
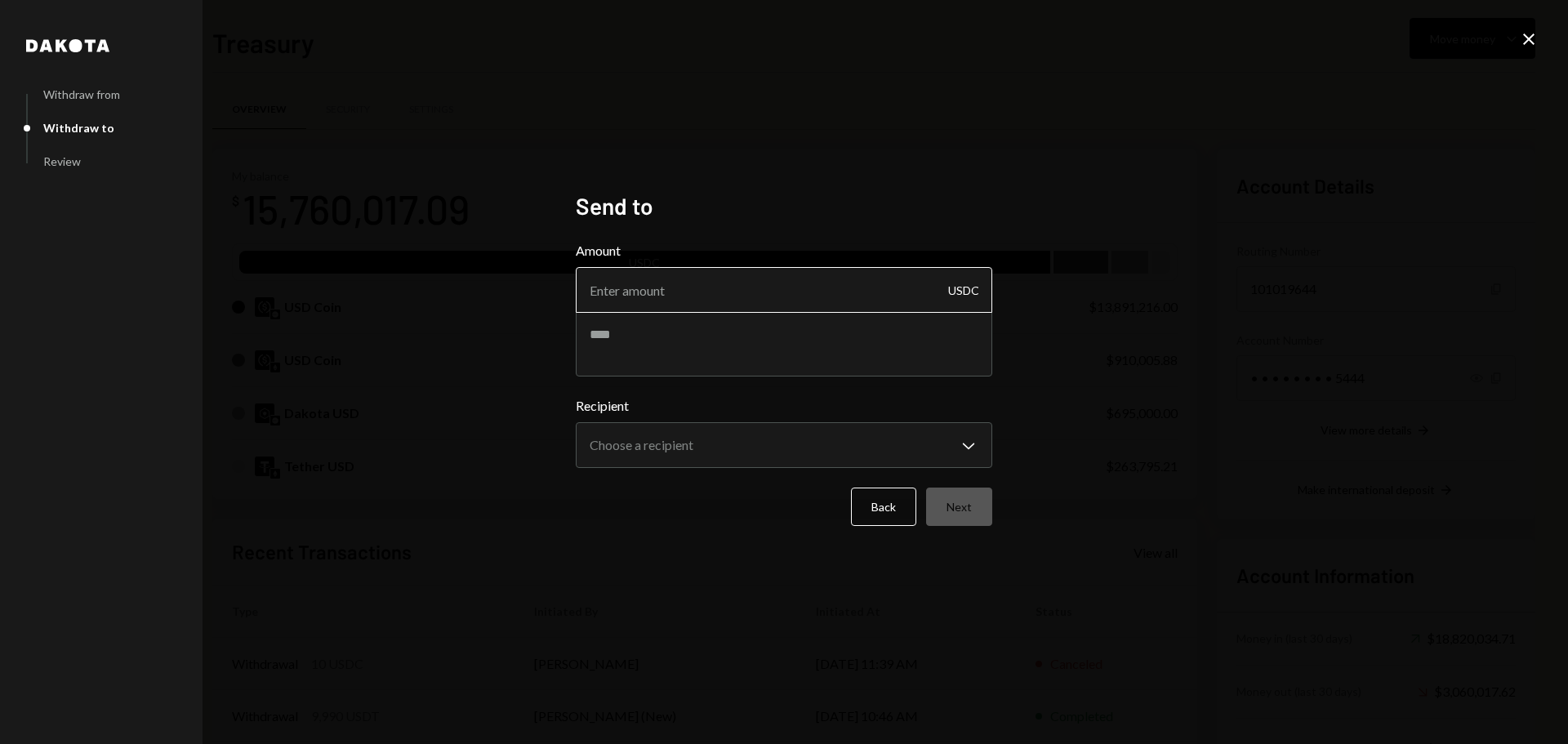
click at [677, 293] on input "Amount" at bounding box center [784, 289] width 416 height 45
type input "1"
type input "1999990"
click at [681, 332] on textarea at bounding box center [784, 344] width 416 height 65
drag, startPoint x: 624, startPoint y: 289, endPoint x: 651, endPoint y: 289, distance: 27.0
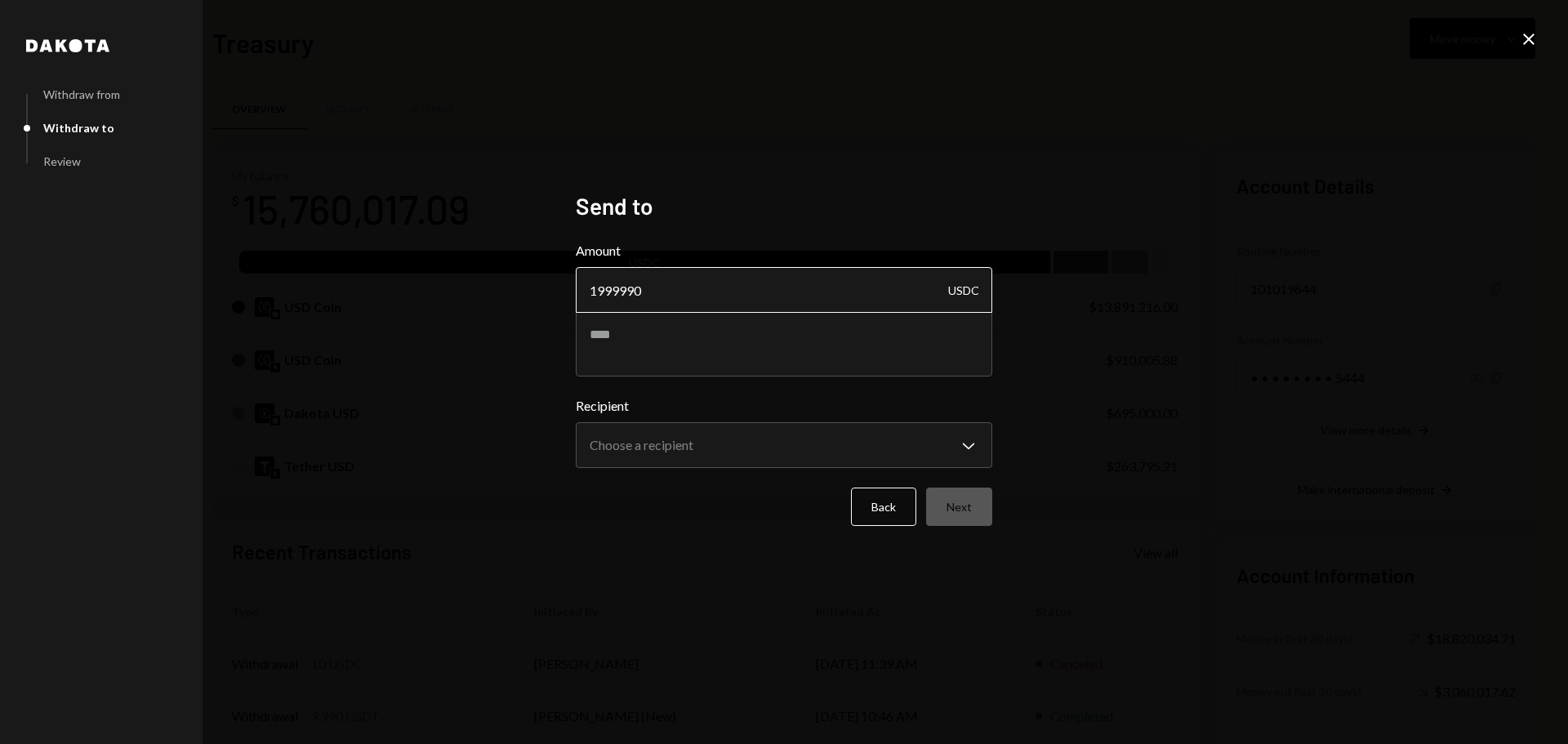
click at [651, 289] on input "1999990" at bounding box center [784, 289] width 416 height 45
drag, startPoint x: 620, startPoint y: 293, endPoint x: 650, endPoint y: 287, distance: 30.6
click at [650, 287] on input "1999990" at bounding box center [784, 289] width 416 height 45
click at [617, 289] on input "1999990" at bounding box center [784, 289] width 416 height 45
drag, startPoint x: 599, startPoint y: 289, endPoint x: 619, endPoint y: 283, distance: 20.9
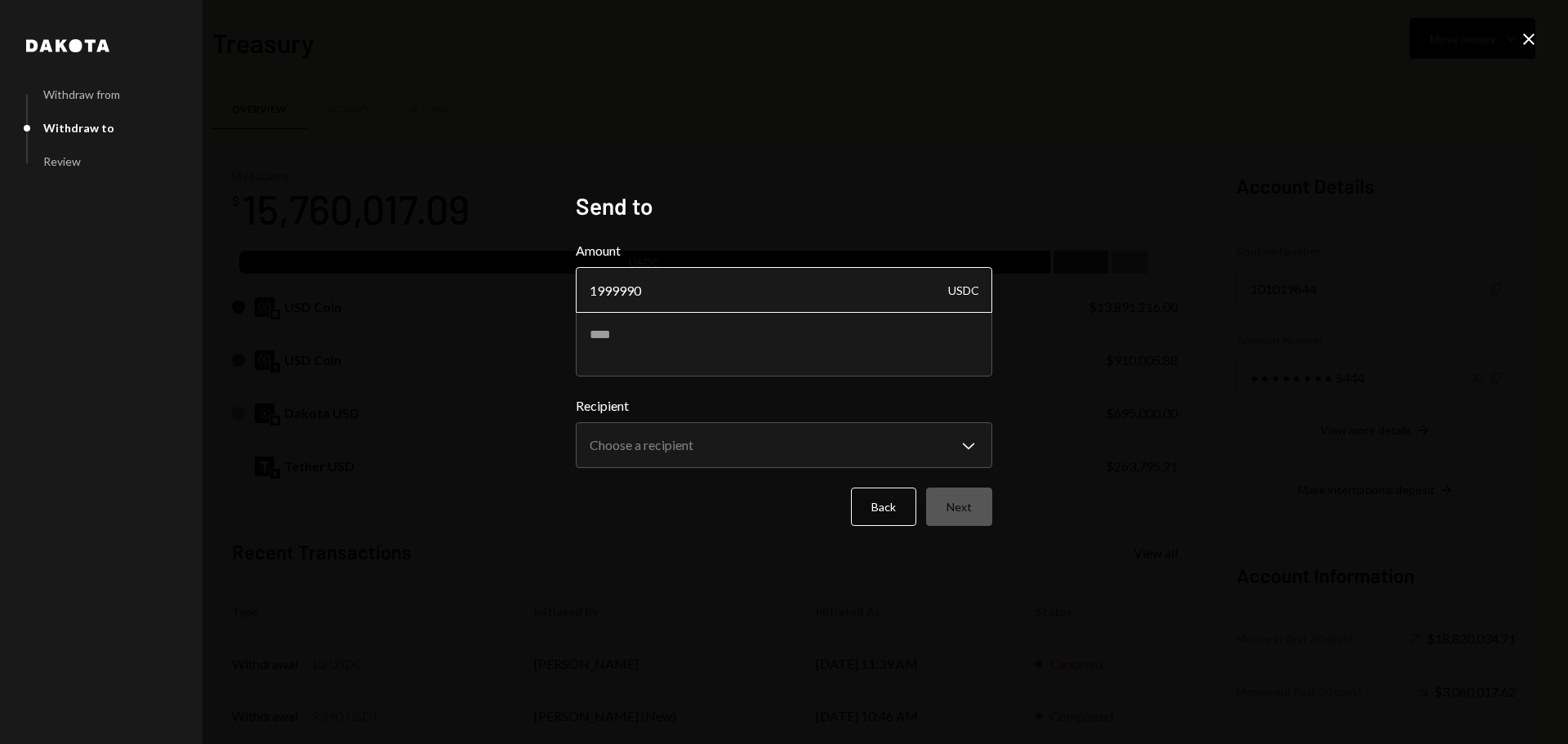
click at [619, 283] on input "1999990" at bounding box center [784, 289] width 416 height 45
click at [711, 337] on textarea at bounding box center [784, 344] width 416 height 65
type textarea "*******"
click at [741, 446] on body "B Boundless Founda... Caret Down Home Home Inbox Inbox Activities Transactions …" at bounding box center [784, 372] width 1568 height 744
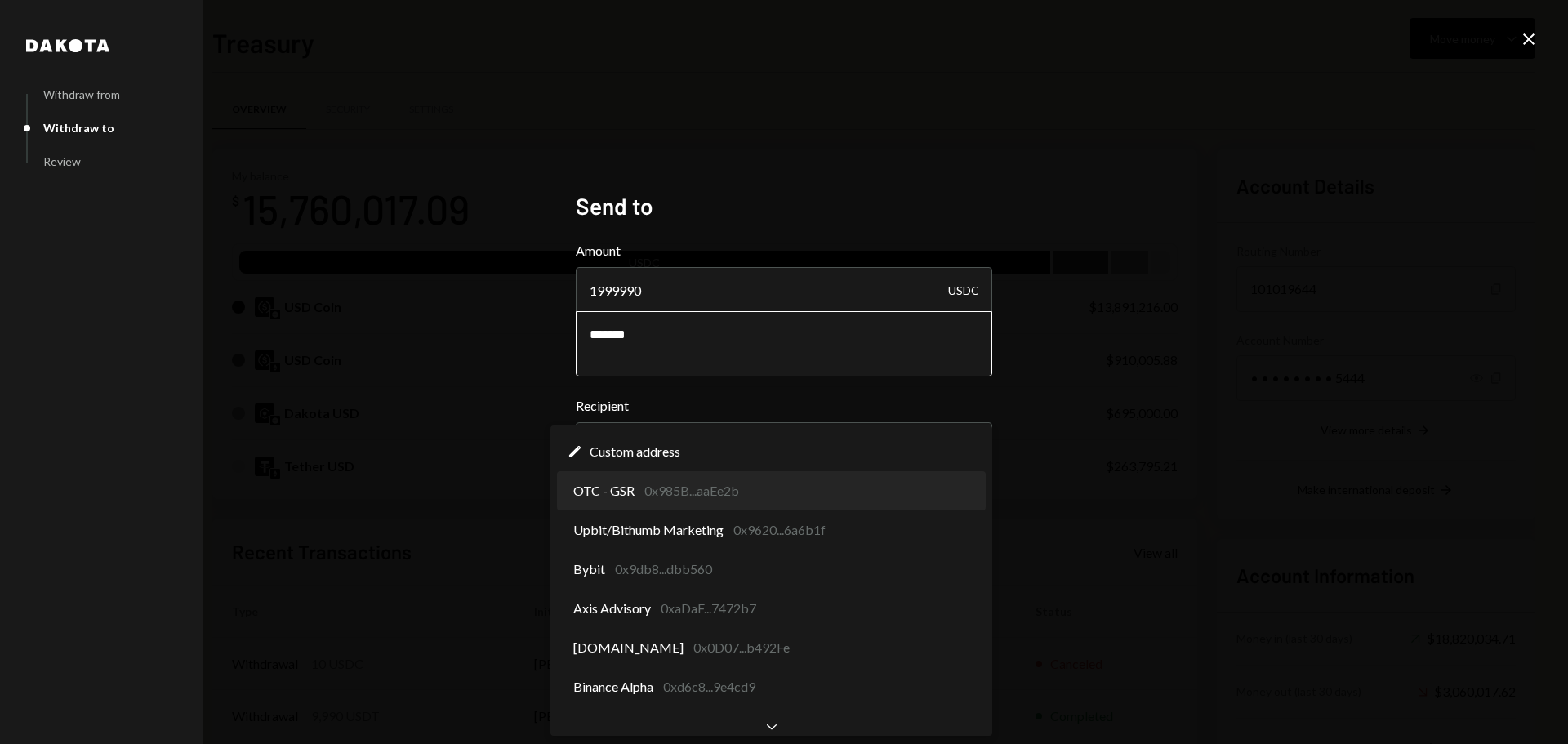
select select "**********"
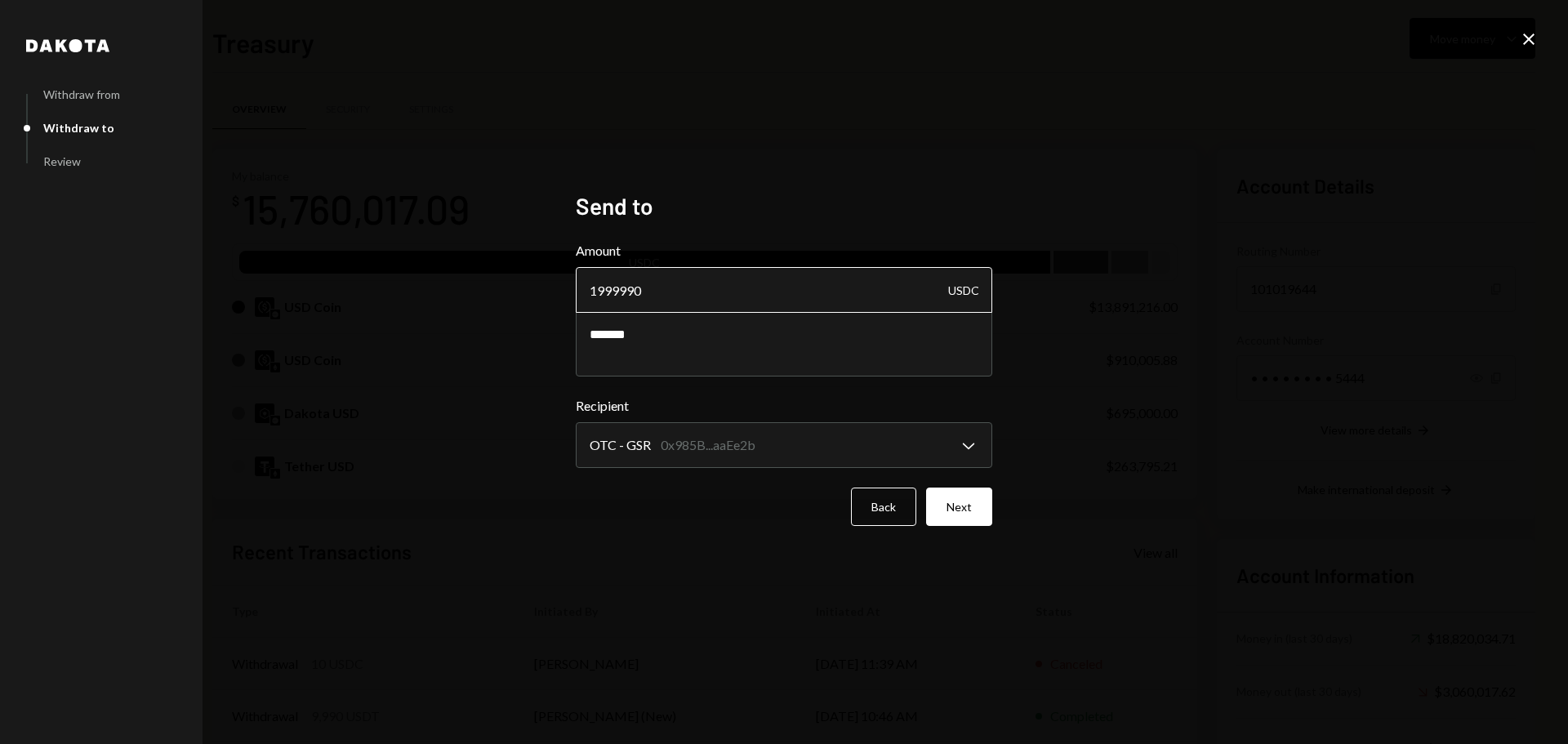
drag, startPoint x: 600, startPoint y: 293, endPoint x: 619, endPoint y: 291, distance: 19.1
click at [619, 291] on input "1999990" at bounding box center [784, 289] width 416 height 45
click at [902, 516] on button "Back" at bounding box center [883, 506] width 65 height 39
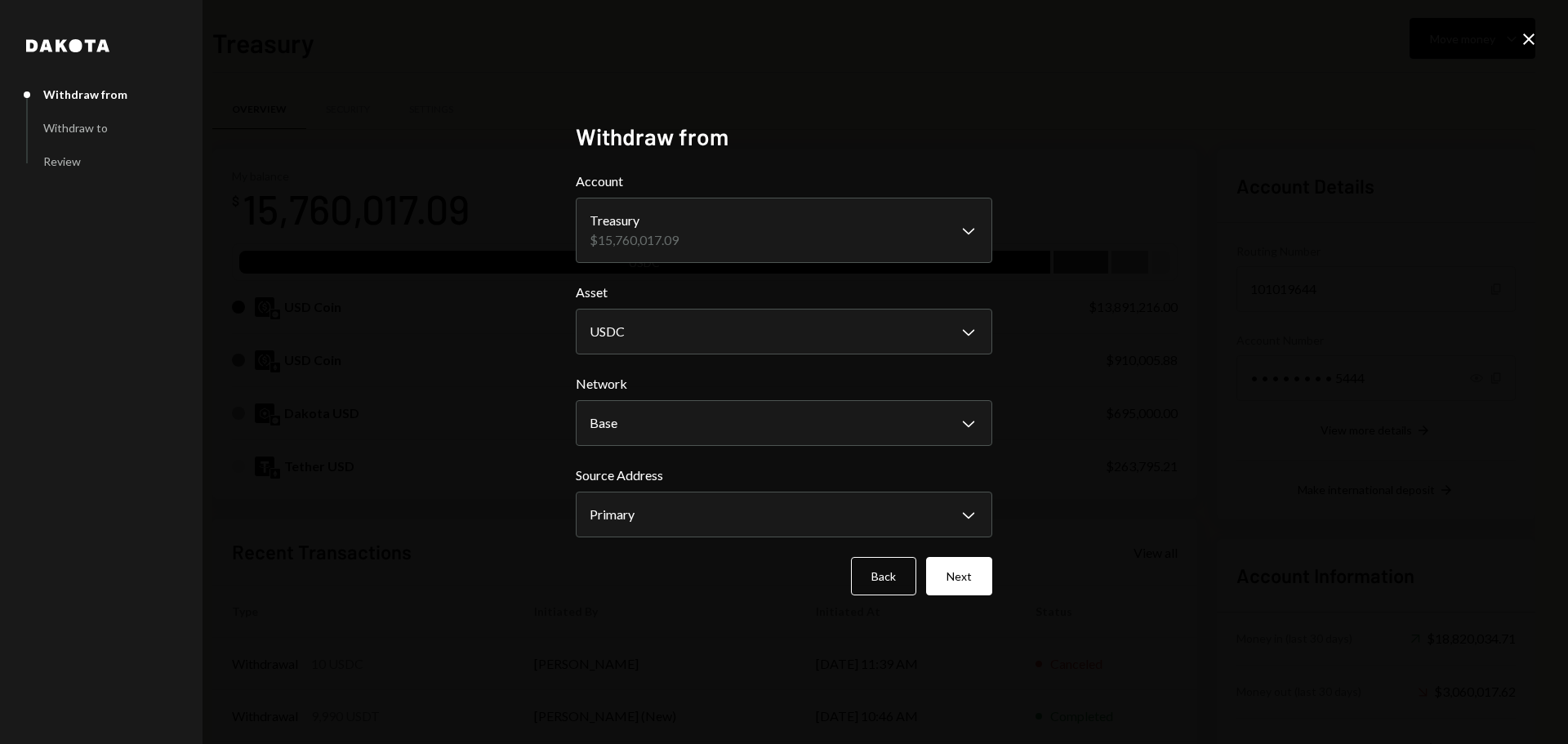
drag, startPoint x: 935, startPoint y: 568, endPoint x: 945, endPoint y: 564, distance: 10.8
click at [934, 568] on button "Next" at bounding box center [958, 576] width 66 height 39
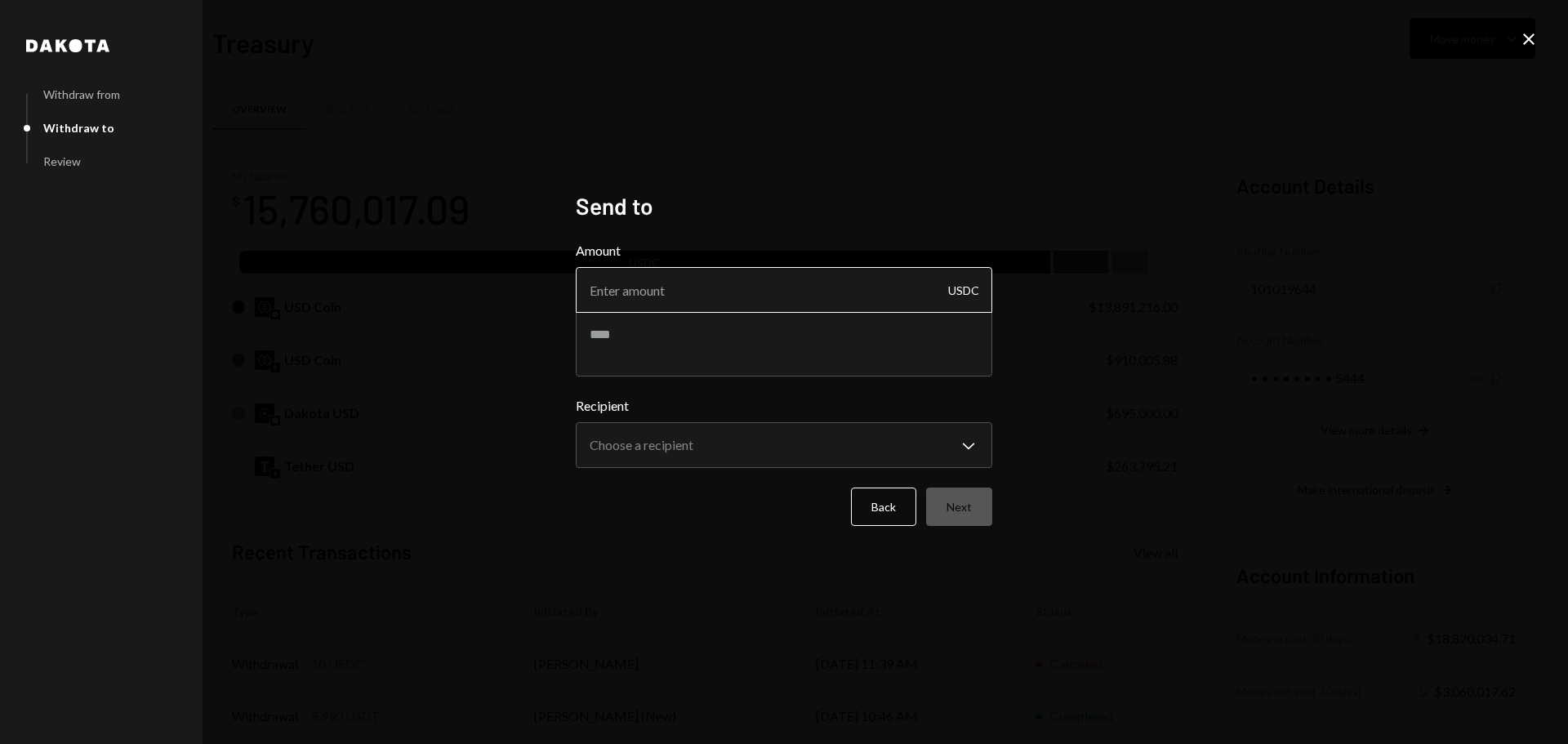
click at [744, 291] on input "Amount" at bounding box center [784, 289] width 416 height 45
type input "1999990"
click at [735, 342] on textarea at bounding box center [784, 344] width 416 height 65
type textarea "*******"
click at [698, 439] on body "B Boundless Founda... Caret Down Home Home Inbox Inbox Activities Transactions …" at bounding box center [784, 372] width 1568 height 744
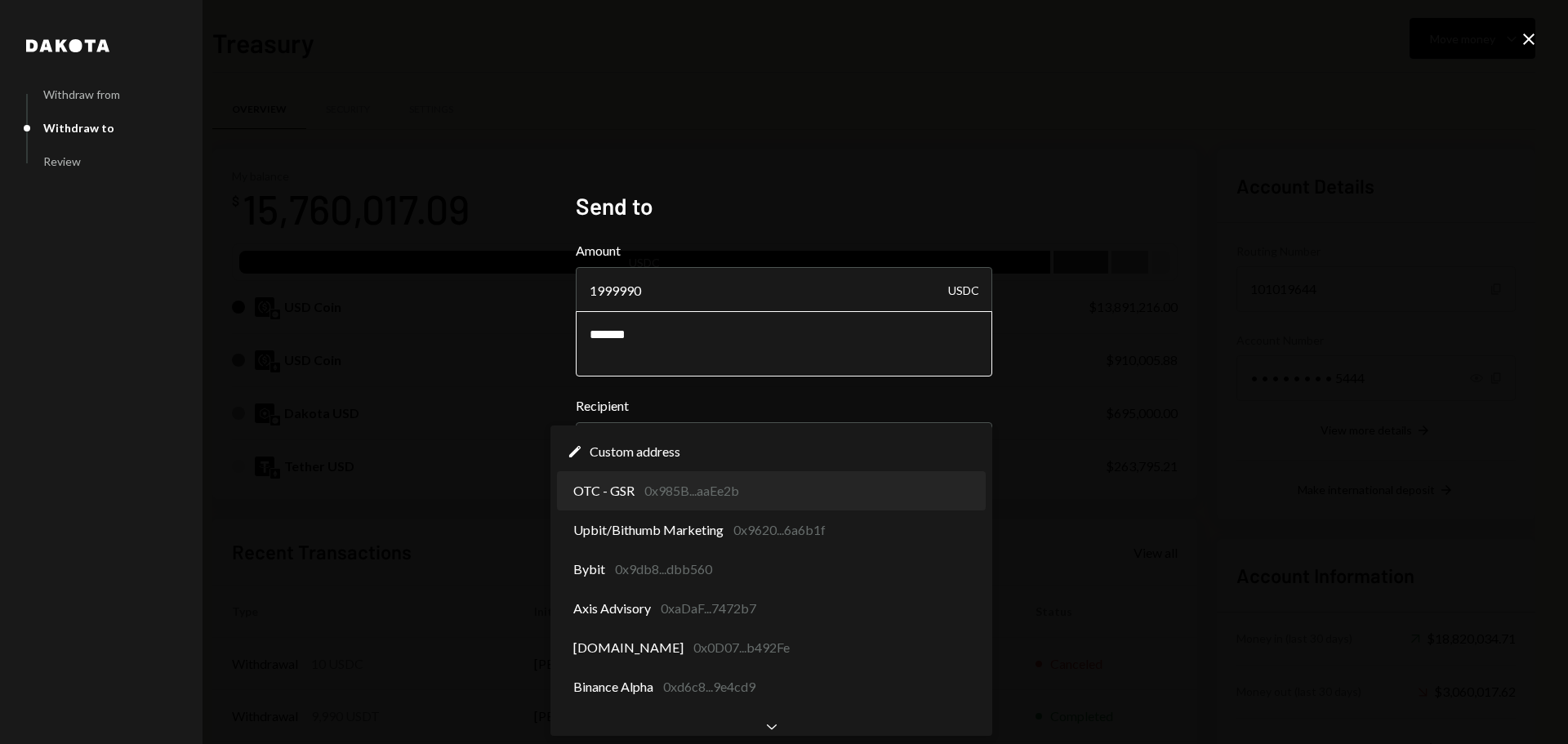
select select "**********"
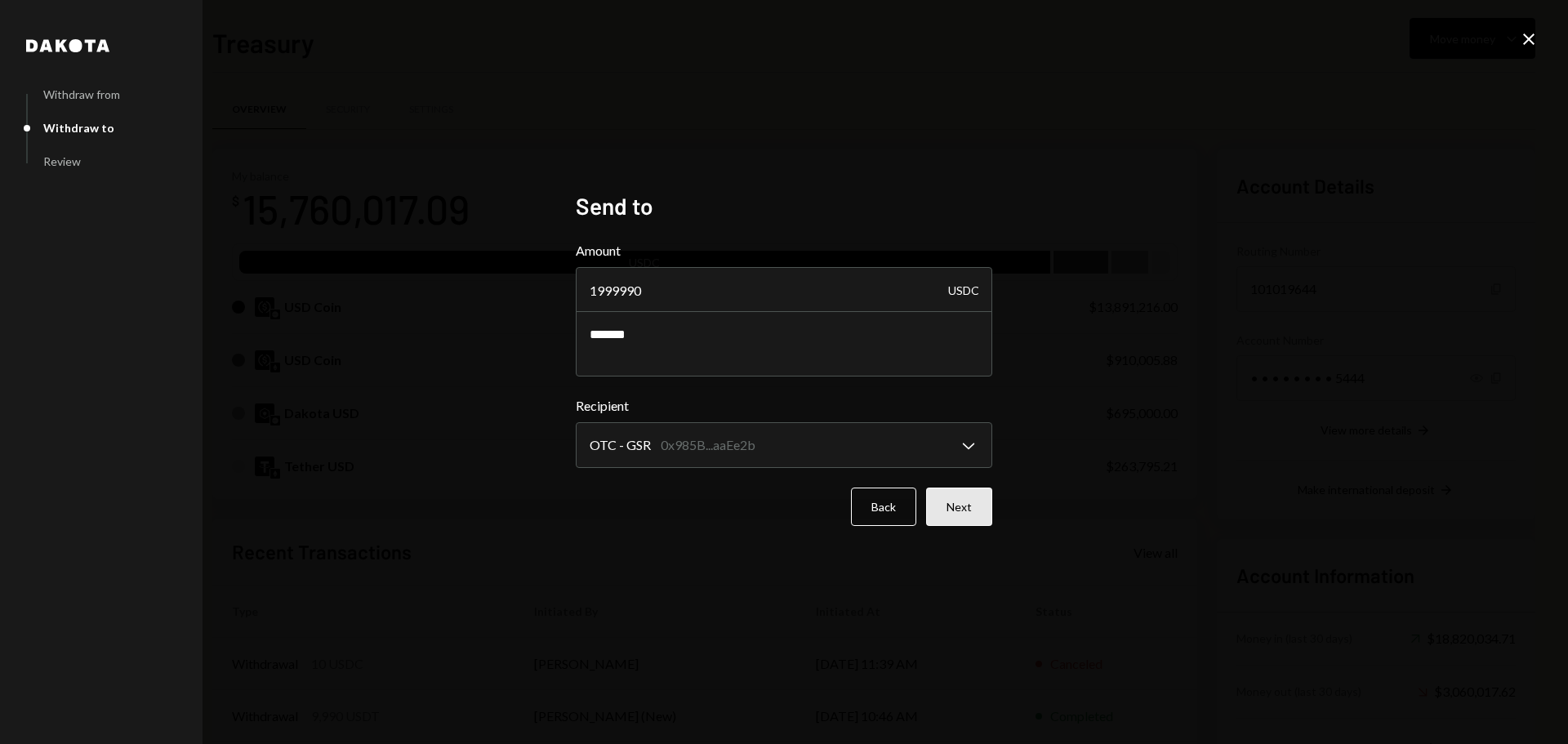
click at [959, 498] on button "Next" at bounding box center [958, 506] width 66 height 39
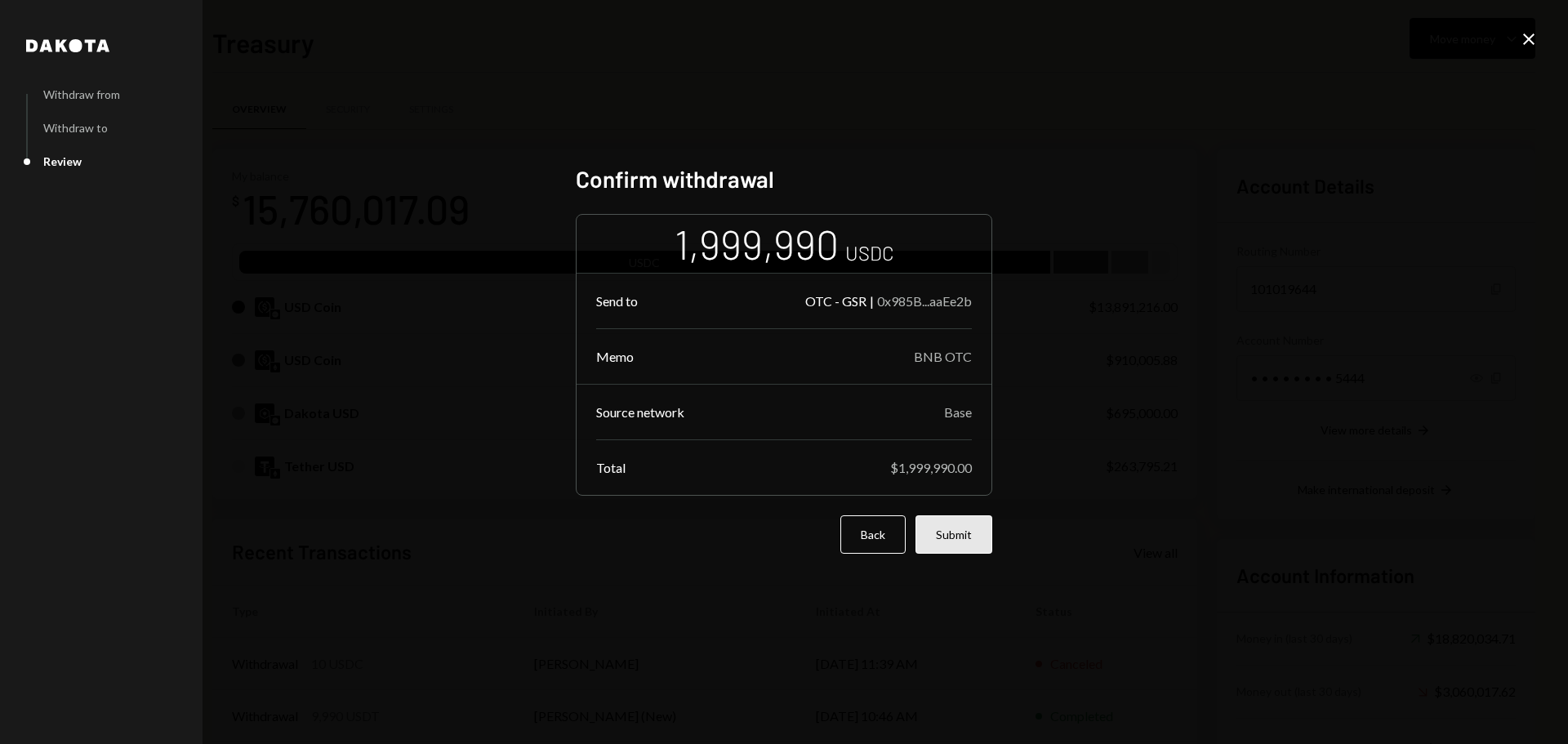
click at [968, 529] on button "Submit" at bounding box center [953, 534] width 77 height 39
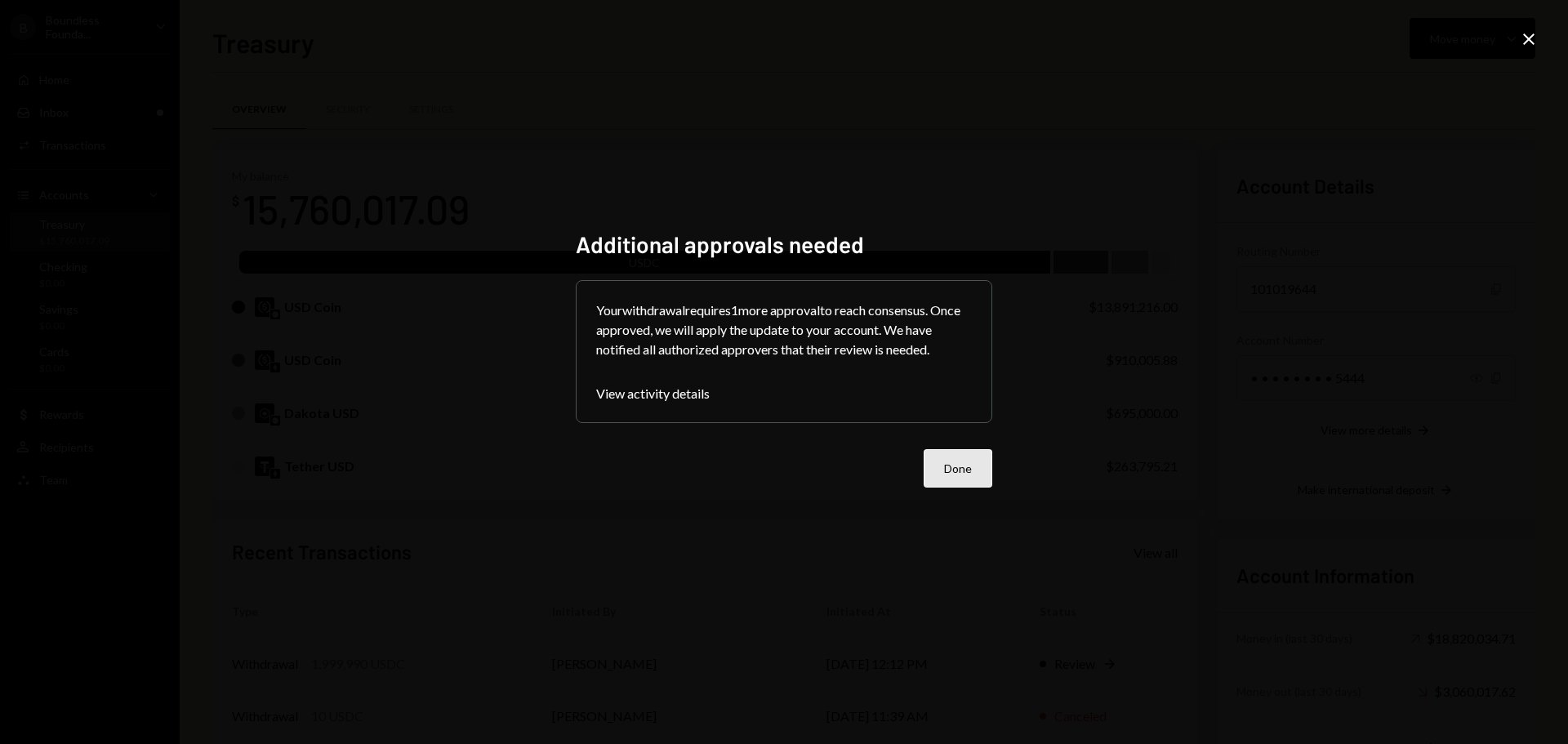
click at [955, 472] on button "Done" at bounding box center [957, 468] width 68 height 39
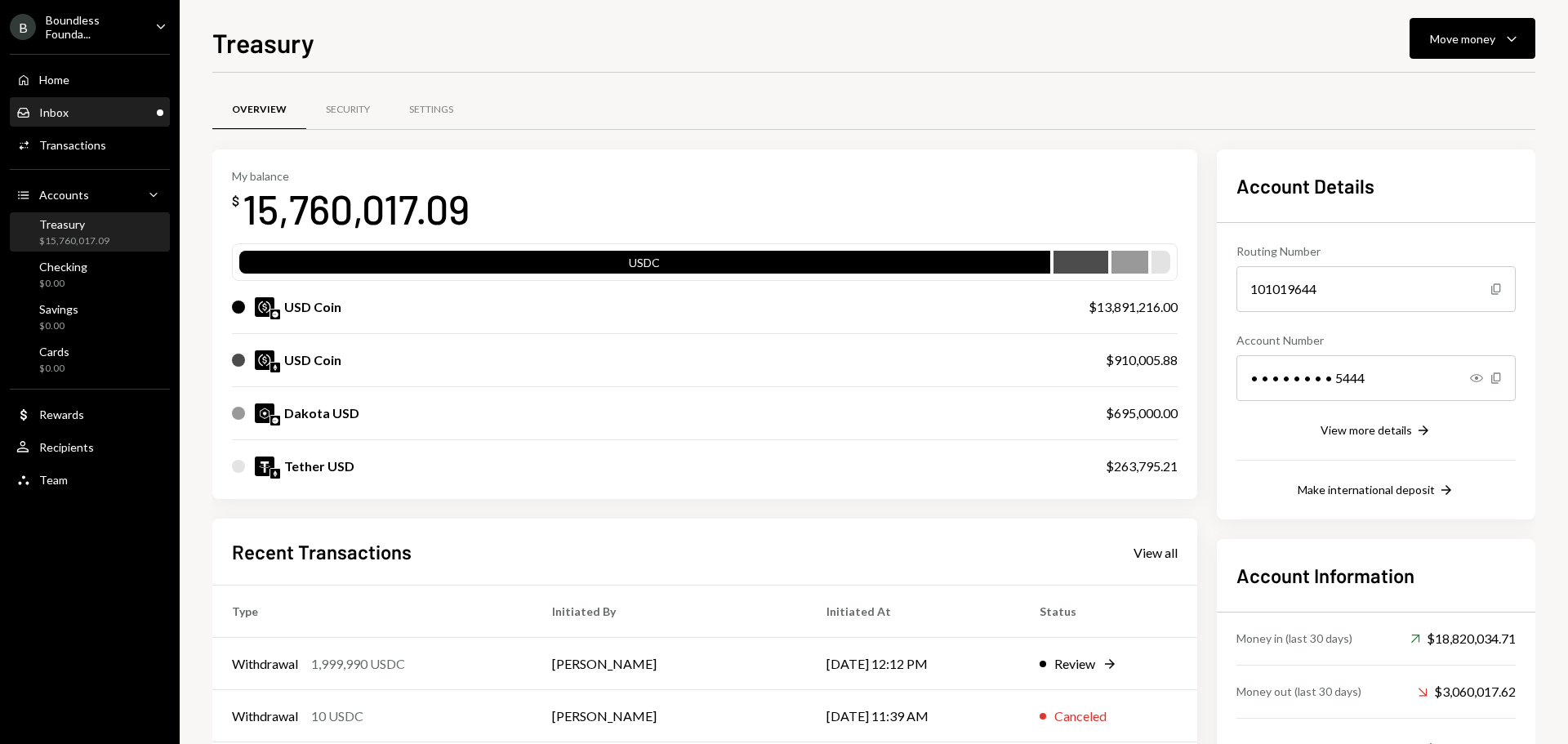
click at [55, 116] on div "Inbox" at bounding box center [54, 113] width 30 height 14
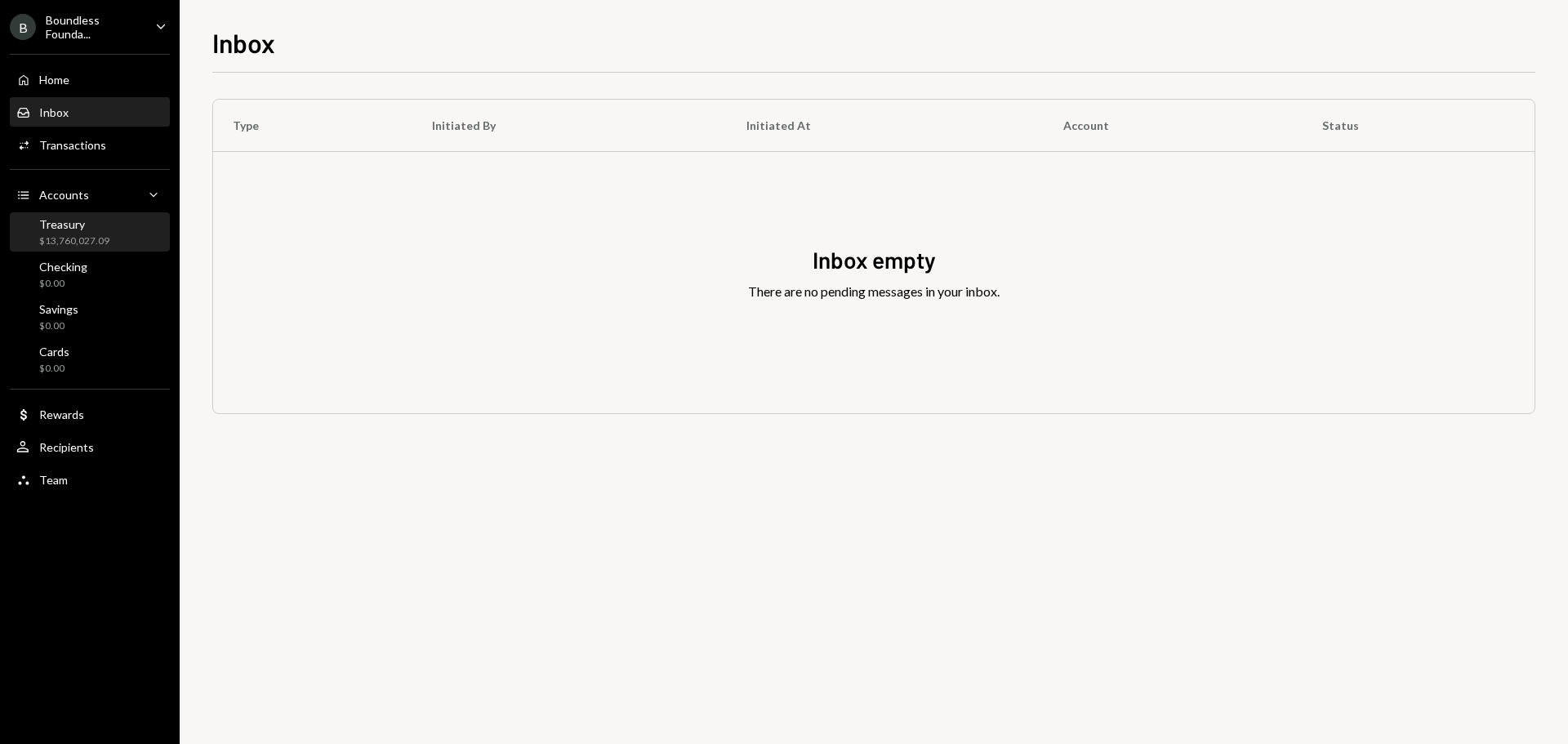
click at [82, 230] on div "Treasury" at bounding box center [74, 224] width 70 height 14
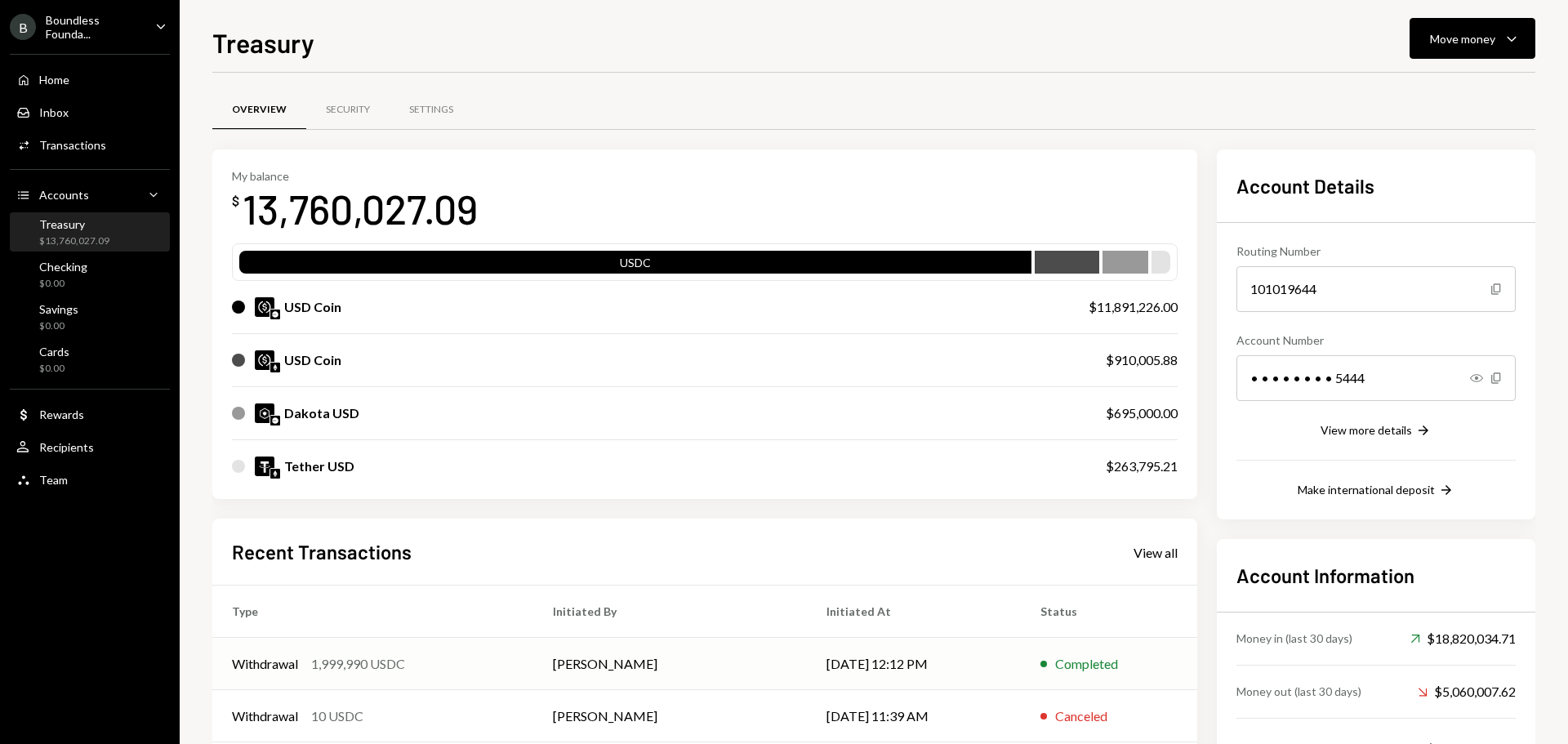
click at [401, 656] on div "1,999,990 USDC" at bounding box center [358, 664] width 94 height 20
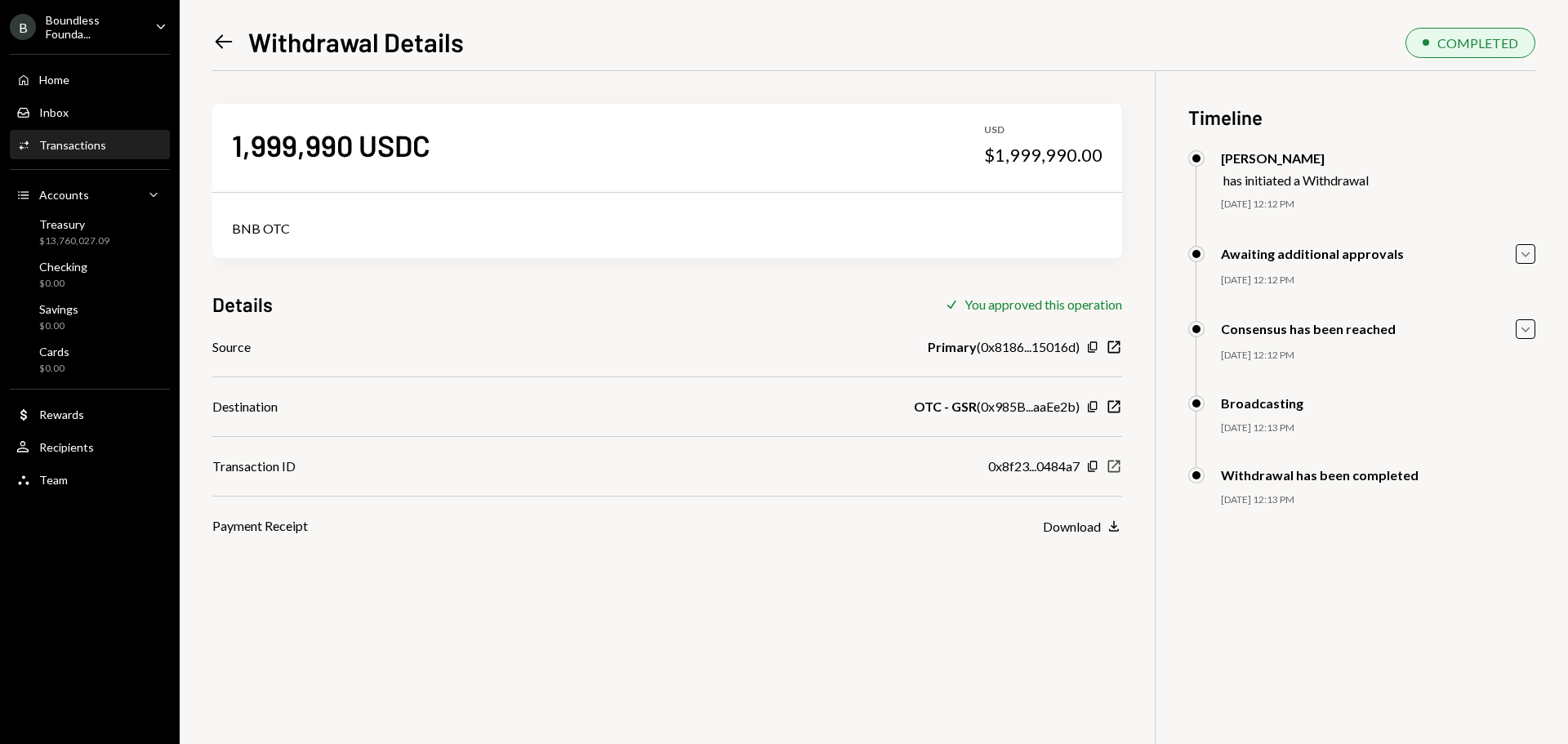
click at [1116, 464] on icon "button" at bounding box center [1114, 466] width 12 height 12
